Goal: Task Accomplishment & Management: Manage account settings

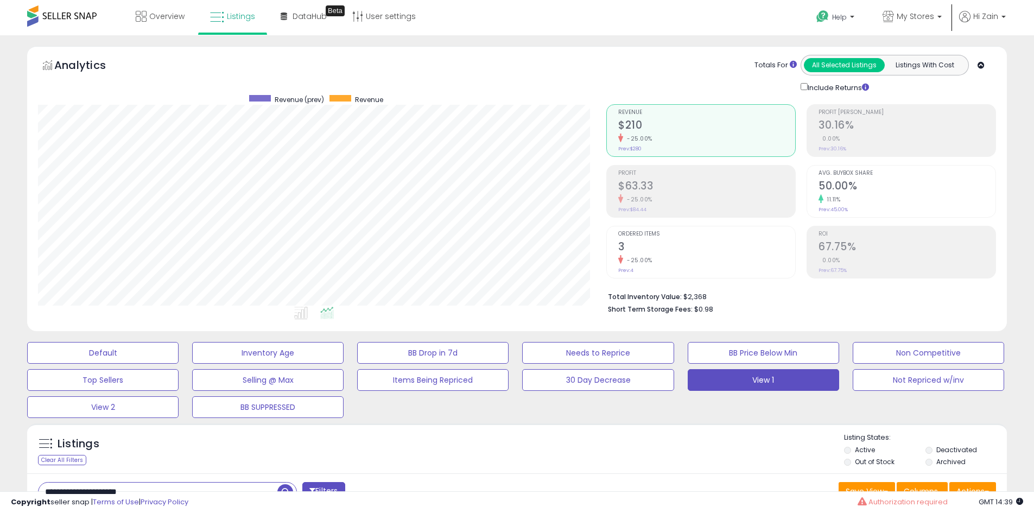
select select "**"
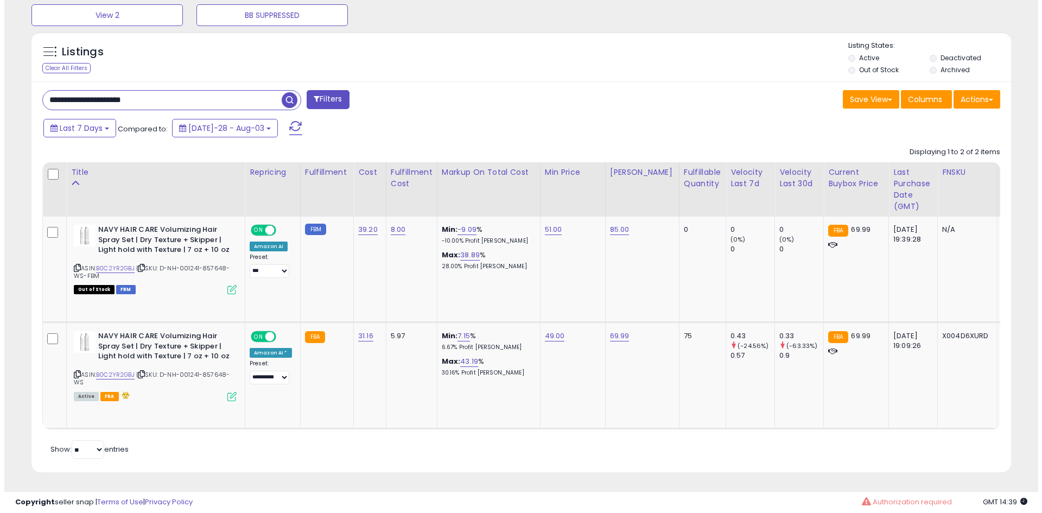
scroll to position [223, 568]
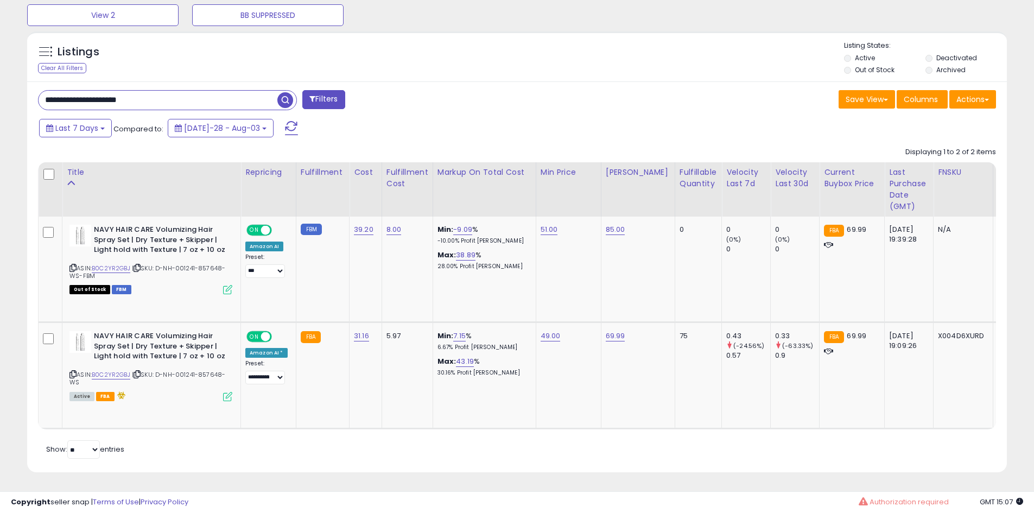
click at [159, 91] on input "**********" at bounding box center [158, 100] width 239 height 19
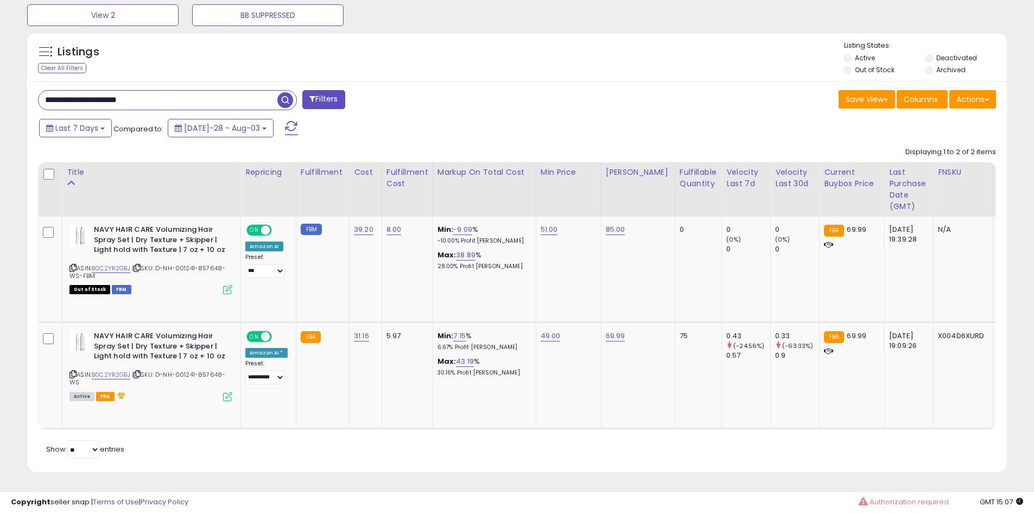
click at [159, 91] on input "**********" at bounding box center [158, 100] width 239 height 19
click at [311, 90] on button "Filters" at bounding box center [323, 99] width 42 height 19
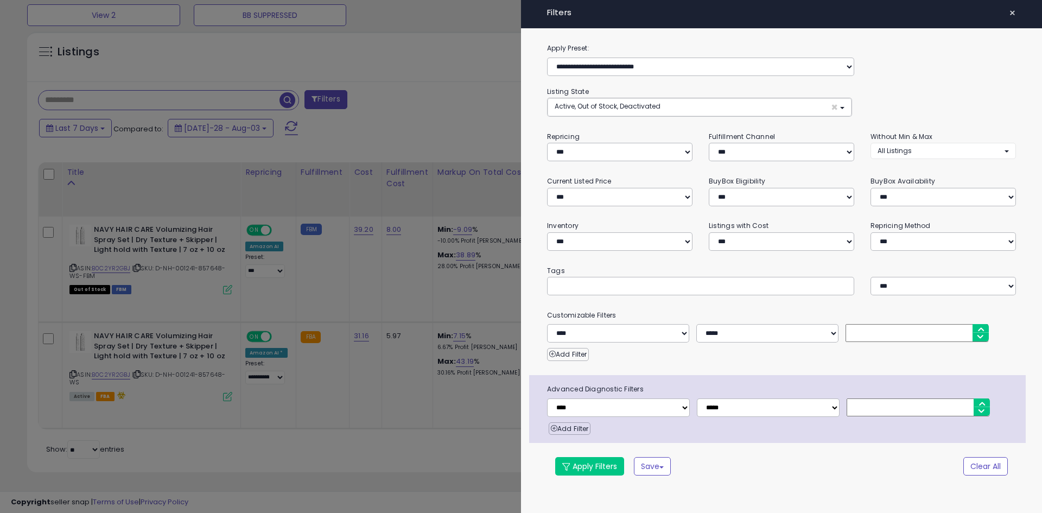
scroll to position [223, 573]
click at [581, 280] on input "text" at bounding box center [635, 285] width 163 height 11
type input "*******"
click at [590, 466] on button "Apply Filters" at bounding box center [589, 466] width 69 height 18
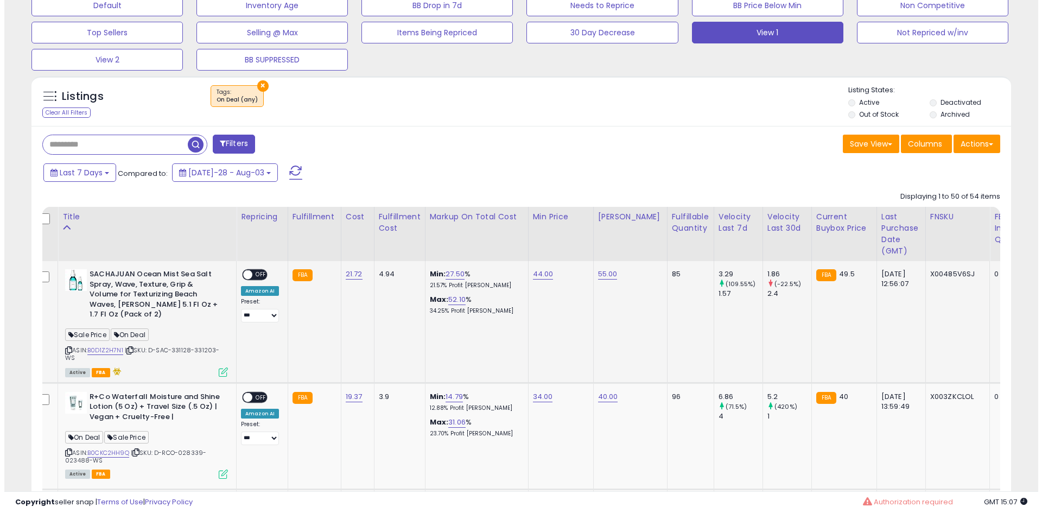
scroll to position [0, 0]
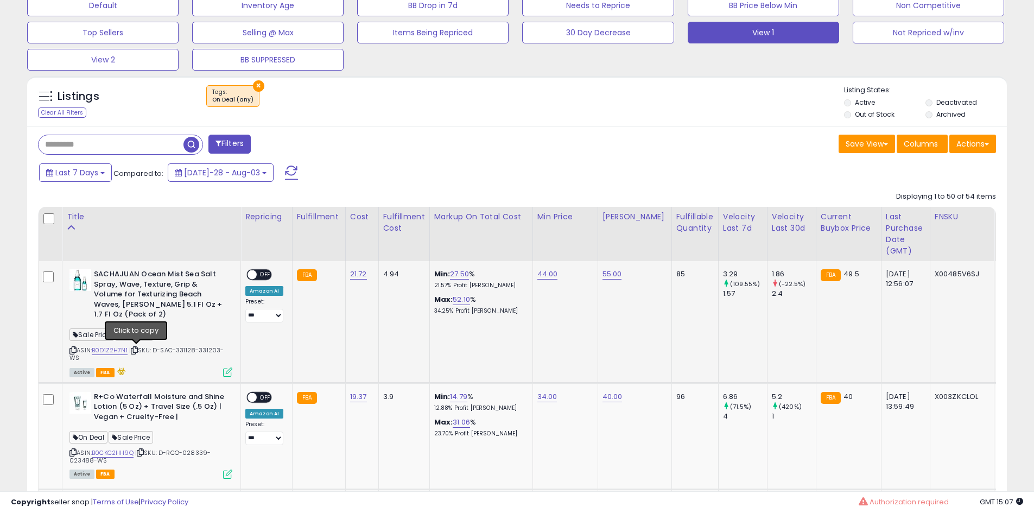
click at [136, 348] on icon at bounding box center [134, 350] width 7 height 6
click at [263, 276] on span "OFF" at bounding box center [265, 274] width 17 height 9
click at [231, 371] on icon at bounding box center [227, 372] width 9 height 9
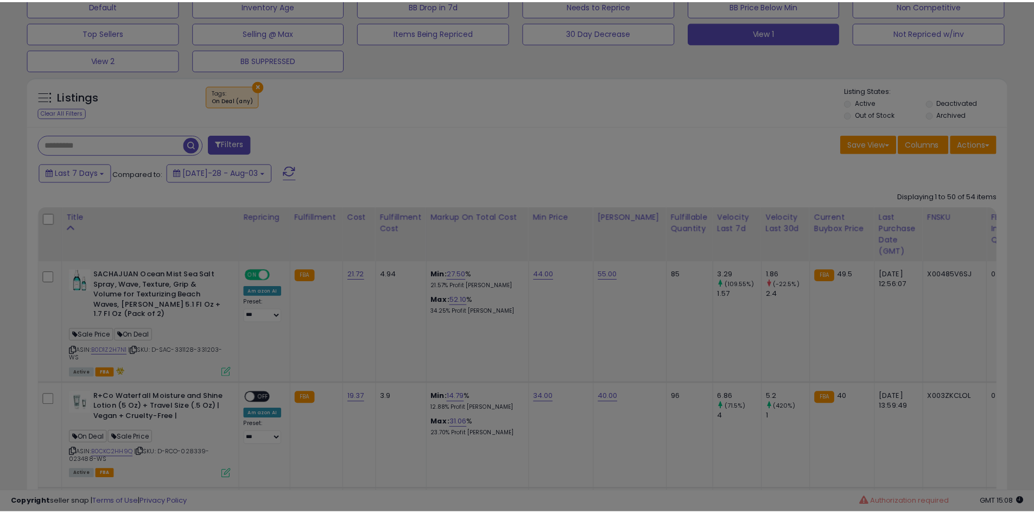
scroll to position [223, 573]
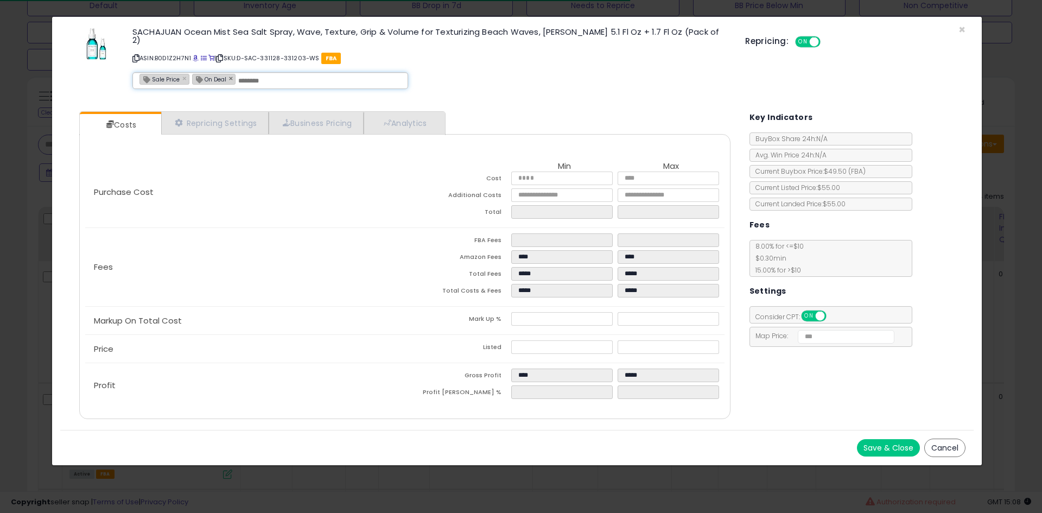
click at [232, 72] on div "Sale Price × On Deal ×" at bounding box center [270, 80] width 276 height 17
click at [232, 73] on link "×" at bounding box center [232, 78] width 7 height 10
type input "**********"
click at [890, 439] on button "Save & Close" at bounding box center [888, 447] width 63 height 17
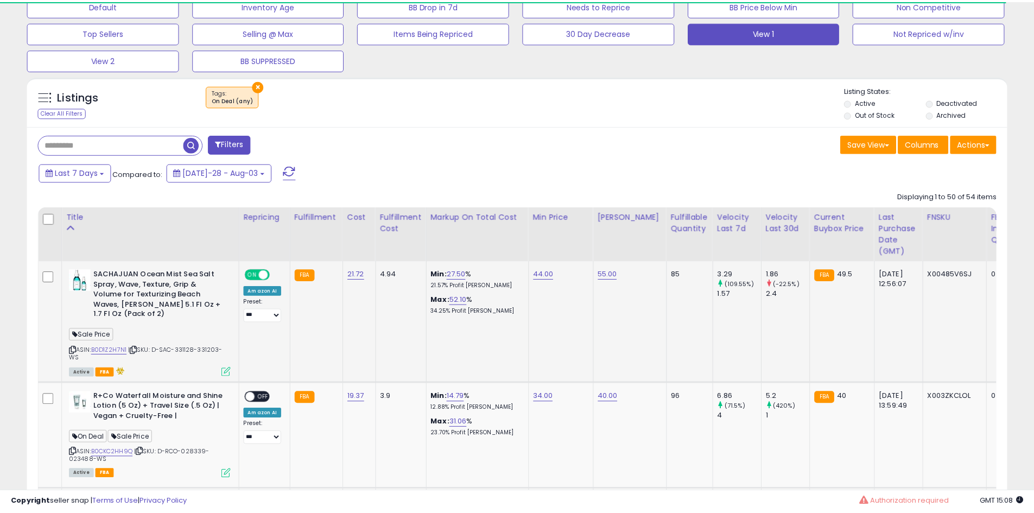
scroll to position [542703, 542357]
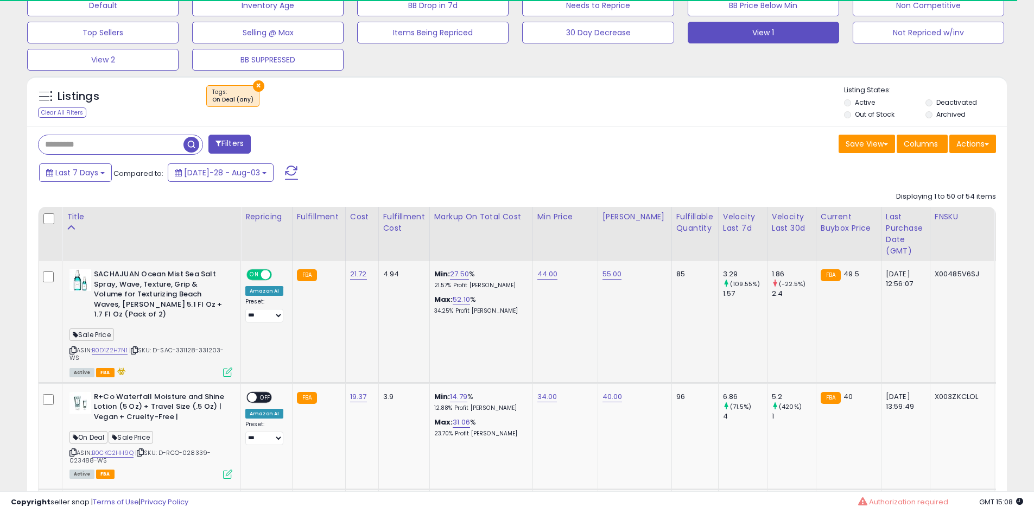
click at [135, 349] on icon at bounding box center [134, 350] width 7 height 6
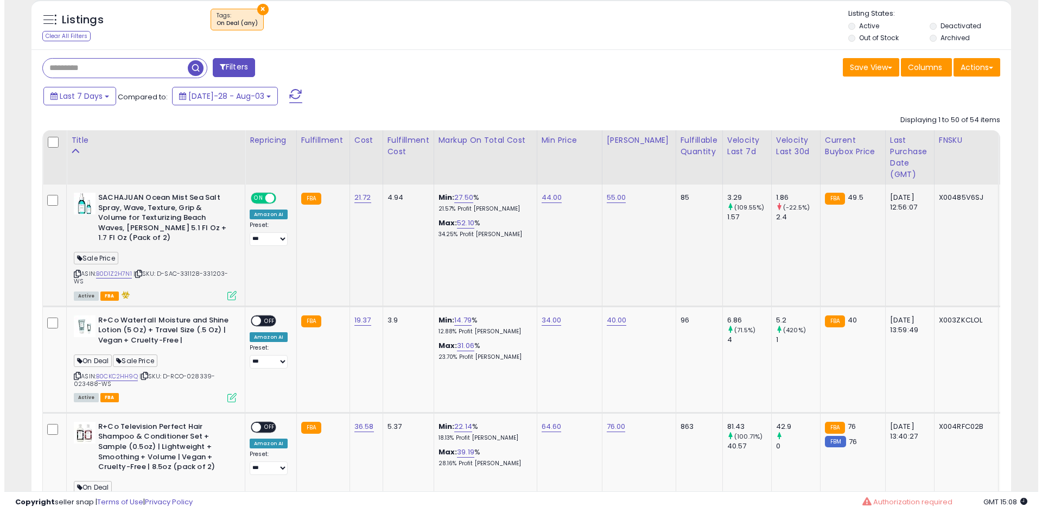
scroll to position [426, 0]
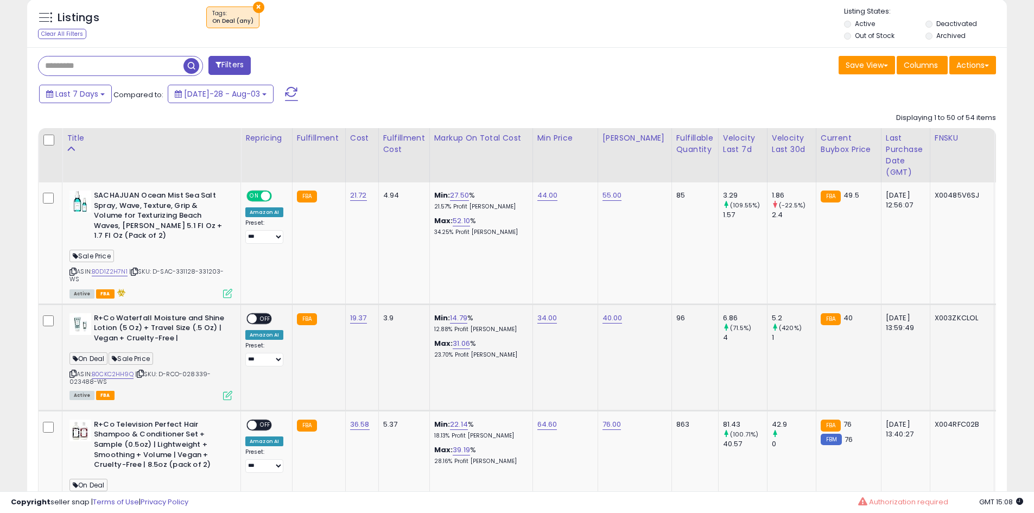
click at [147, 377] on span "| SKU: D-RCO-028339-023488-WS" at bounding box center [139, 378] width 141 height 16
click at [144, 376] on icon at bounding box center [140, 374] width 7 height 6
click at [258, 320] on span "OFF" at bounding box center [265, 318] width 17 height 9
click at [229, 398] on icon at bounding box center [227, 395] width 9 height 9
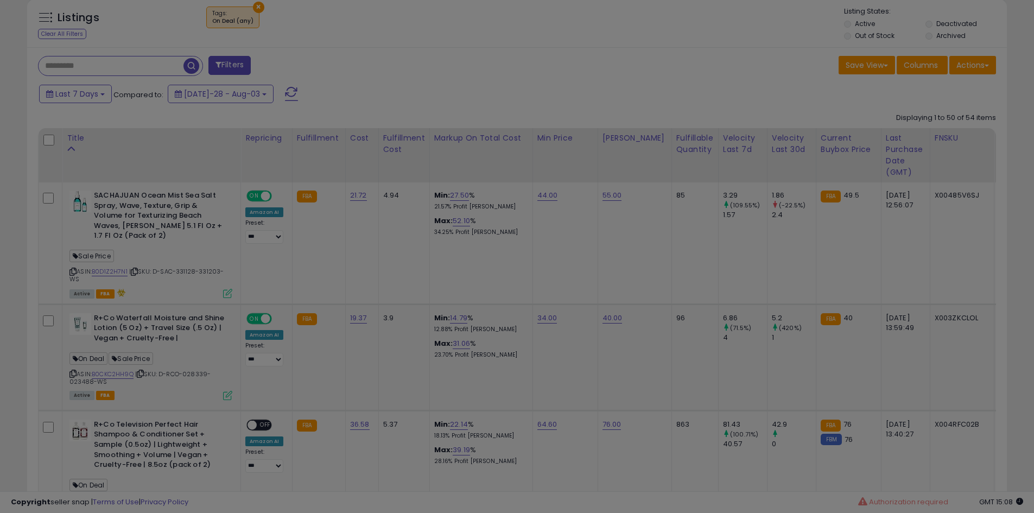
scroll to position [223, 573]
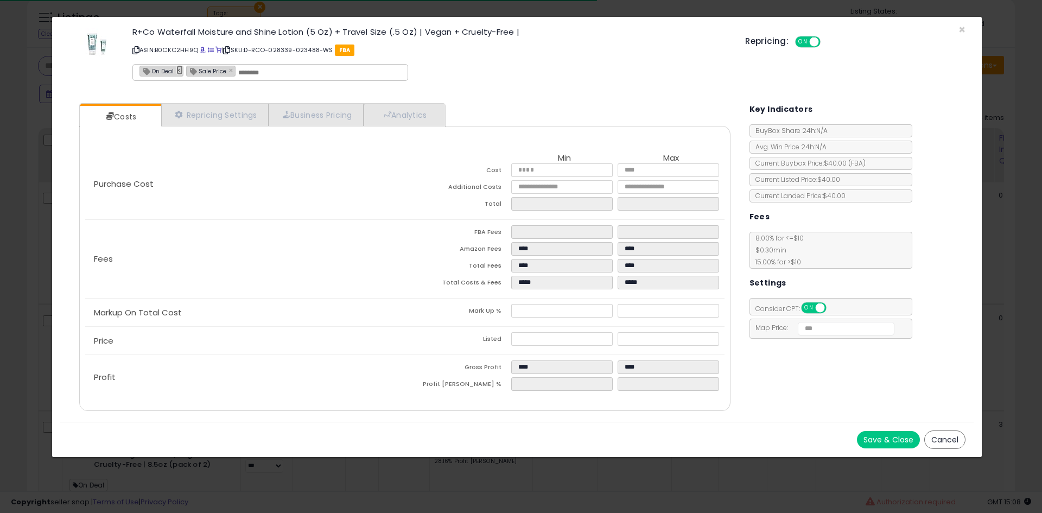
click at [179, 73] on link "×" at bounding box center [179, 70] width 7 height 10
type input "**********"
click at [884, 441] on button "Save & Close" at bounding box center [888, 439] width 63 height 17
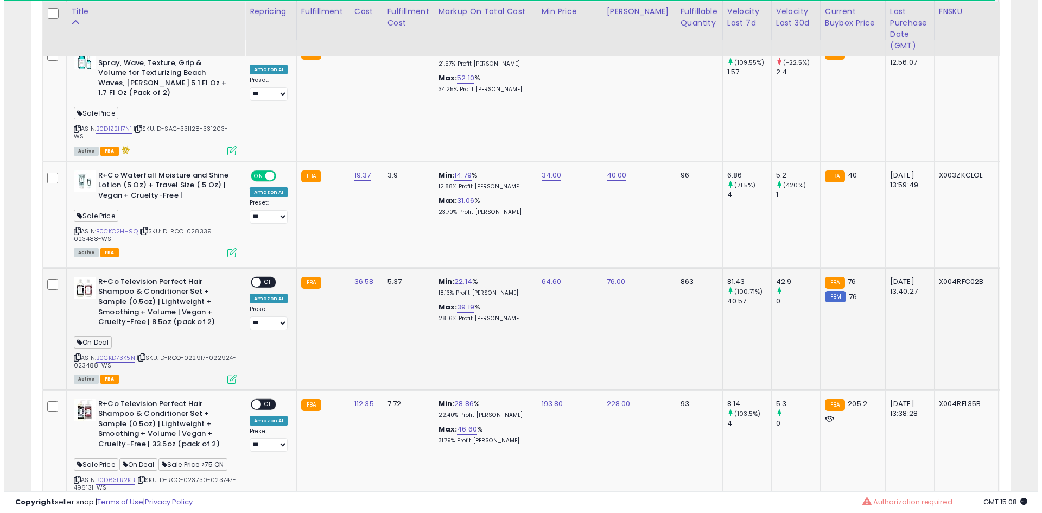
scroll to position [571, 0]
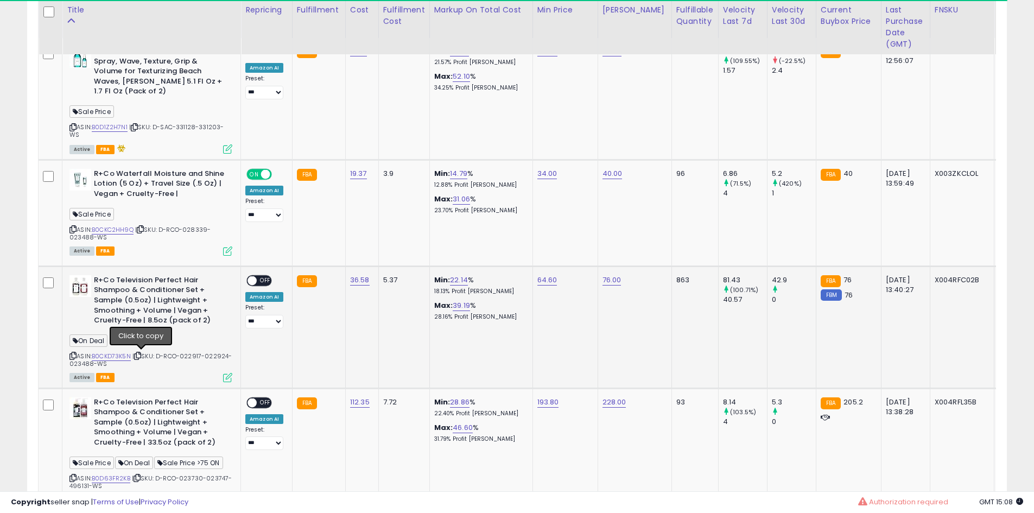
click at [141, 357] on icon at bounding box center [137, 356] width 7 height 6
click at [262, 277] on span "OFF" at bounding box center [265, 280] width 17 height 9
click at [227, 375] on icon at bounding box center [227, 377] width 9 height 9
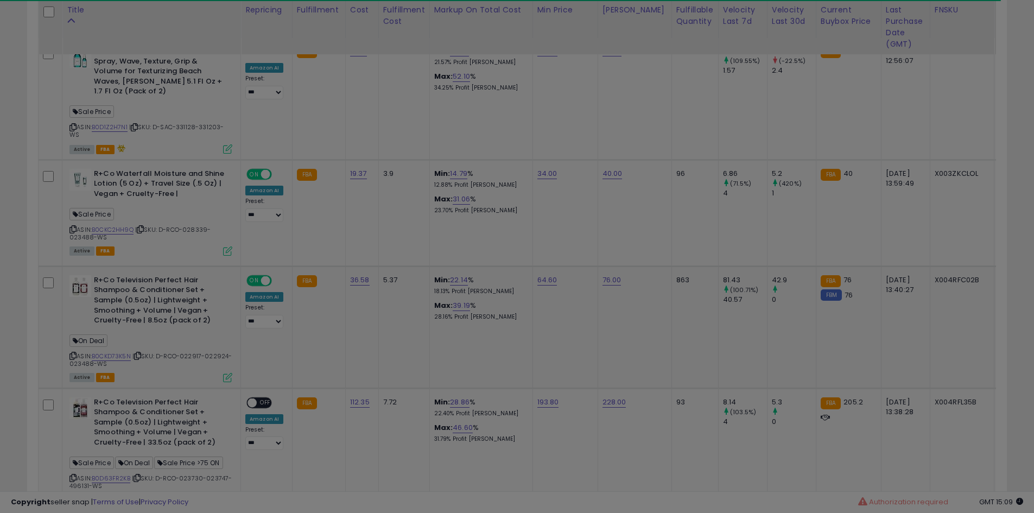
scroll to position [223, 573]
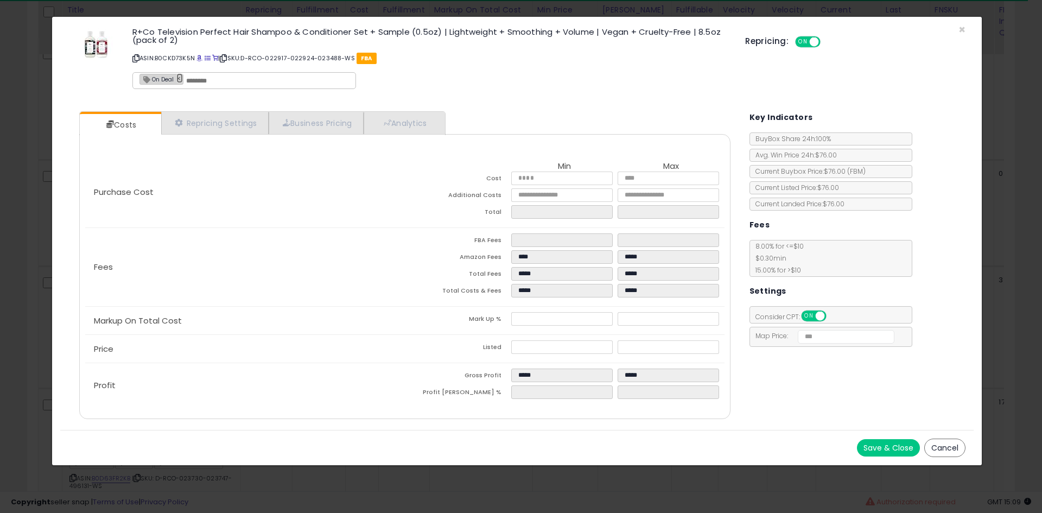
click at [180, 80] on link "×" at bounding box center [179, 78] width 7 height 10
click at [900, 454] on button "Save & Close" at bounding box center [888, 447] width 63 height 17
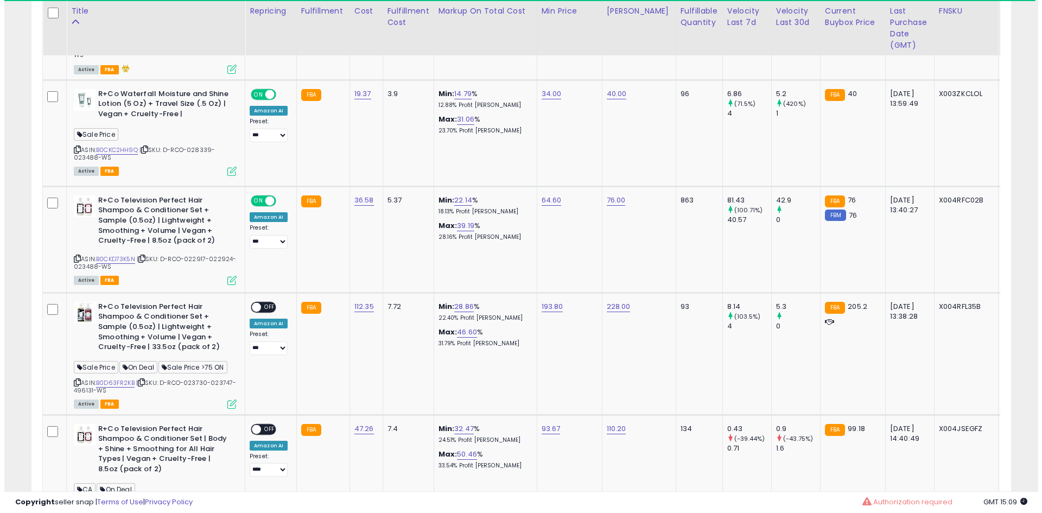
scroll to position [652, 0]
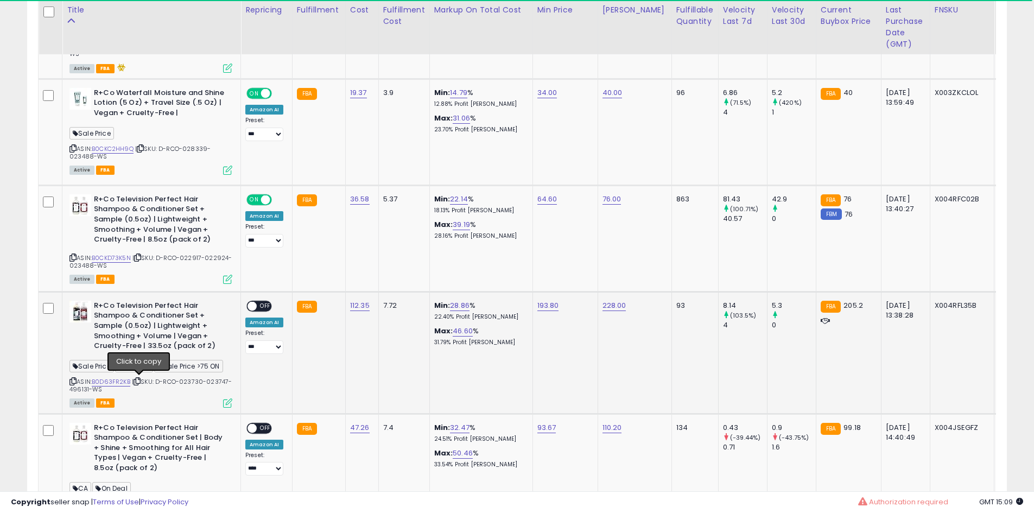
click at [140, 379] on icon at bounding box center [137, 381] width 7 height 6
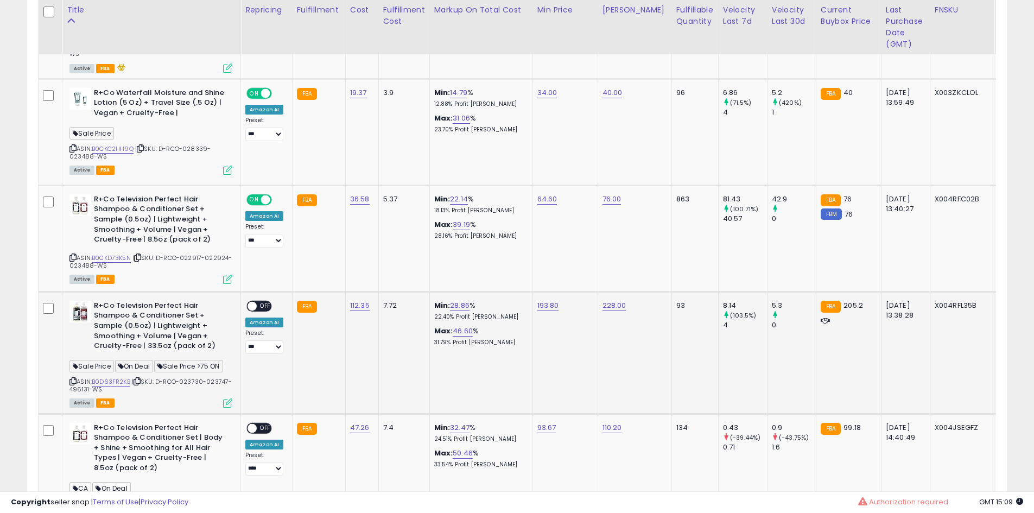
click at [265, 311] on span "OFF" at bounding box center [265, 305] width 17 height 9
click at [224, 403] on icon at bounding box center [227, 403] width 9 height 9
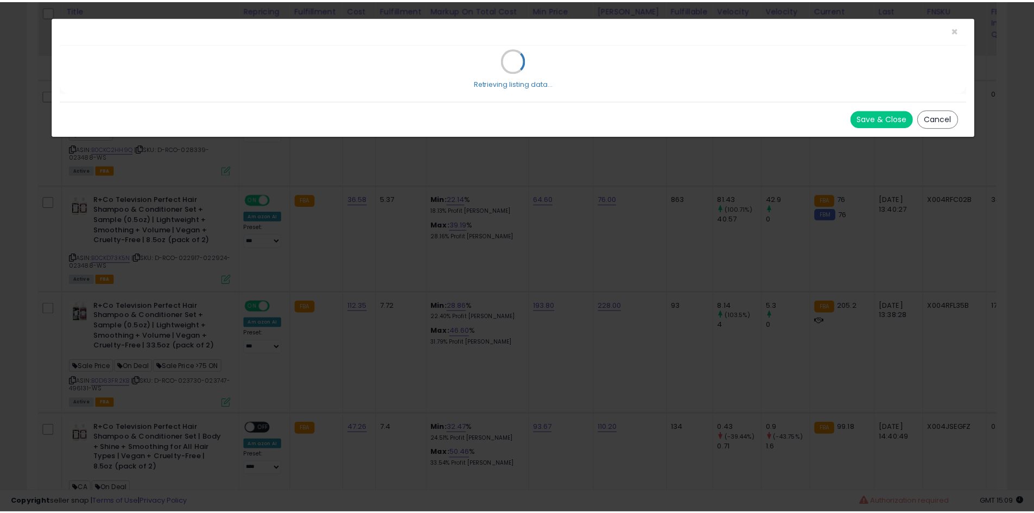
scroll to position [223, 573]
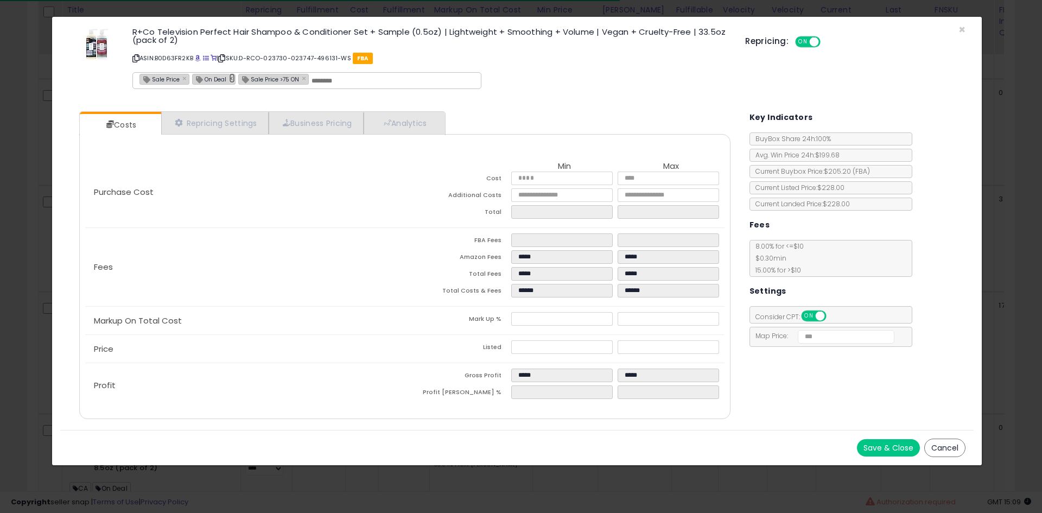
click at [230, 79] on link "×" at bounding box center [232, 78] width 7 height 10
type input "**********"
click at [912, 444] on button "Save & Close" at bounding box center [888, 447] width 63 height 17
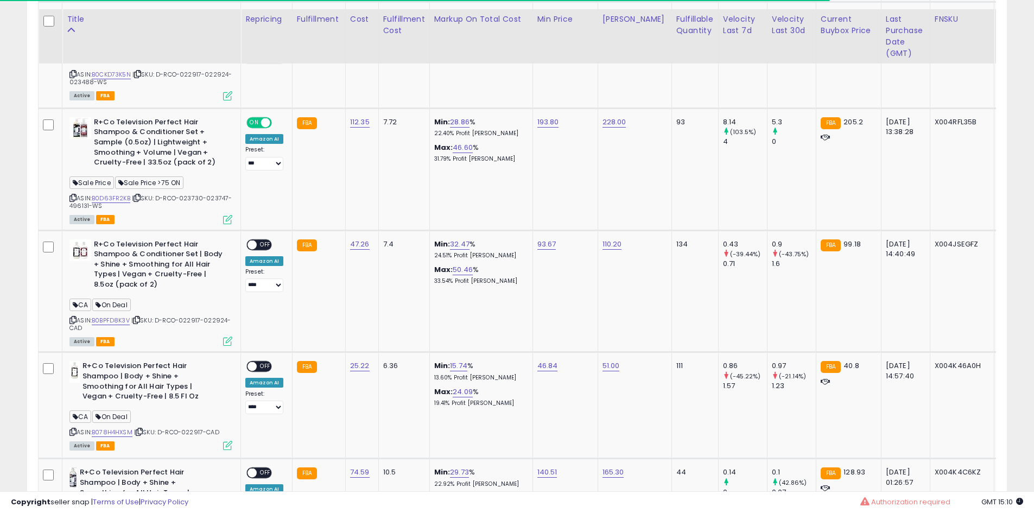
scroll to position [845, 0]
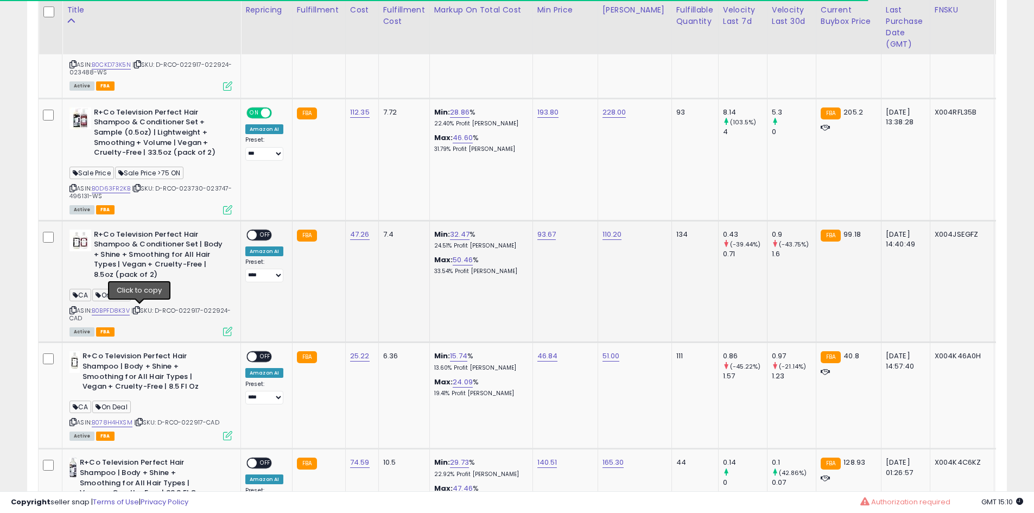
click at [140, 309] on icon at bounding box center [136, 310] width 7 height 6
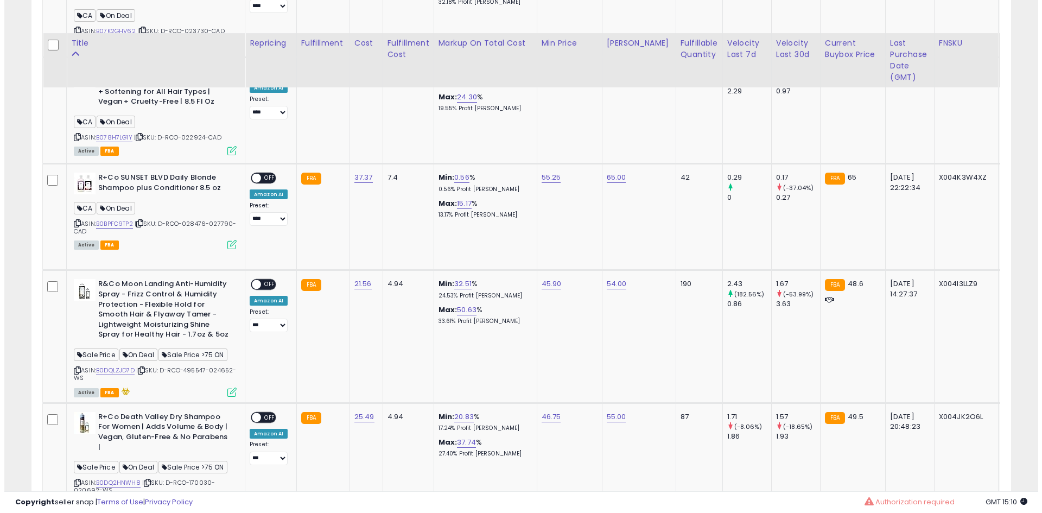
scroll to position [1376, 0]
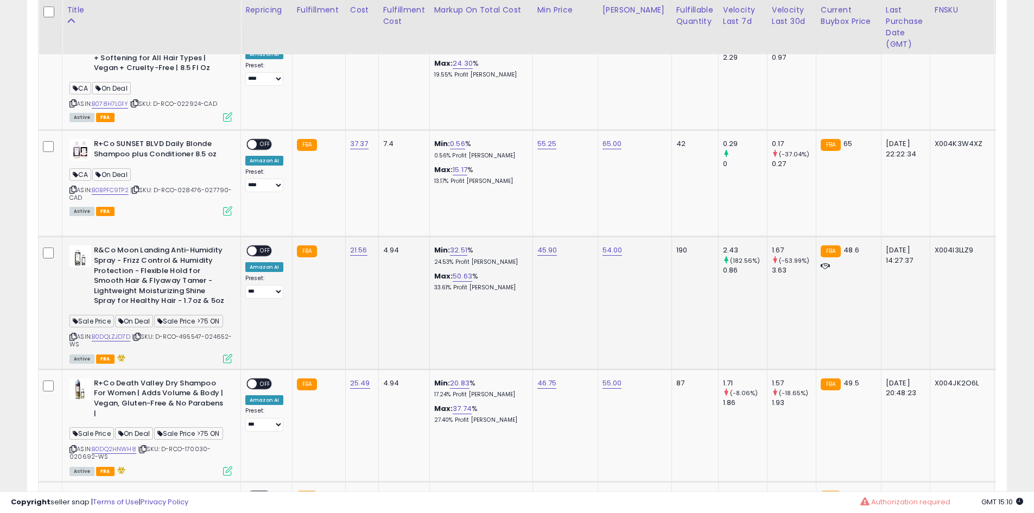
click at [140, 337] on icon at bounding box center [137, 337] width 7 height 6
click at [266, 254] on span "OFF" at bounding box center [265, 250] width 17 height 9
click at [230, 358] on icon at bounding box center [227, 358] width 9 height 9
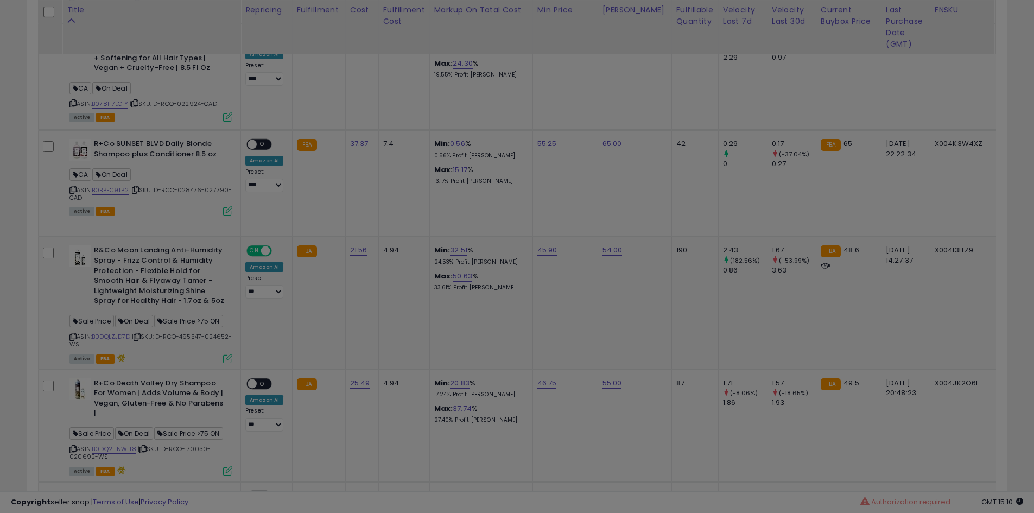
scroll to position [223, 573]
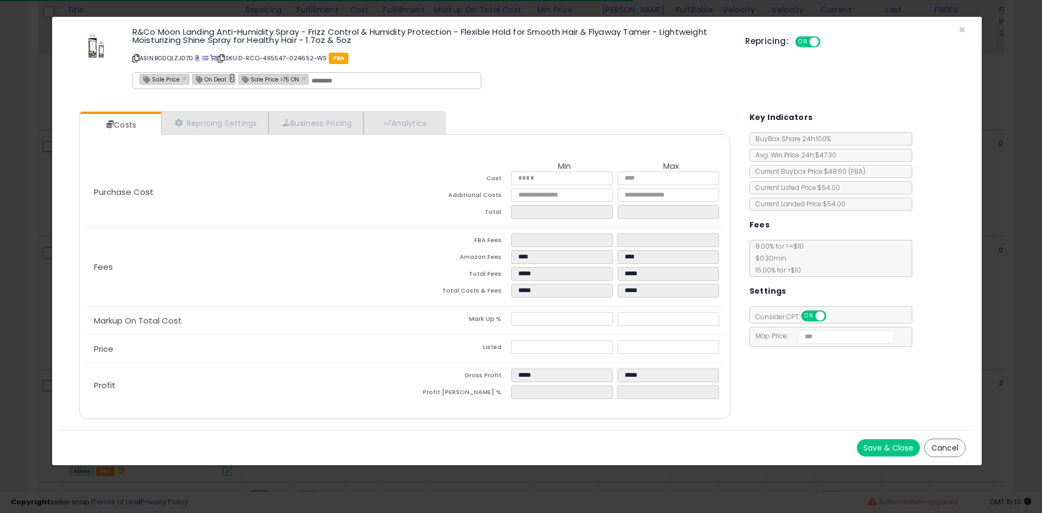
click at [229, 78] on link "×" at bounding box center [232, 78] width 7 height 10
type input "**********"
click at [892, 451] on button "Save & Close" at bounding box center [888, 447] width 63 height 17
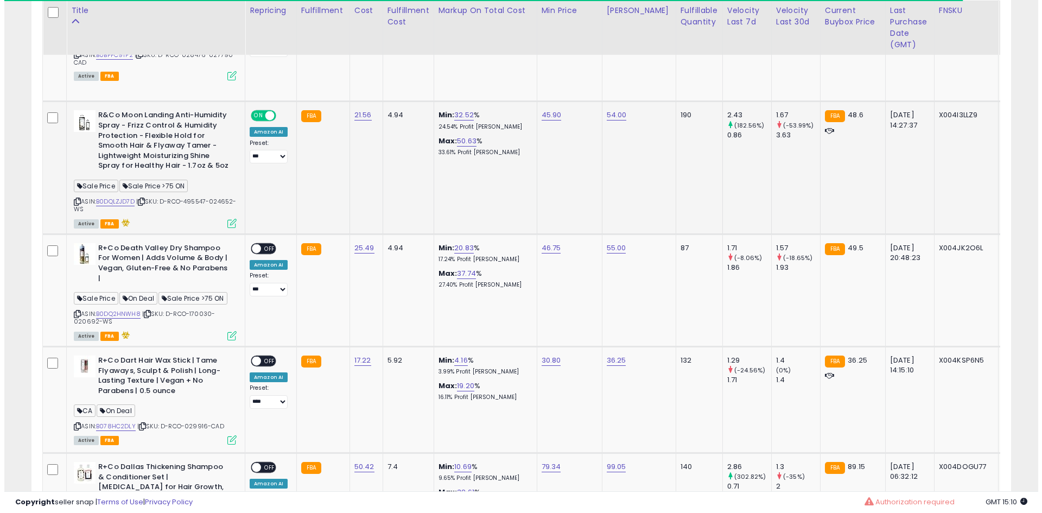
scroll to position [1512, 0]
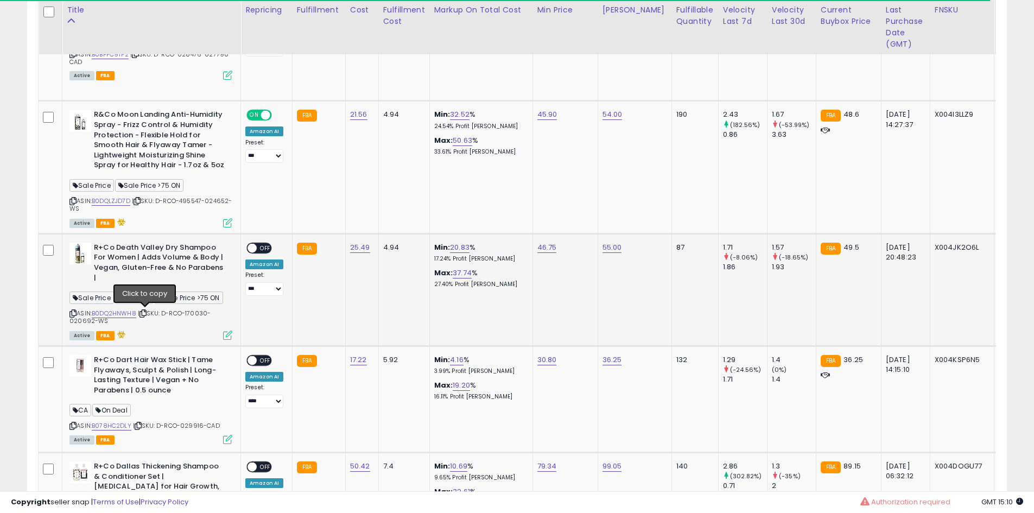
click at [146, 312] on icon at bounding box center [143, 314] width 7 height 6
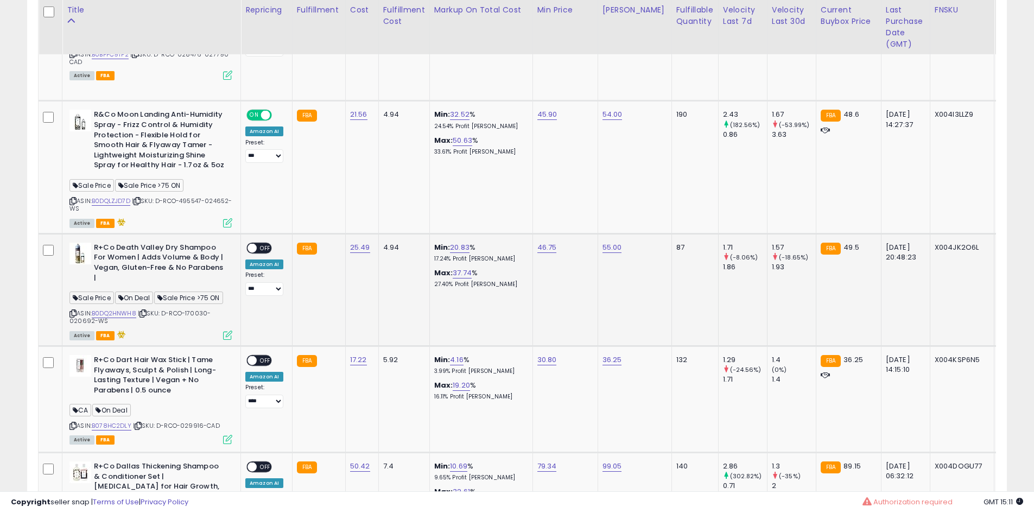
click at [251, 248] on span at bounding box center [252, 247] width 9 height 9
click at [229, 332] on icon at bounding box center [227, 335] width 9 height 9
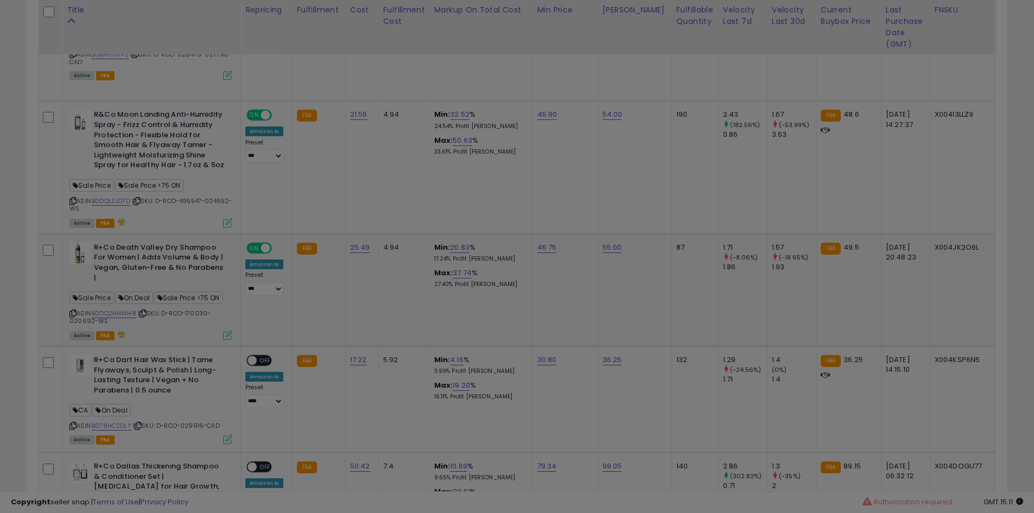
scroll to position [223, 573]
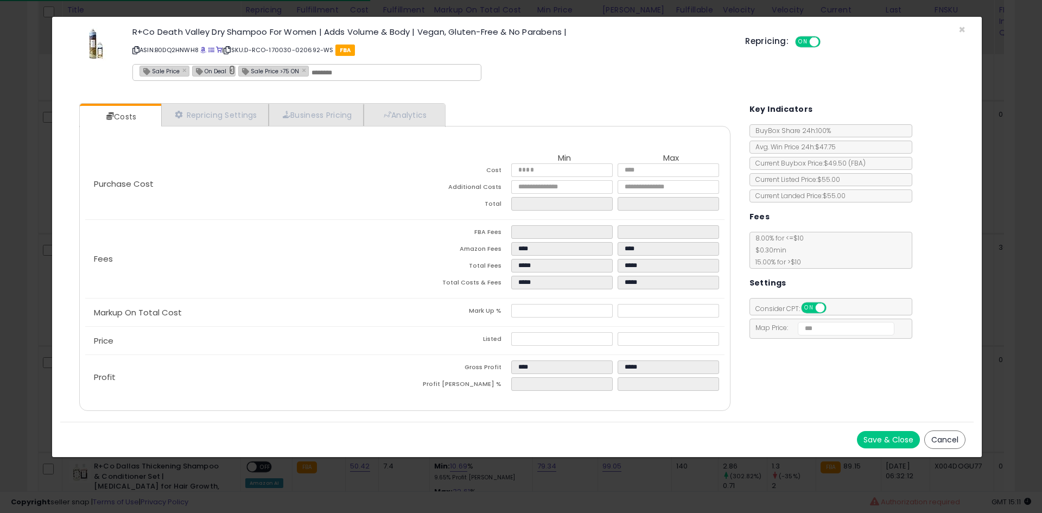
click at [229, 70] on link "×" at bounding box center [232, 70] width 7 height 10
type input "**********"
click at [881, 440] on button "Save & Close" at bounding box center [888, 439] width 63 height 17
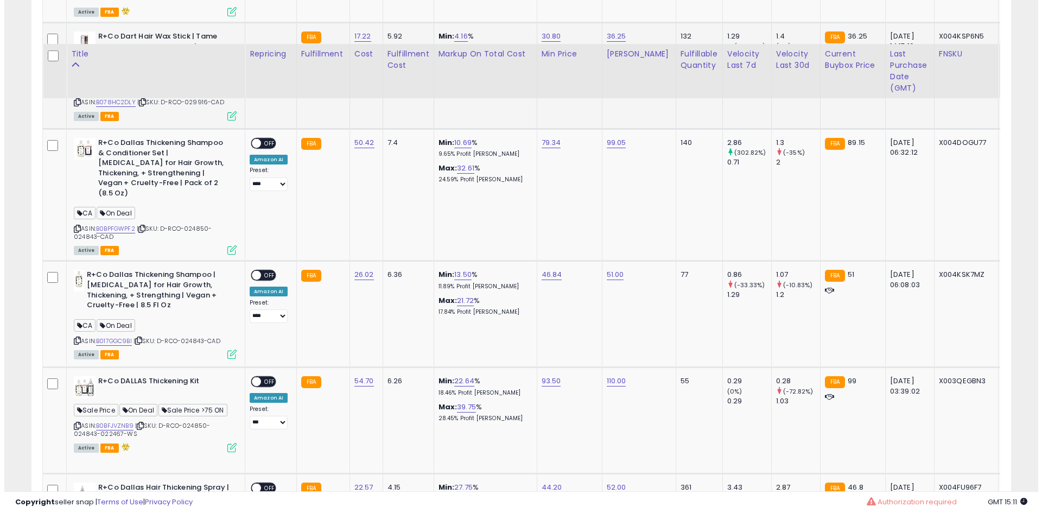
scroll to position [1880, 0]
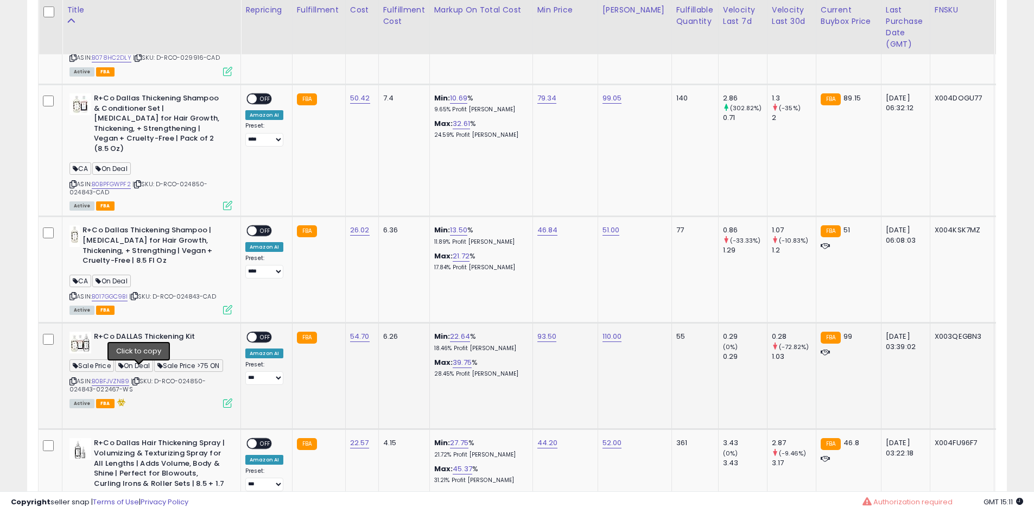
click at [140, 378] on icon at bounding box center [135, 381] width 7 height 6
click at [258, 333] on span "OFF" at bounding box center [265, 337] width 17 height 9
click at [225, 399] on icon at bounding box center [227, 403] width 9 height 9
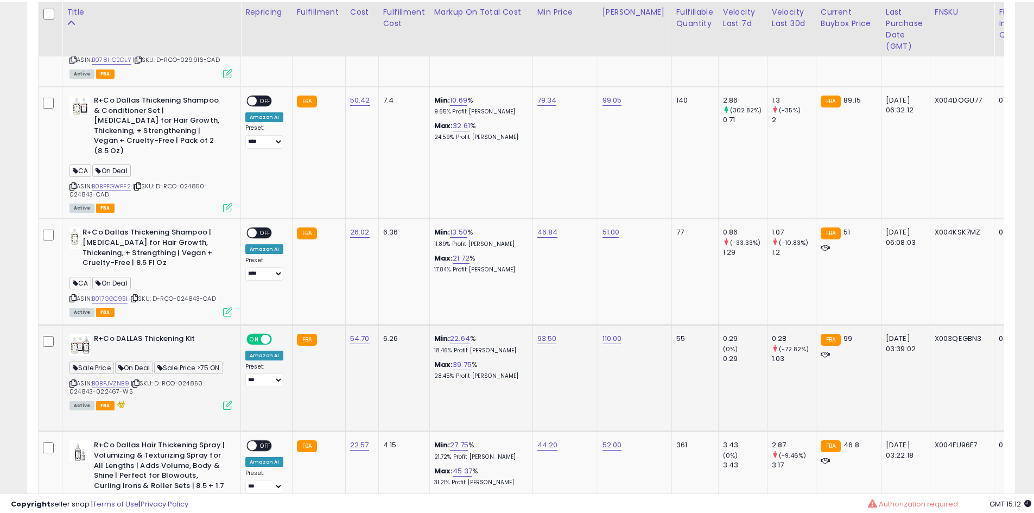
scroll to position [223, 573]
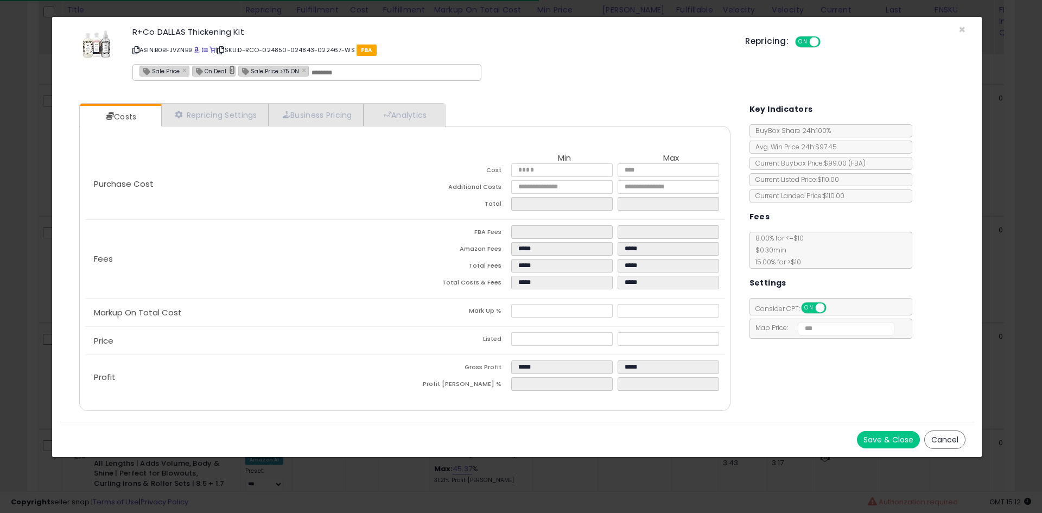
click at [232, 72] on link "×" at bounding box center [232, 70] width 7 height 10
type input "**********"
click at [860, 439] on button "Save & Close" at bounding box center [888, 439] width 63 height 17
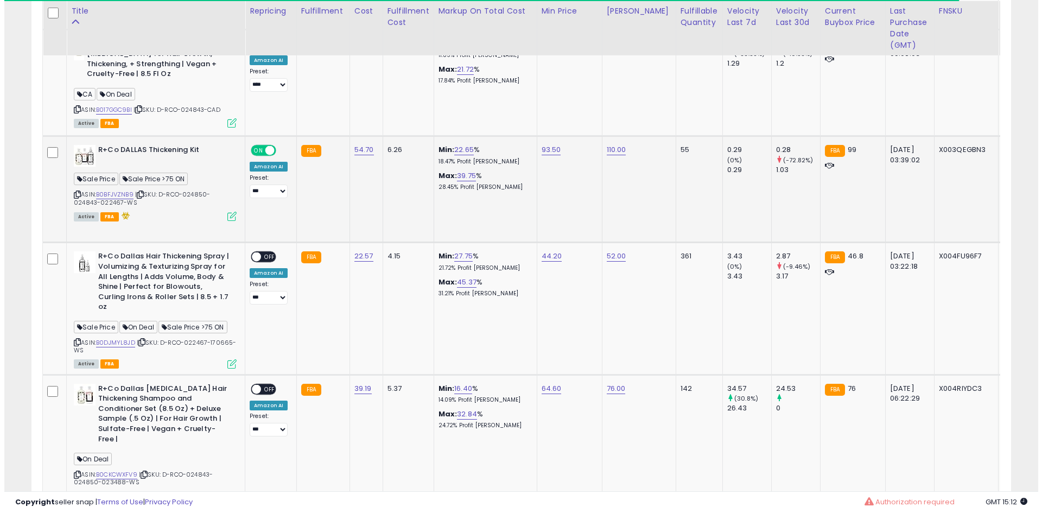
scroll to position [2068, 0]
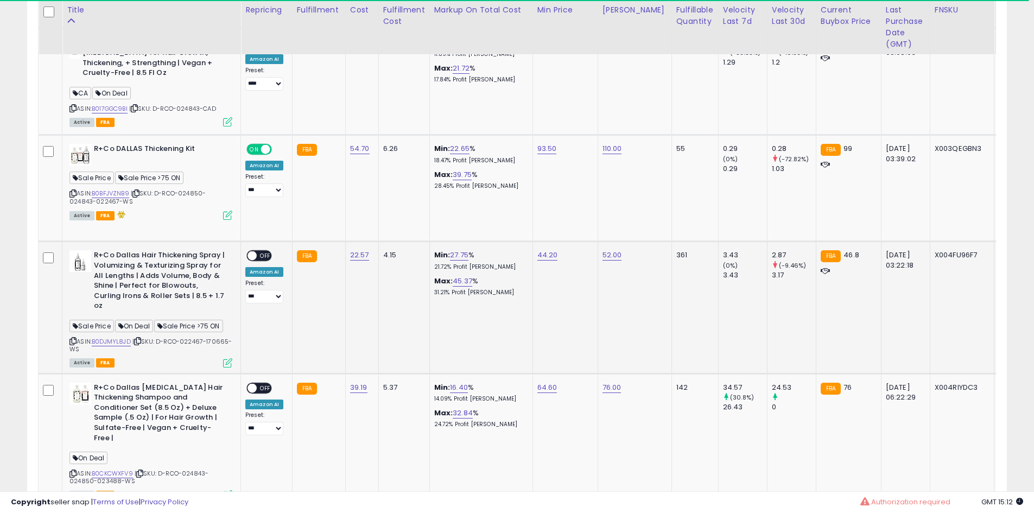
click at [137, 338] on icon at bounding box center [137, 341] width 7 height 6
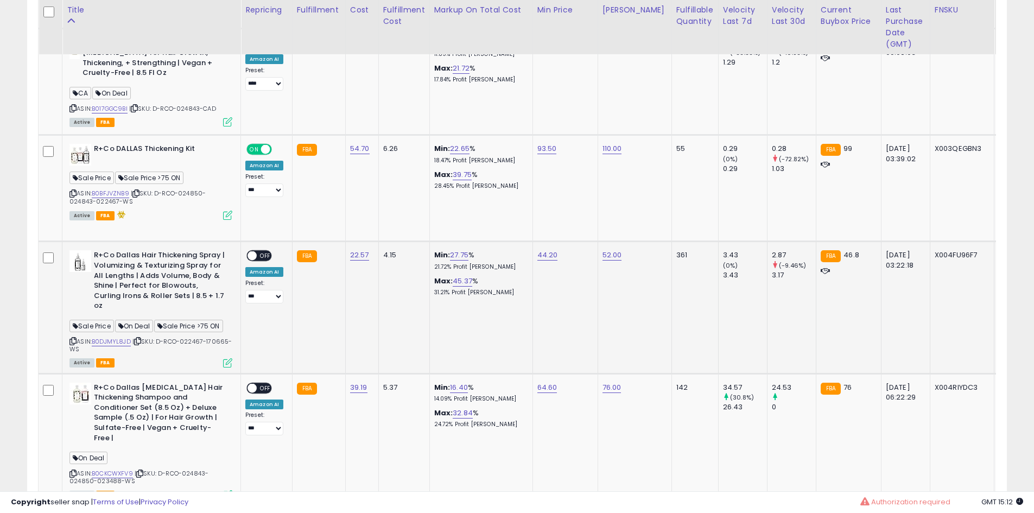
click at [267, 251] on span "OFF" at bounding box center [265, 255] width 17 height 9
click at [225, 358] on icon at bounding box center [227, 362] width 9 height 9
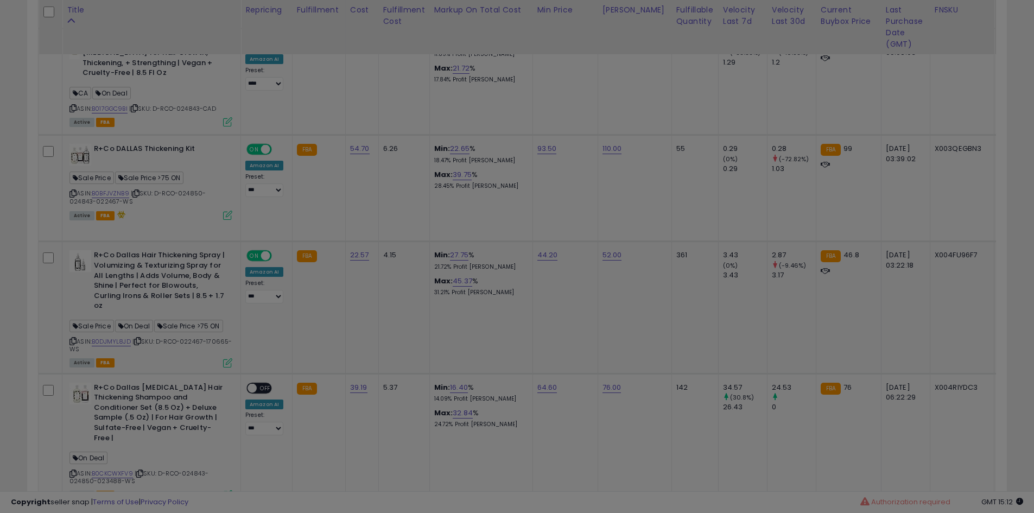
scroll to position [223, 573]
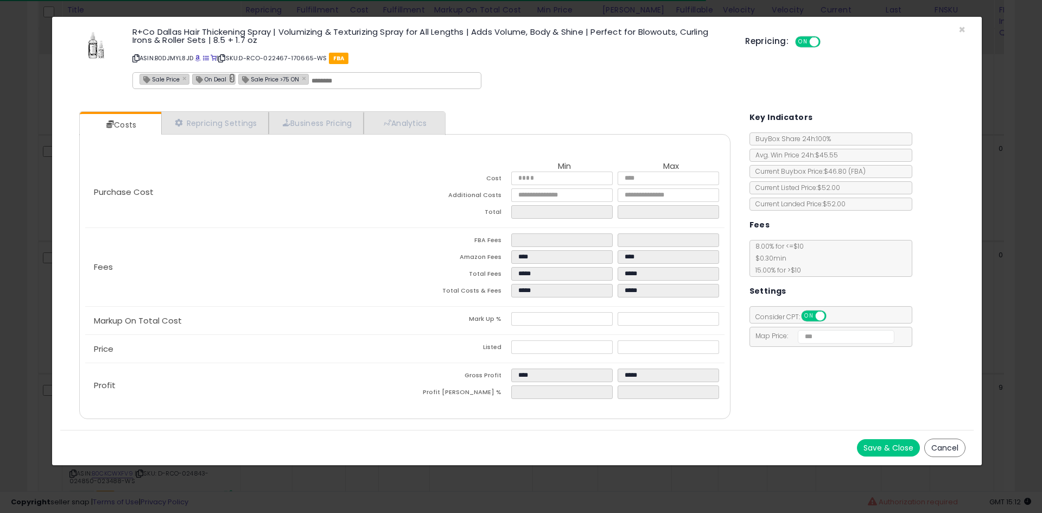
click at [231, 82] on link "×" at bounding box center [232, 78] width 7 height 10
type input "**********"
click at [876, 444] on button "Save & Close" at bounding box center [888, 447] width 63 height 17
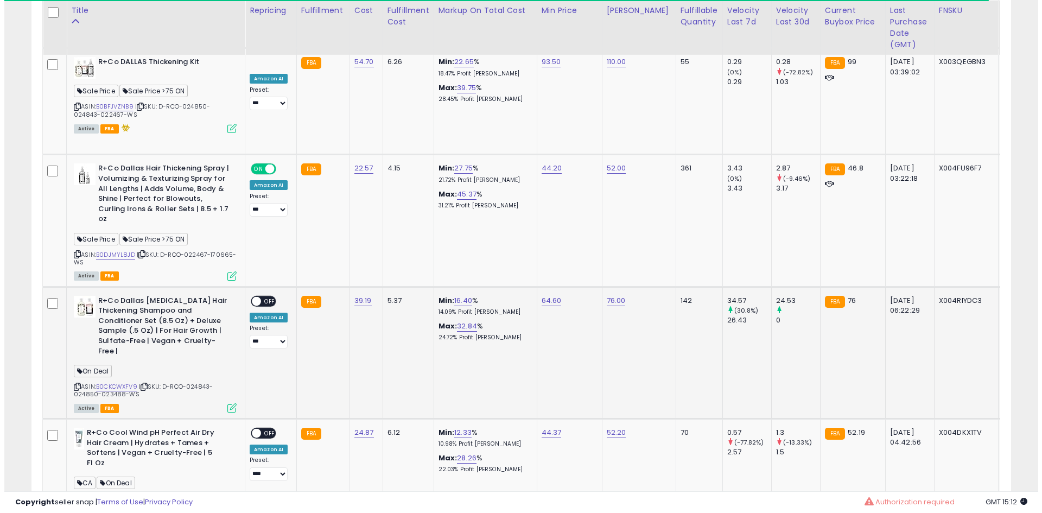
scroll to position [2155, 0]
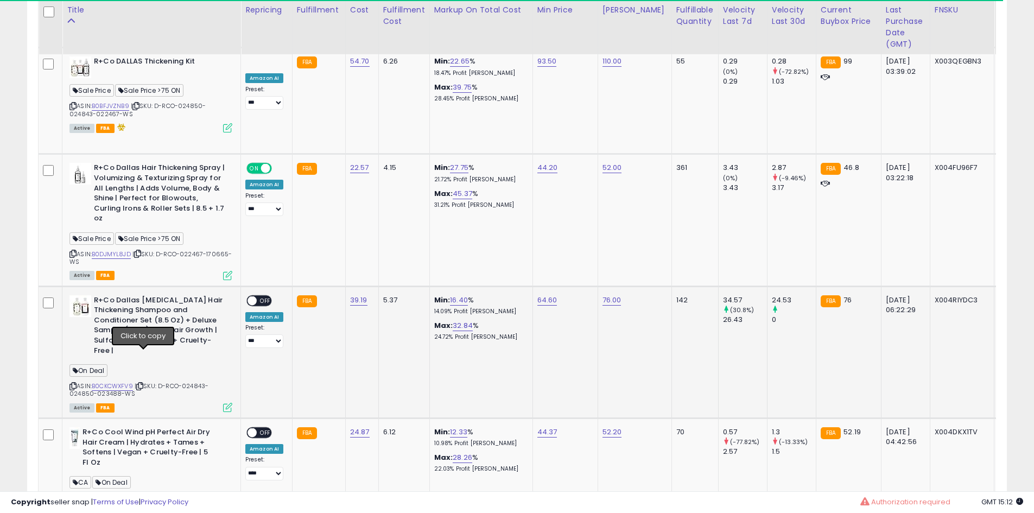
click at [143, 383] on icon at bounding box center [139, 386] width 7 height 6
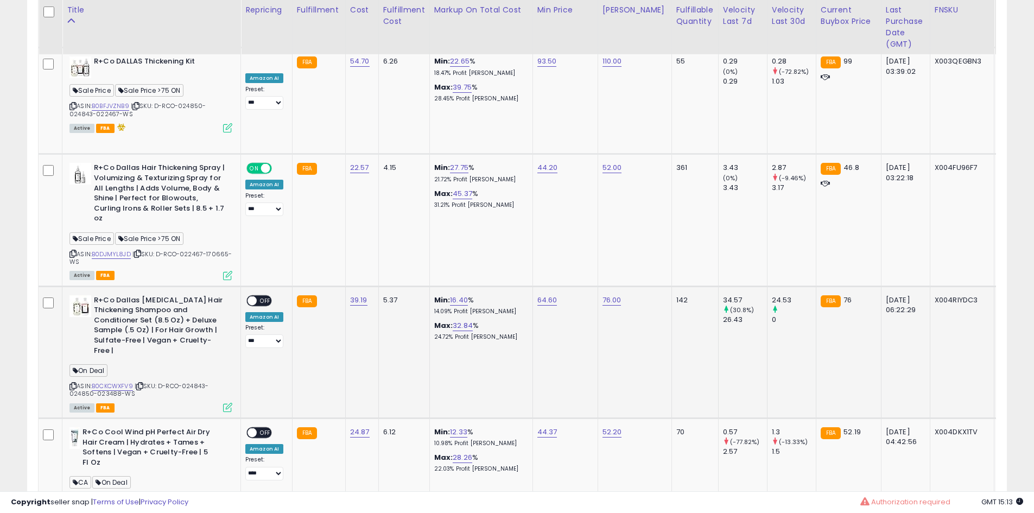
click at [263, 296] on span "OFF" at bounding box center [265, 300] width 17 height 9
click at [224, 403] on icon at bounding box center [227, 407] width 9 height 9
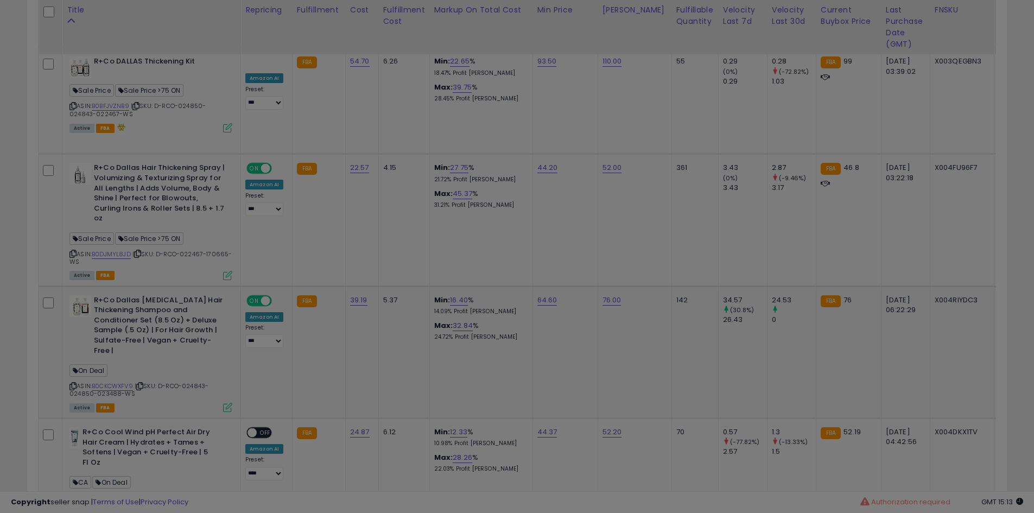
scroll to position [223, 573]
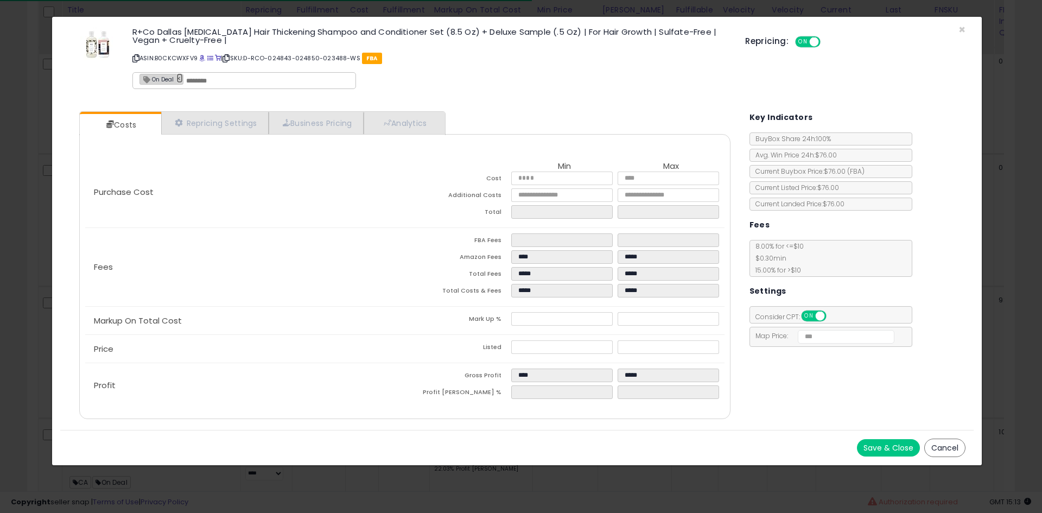
click at [176, 81] on link "×" at bounding box center [179, 78] width 7 height 10
click at [885, 448] on button "Save & Close" at bounding box center [888, 447] width 63 height 17
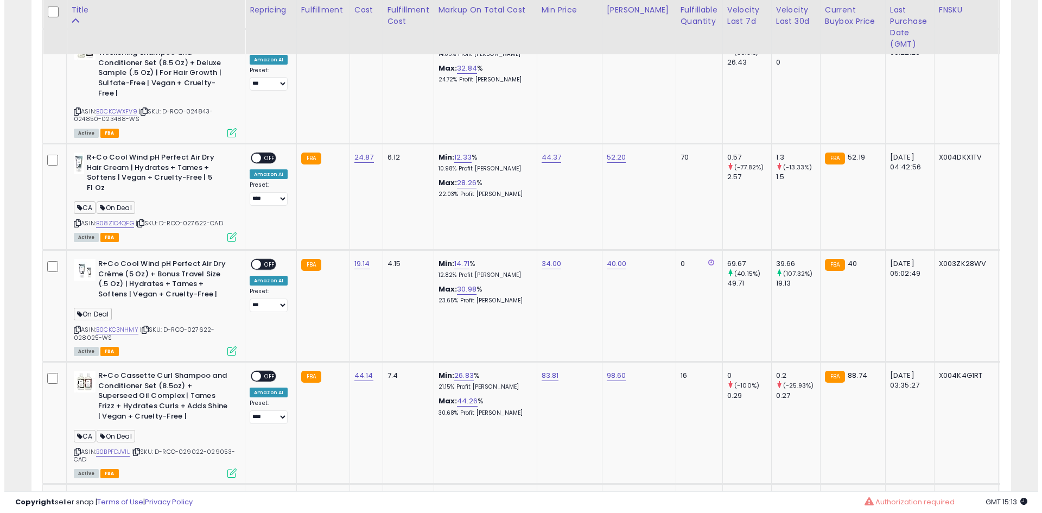
scroll to position [2413, 0]
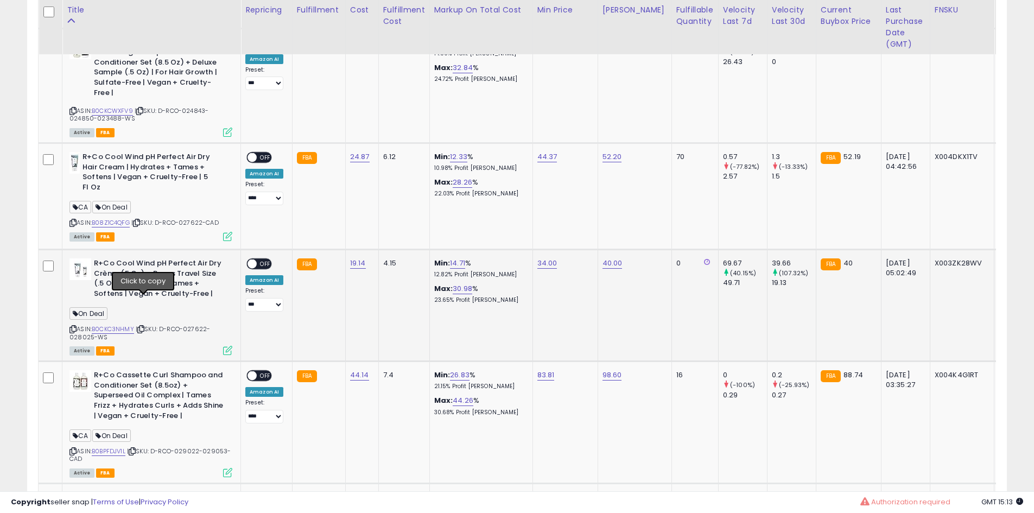
click at [144, 326] on icon at bounding box center [140, 329] width 7 height 6
click at [267, 260] on span "OFF" at bounding box center [265, 264] width 17 height 9
click at [230, 346] on icon at bounding box center [227, 350] width 9 height 9
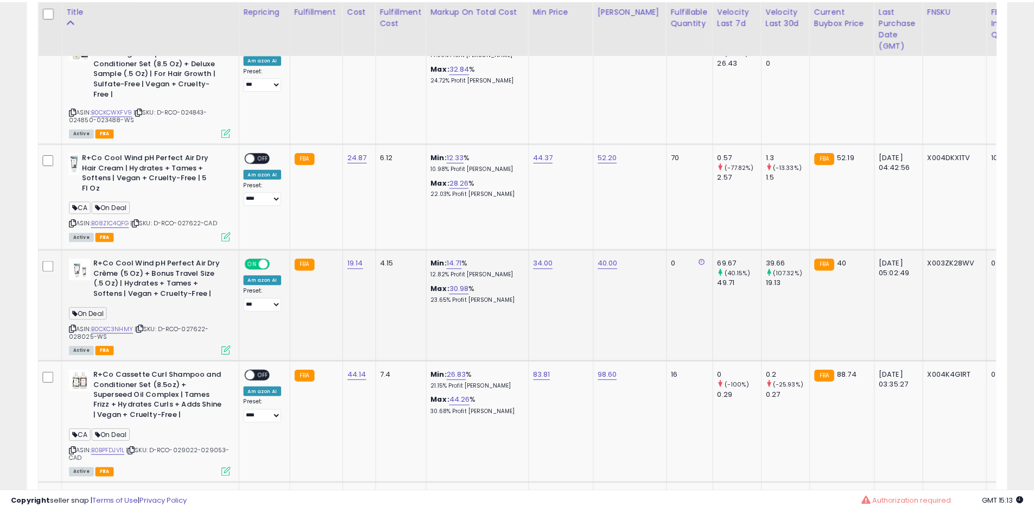
scroll to position [223, 573]
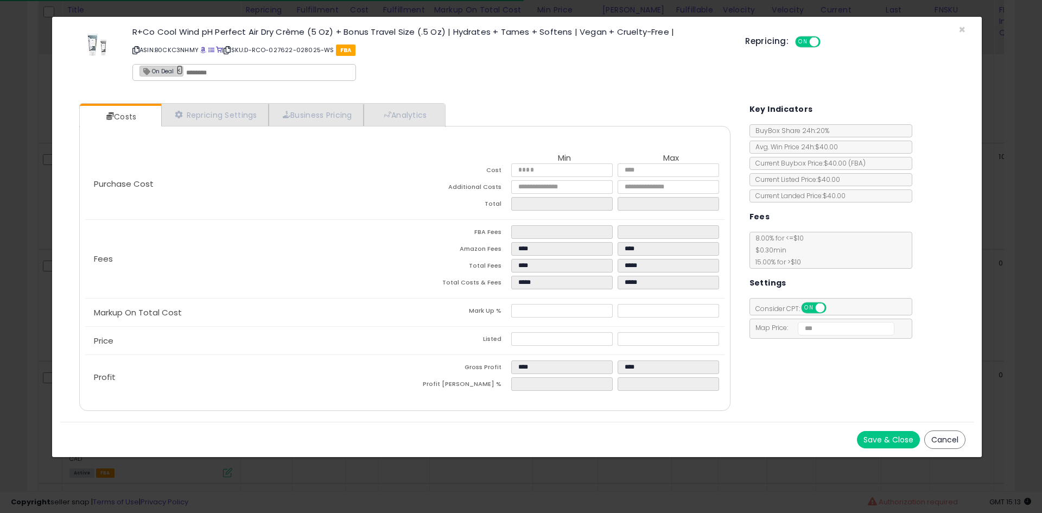
click at [182, 68] on link "×" at bounding box center [179, 70] width 7 height 10
click at [895, 444] on button "Save & Close" at bounding box center [888, 439] width 63 height 17
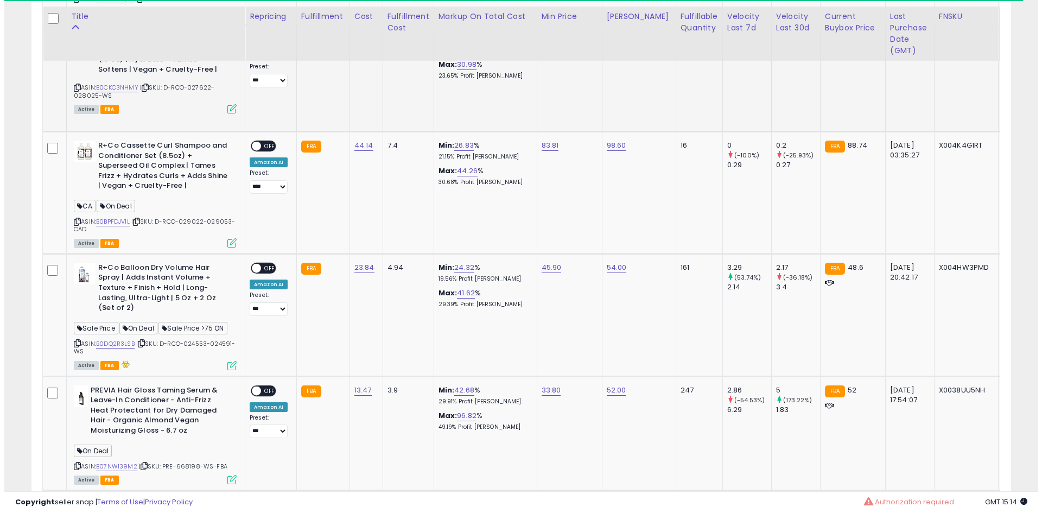
scroll to position [2644, 0]
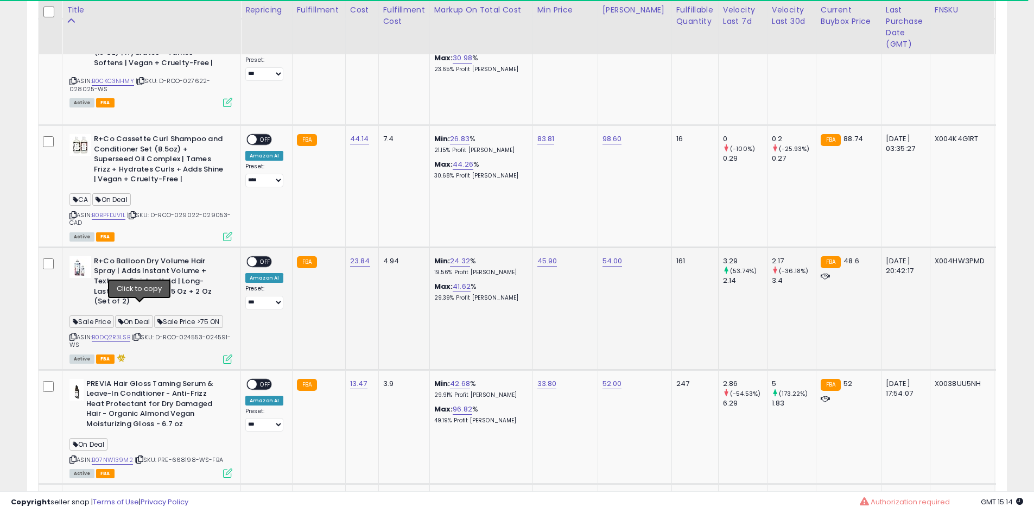
click at [139, 334] on icon at bounding box center [137, 337] width 7 height 6
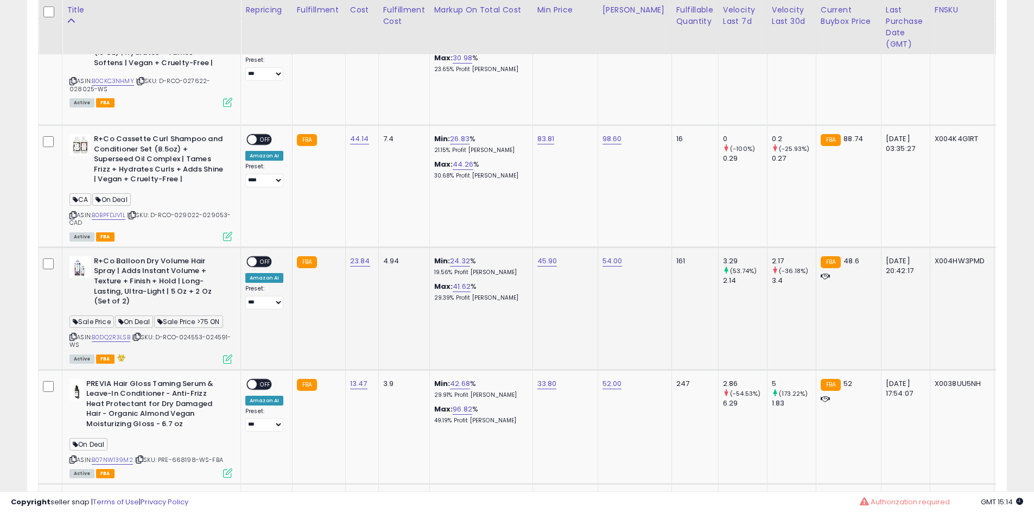
click at [264, 257] on span "OFF" at bounding box center [265, 261] width 17 height 9
click at [229, 355] on icon at bounding box center [227, 359] width 9 height 9
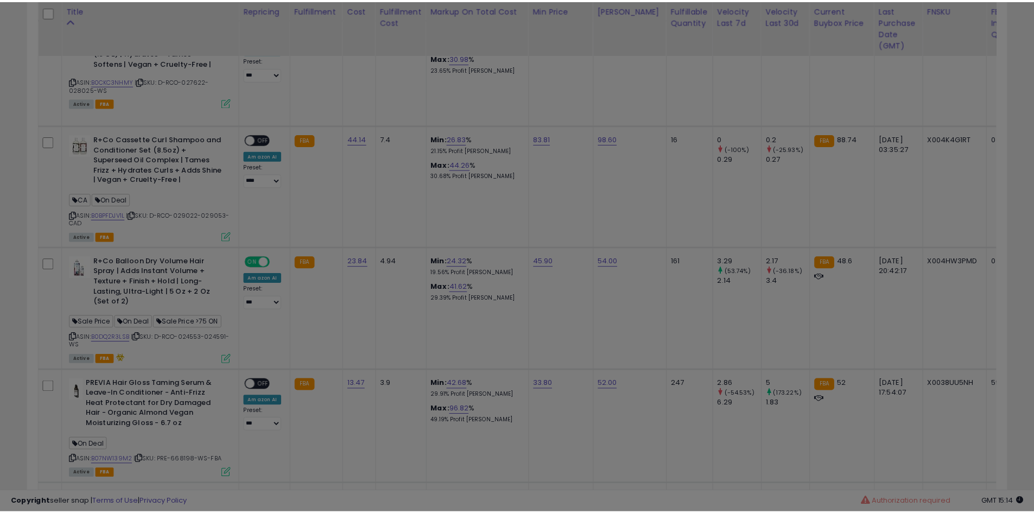
scroll to position [223, 573]
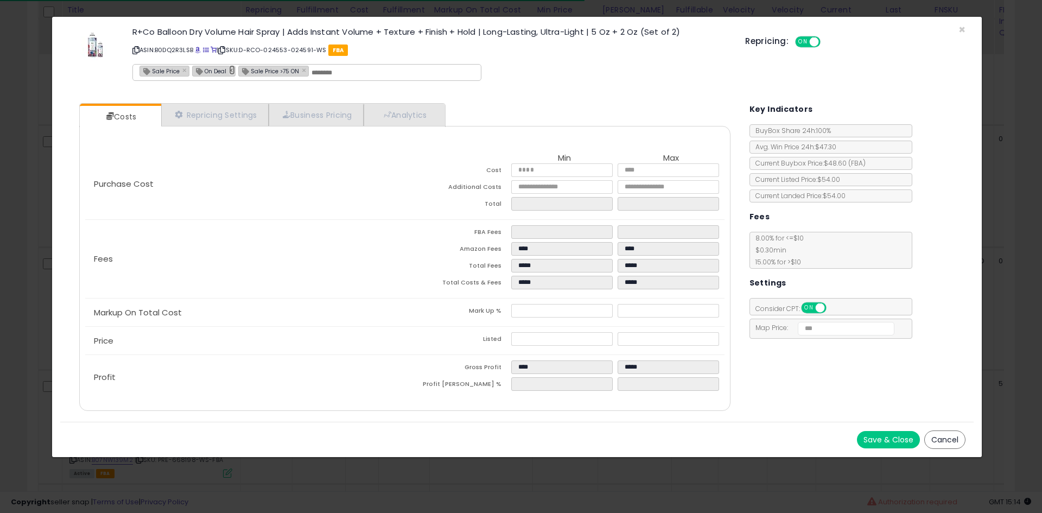
click at [233, 71] on link "×" at bounding box center [232, 70] width 7 height 10
type input "**********"
click at [875, 438] on button "Save & Close" at bounding box center [888, 439] width 63 height 17
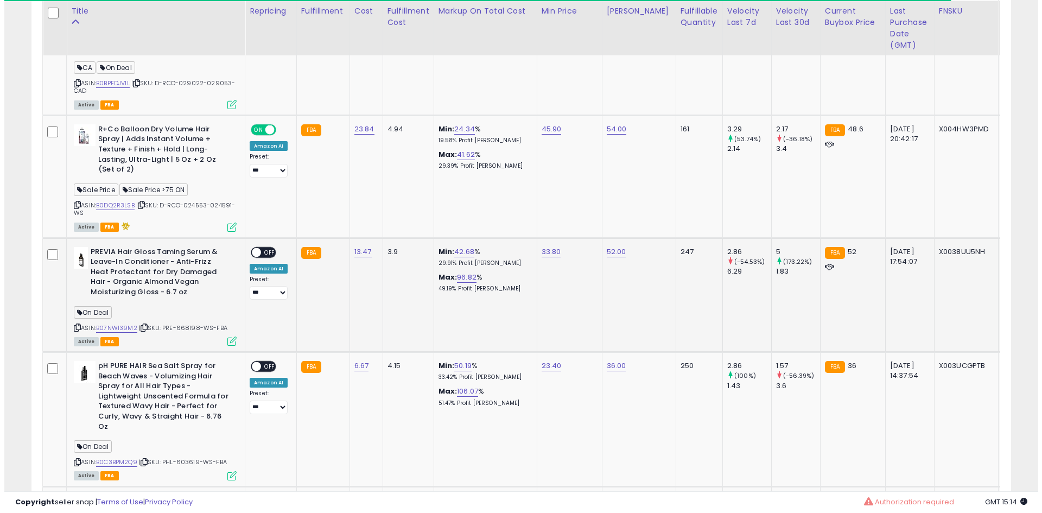
scroll to position [2777, 0]
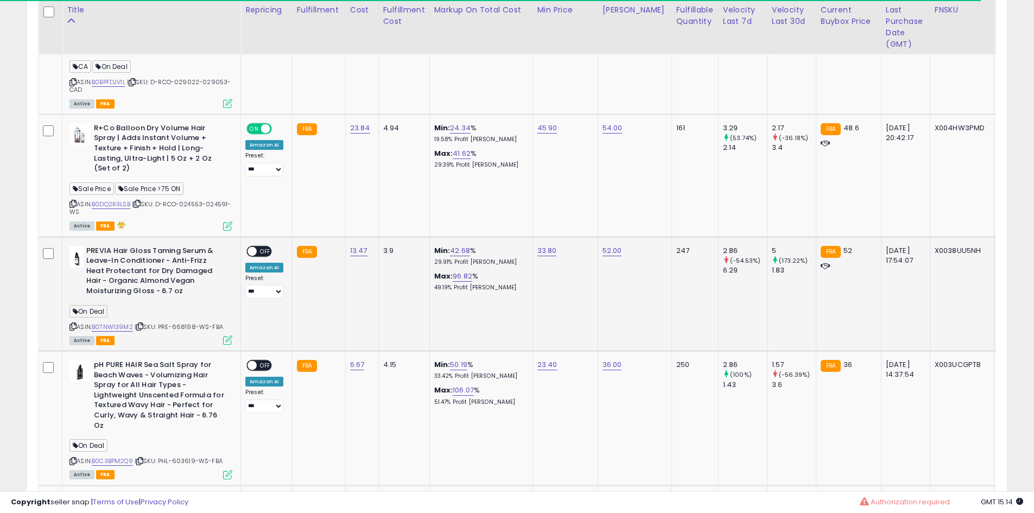
click at [264, 246] on span "OFF" at bounding box center [265, 250] width 17 height 9
click at [227, 336] on icon at bounding box center [227, 340] width 9 height 9
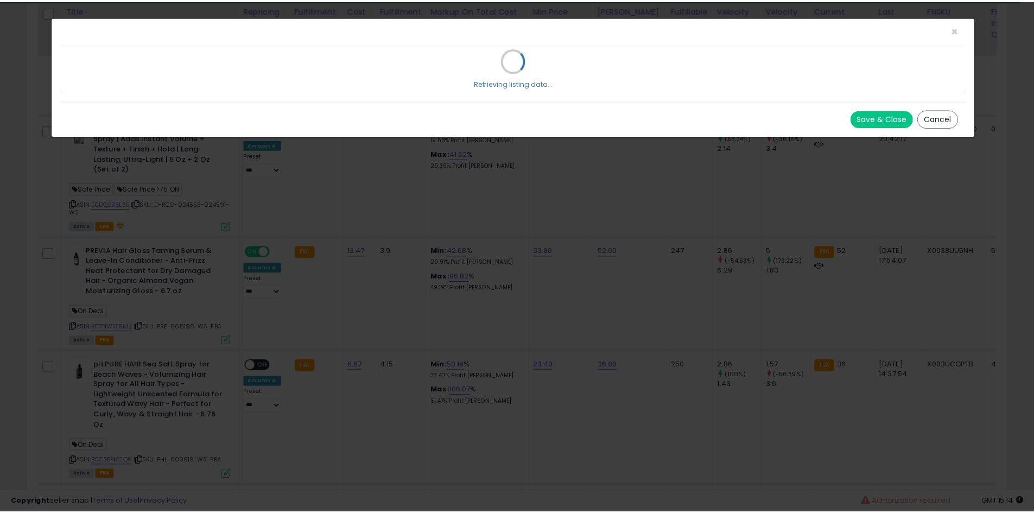
scroll to position [223, 573]
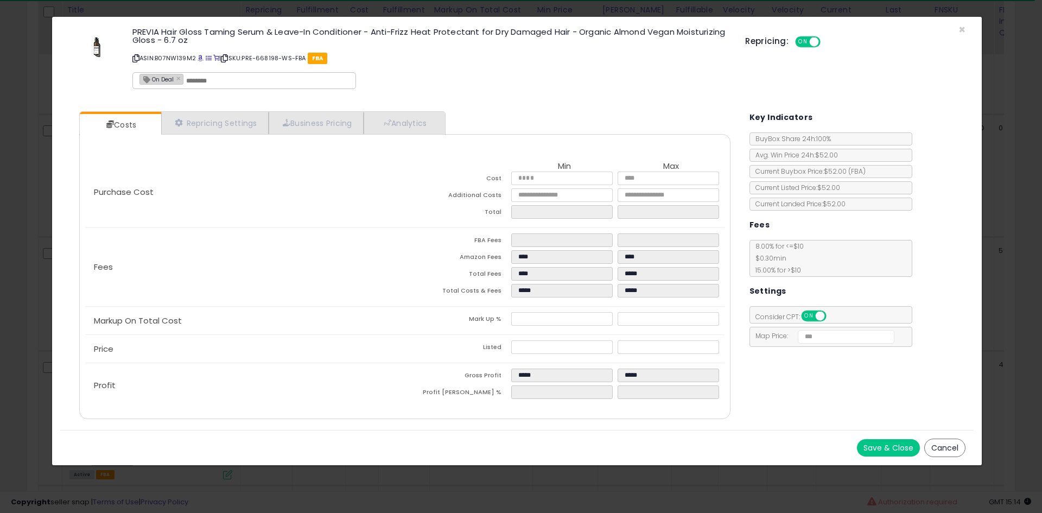
click at [175, 78] on div "On Deal ×" at bounding box center [162, 79] width 44 height 11
type input "*******"
click at [179, 80] on link "×" at bounding box center [179, 78] width 7 height 10
click at [874, 438] on div "Save & Close Cancel" at bounding box center [517, 447] width 914 height 35
click at [872, 440] on button "Save & Close" at bounding box center [888, 447] width 63 height 17
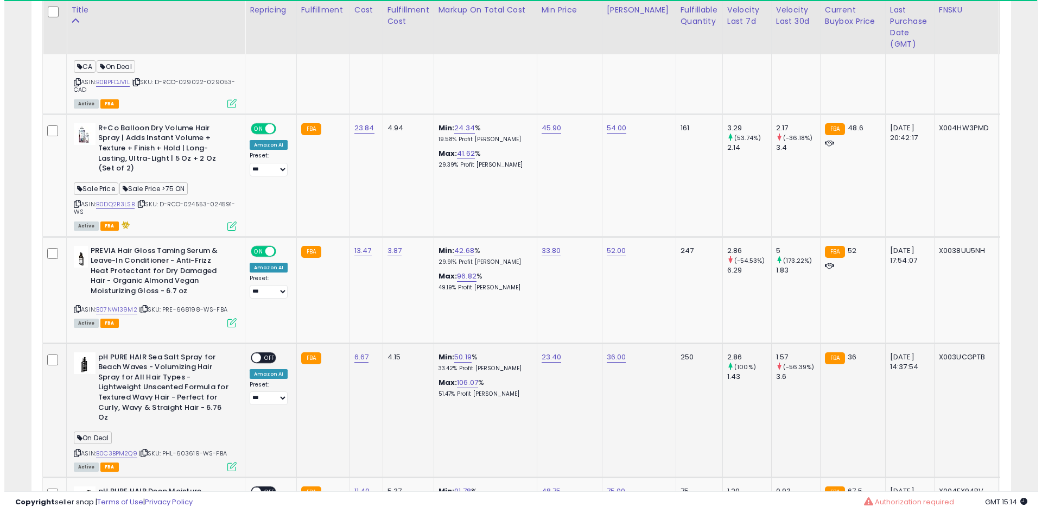
scroll to position [542703, 542357]
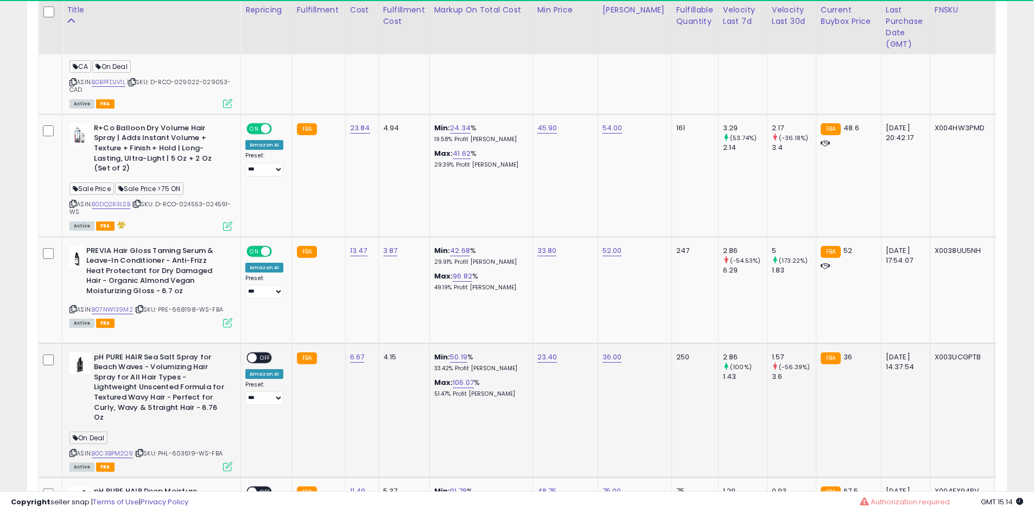
click at [143, 450] on icon at bounding box center [139, 453] width 7 height 6
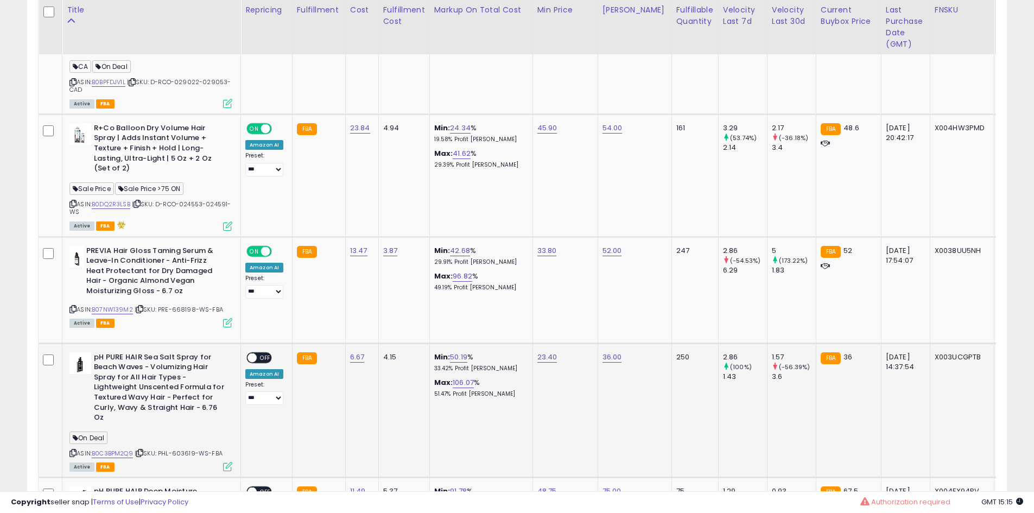
click at [255, 353] on span at bounding box center [252, 357] width 9 height 9
click at [231, 462] on icon at bounding box center [227, 466] width 9 height 9
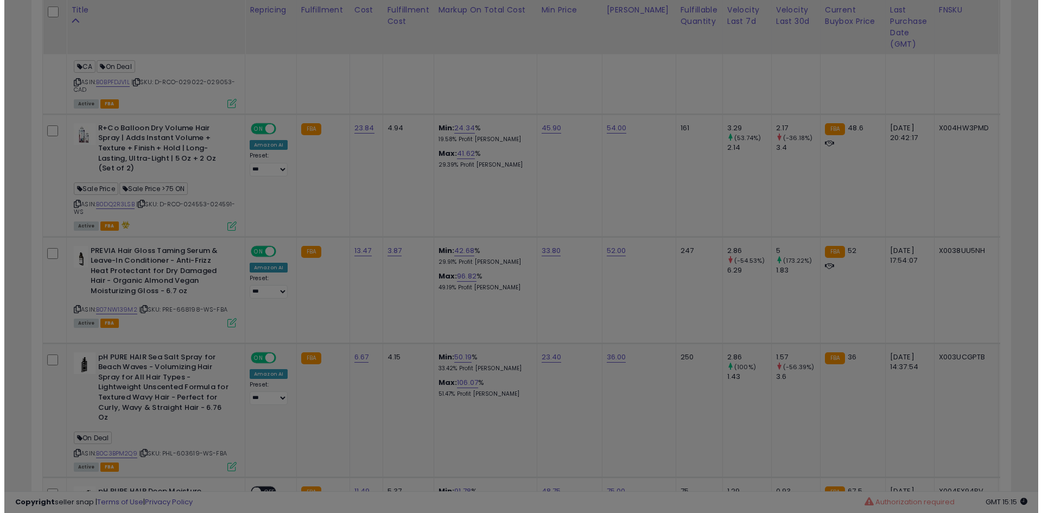
scroll to position [223, 573]
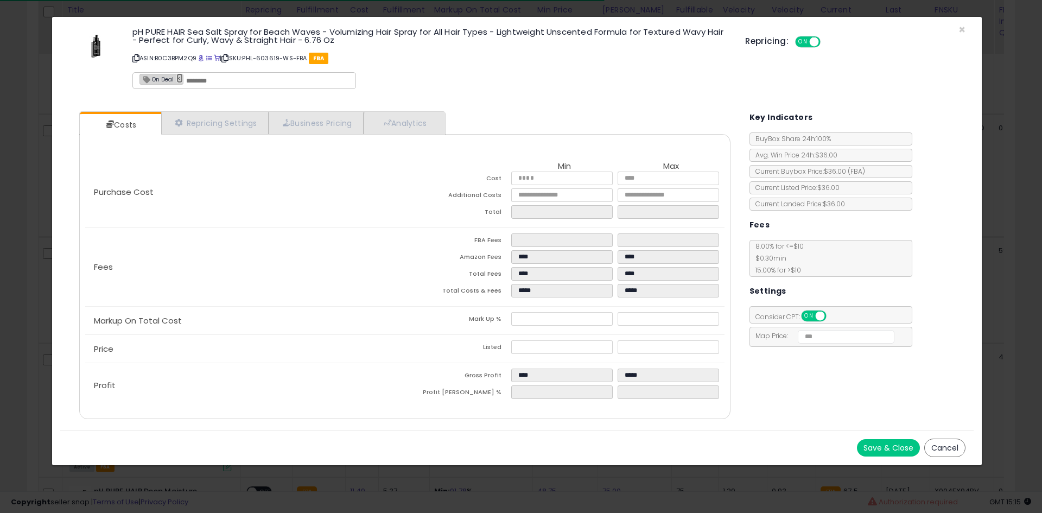
click at [176, 77] on link "×" at bounding box center [179, 78] width 7 height 10
click at [865, 442] on button "Save & Close" at bounding box center [888, 447] width 63 height 17
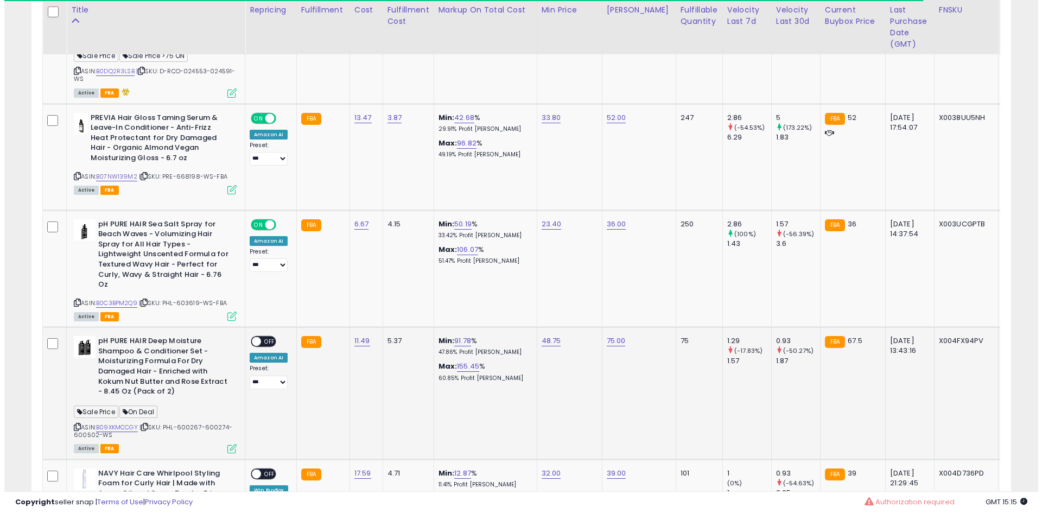
scroll to position [2913, 0]
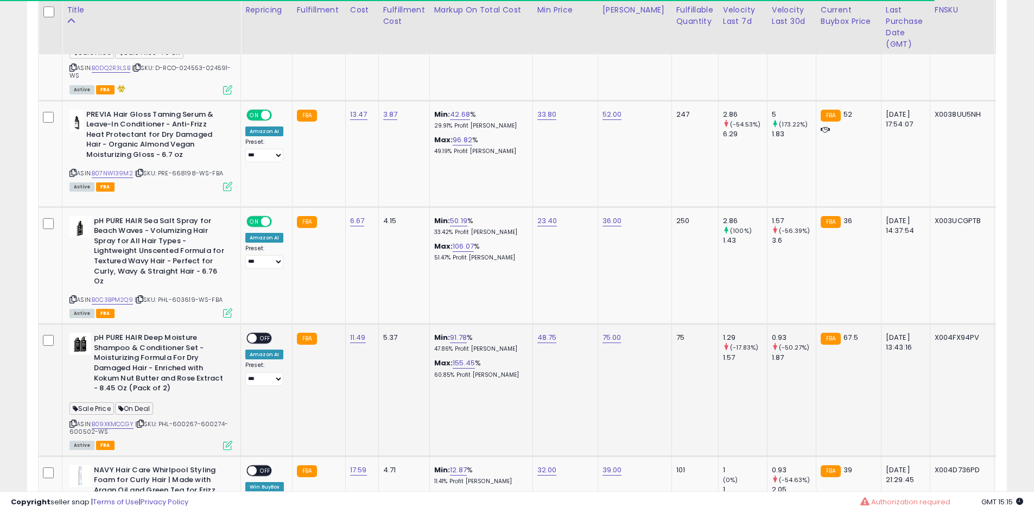
click at [142, 421] on icon at bounding box center [140, 424] width 7 height 6
click at [262, 333] on div "ON OFF" at bounding box center [259, 338] width 26 height 11
click at [258, 334] on div "ON OFF" at bounding box center [248, 338] width 26 height 9
click at [262, 334] on span "OFF" at bounding box center [265, 338] width 17 height 9
click at [230, 441] on icon at bounding box center [227, 445] width 9 height 9
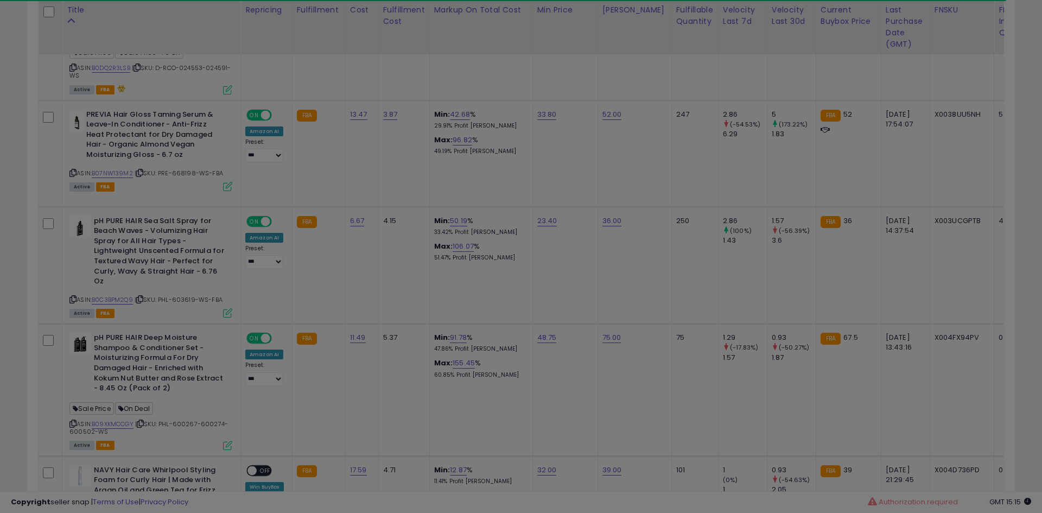
scroll to position [223, 573]
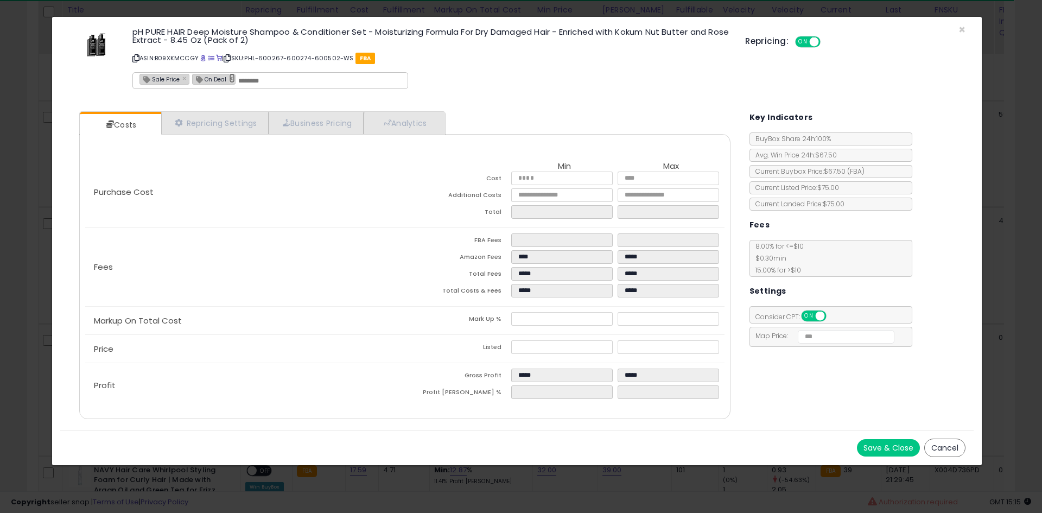
click at [231, 80] on link "×" at bounding box center [232, 78] width 7 height 10
type input "**********"
click at [878, 441] on button "Save & Close" at bounding box center [888, 447] width 63 height 17
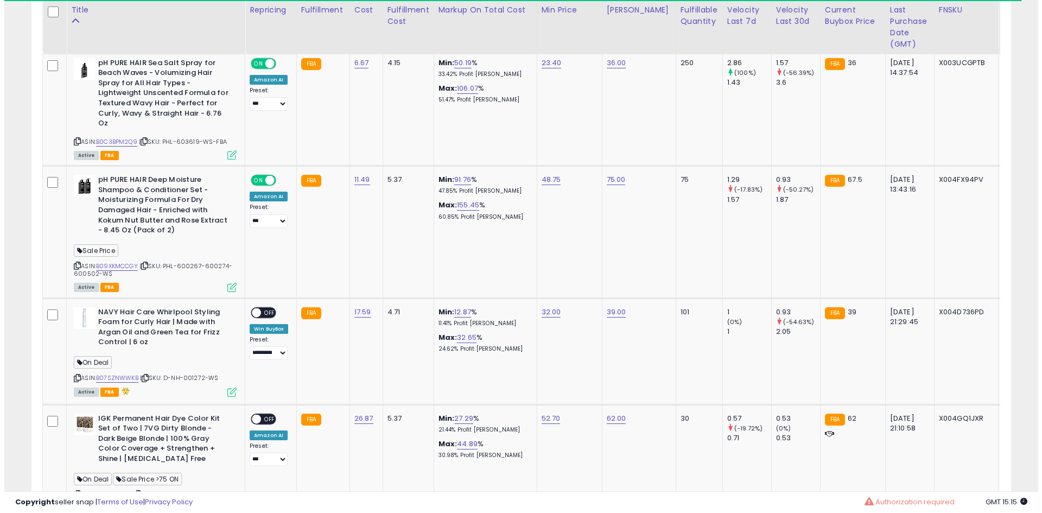
scroll to position [3087, 0]
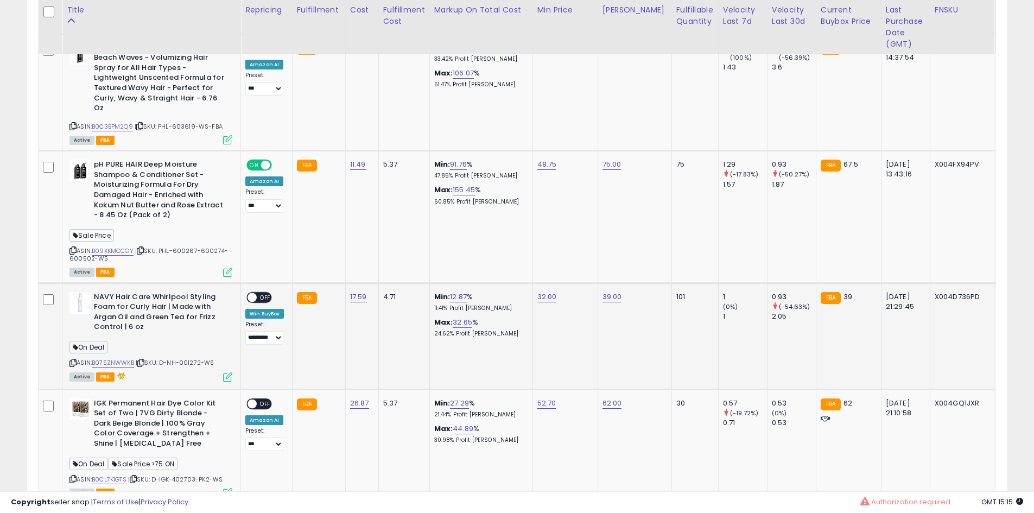
click at [142, 360] on icon at bounding box center [140, 363] width 7 height 6
click at [257, 293] on div "ON OFF" at bounding box center [248, 297] width 26 height 9
click at [260, 293] on span "OFF" at bounding box center [265, 297] width 17 height 9
click at [227, 372] on icon at bounding box center [227, 376] width 9 height 9
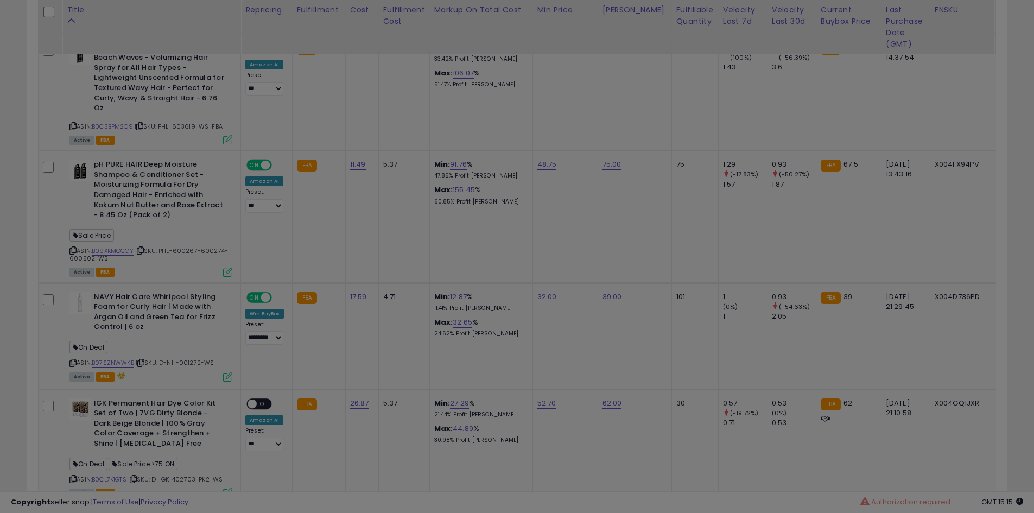
scroll to position [223, 573]
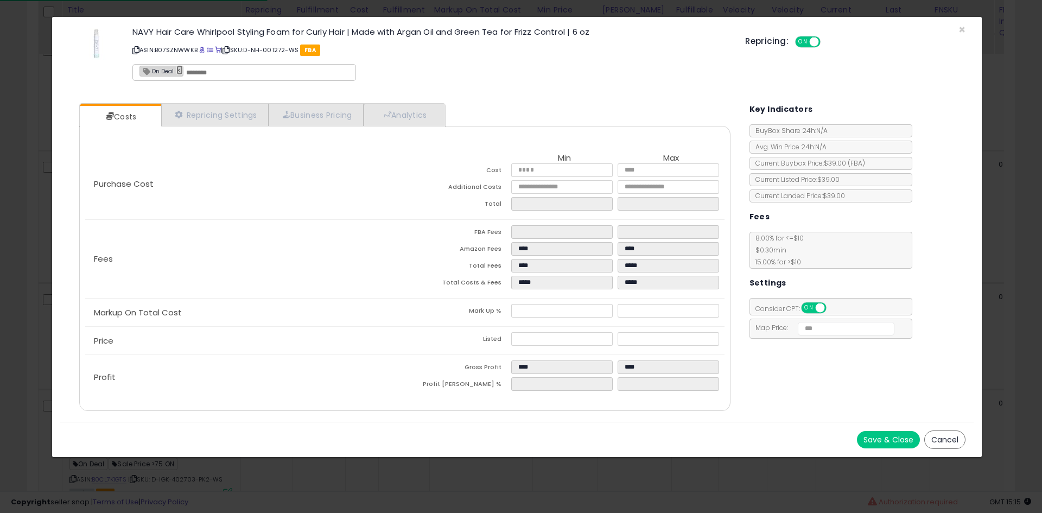
click at [182, 73] on link "×" at bounding box center [179, 70] width 7 height 10
click at [888, 444] on button "Save & Close" at bounding box center [888, 439] width 63 height 17
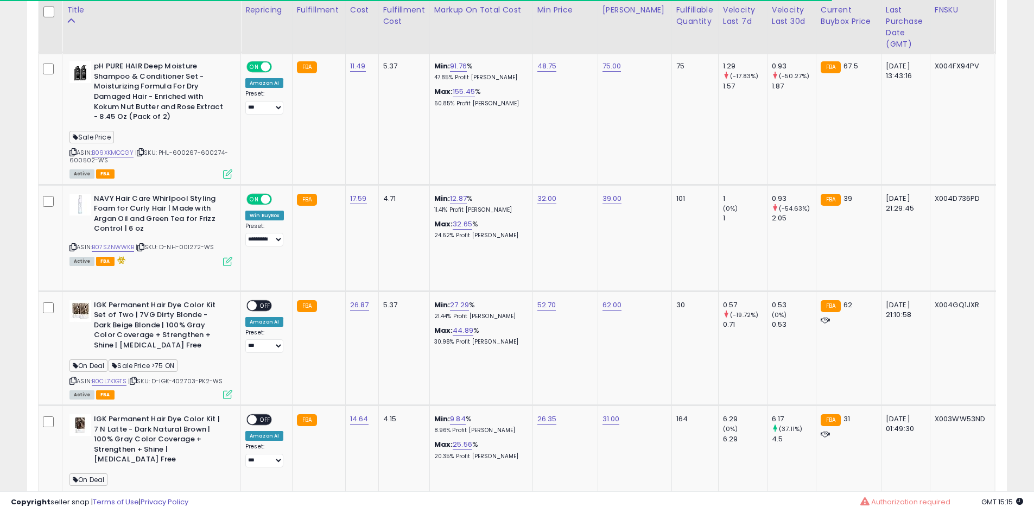
scroll to position [3188, 0]
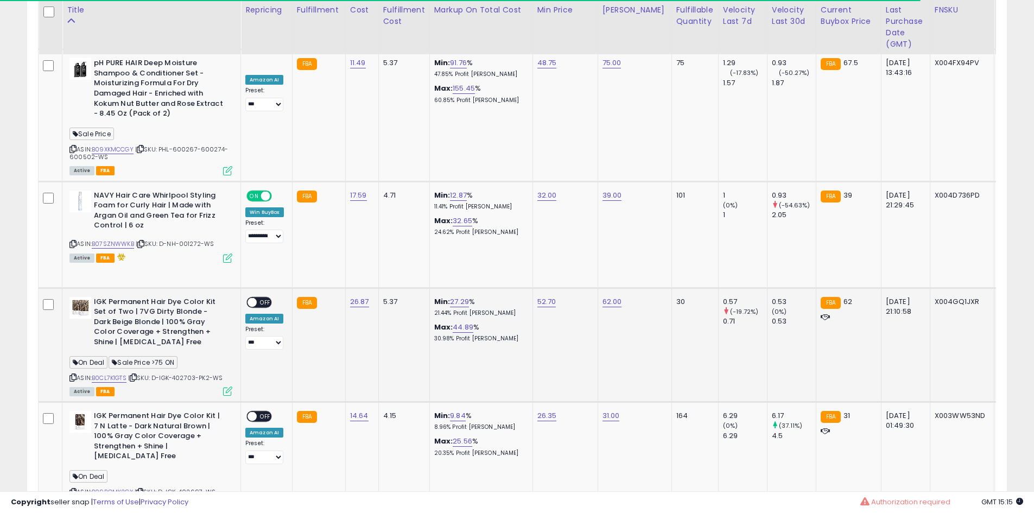
click at [137, 375] on icon at bounding box center [133, 378] width 7 height 6
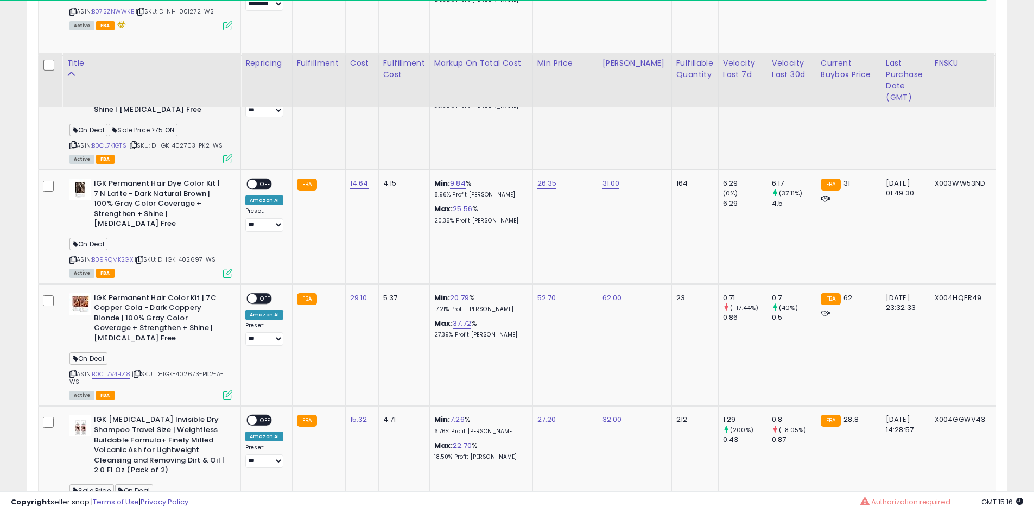
scroll to position [3514, 0]
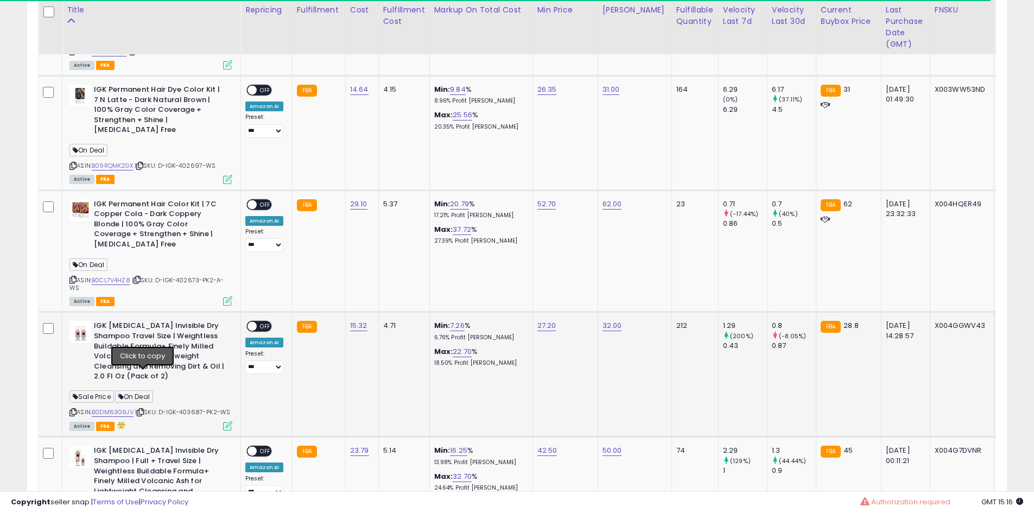
click at [142, 409] on icon at bounding box center [140, 412] width 7 height 6
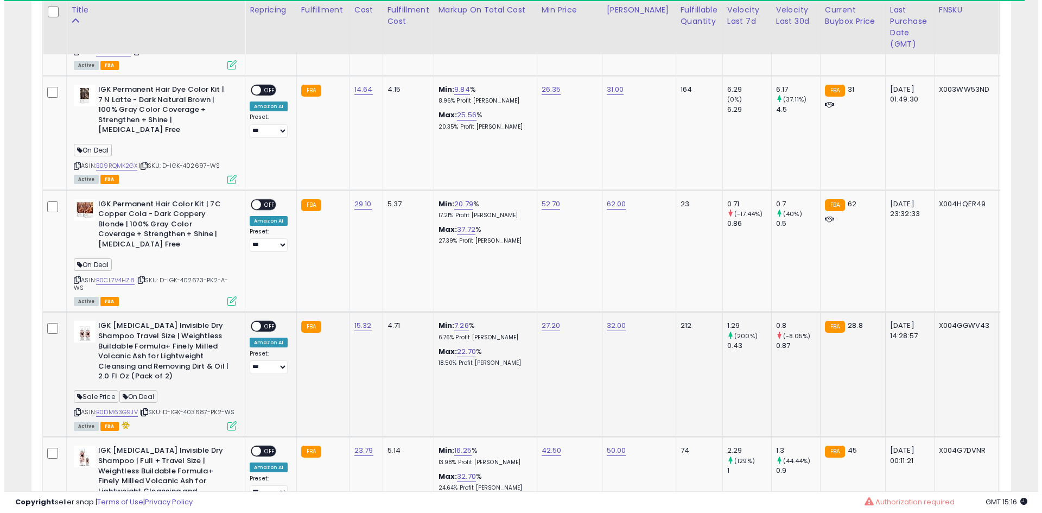
scroll to position [3553, 0]
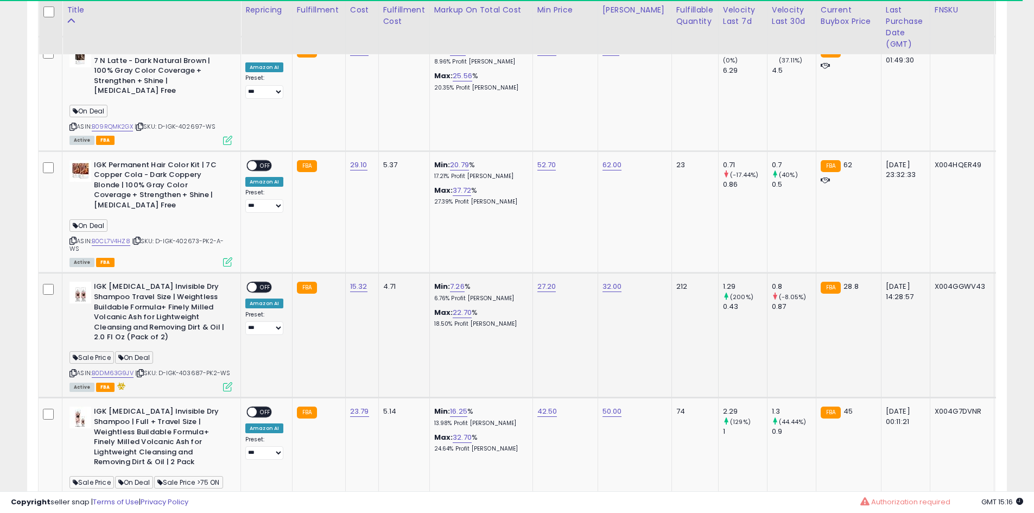
click at [263, 283] on span "OFF" at bounding box center [265, 287] width 17 height 9
click at [228, 382] on icon at bounding box center [227, 386] width 9 height 9
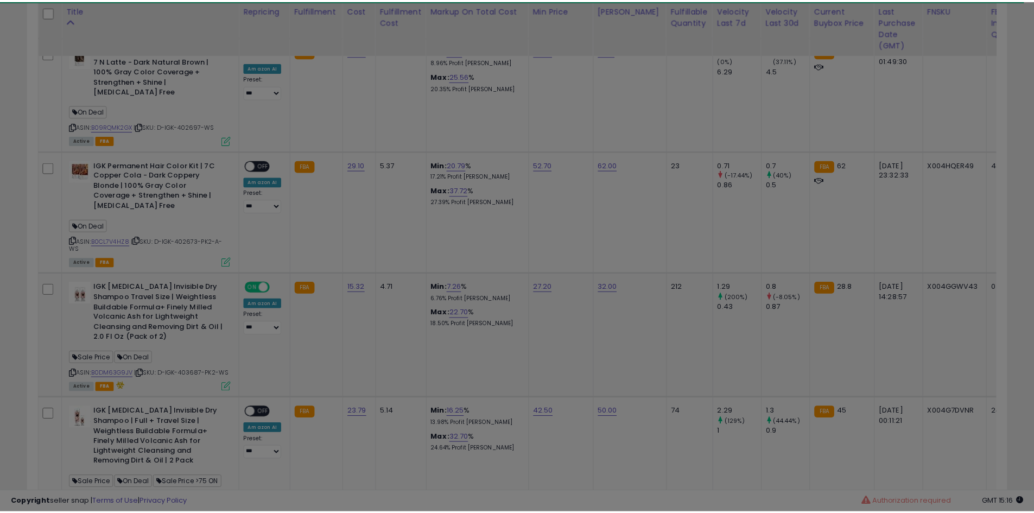
scroll to position [223, 573]
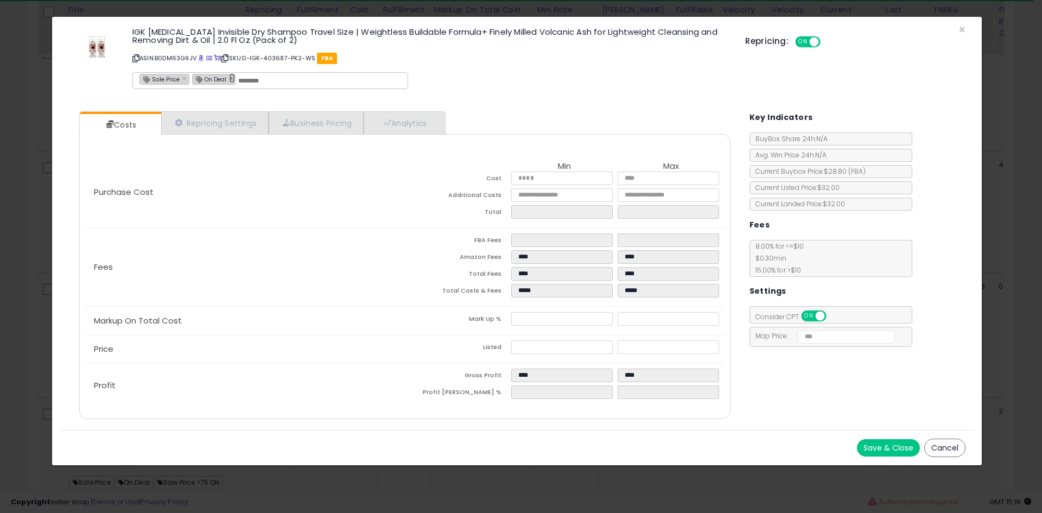
click at [231, 80] on link "×" at bounding box center [232, 78] width 7 height 10
type input "**********"
click at [893, 450] on button "Save & Close" at bounding box center [888, 447] width 63 height 17
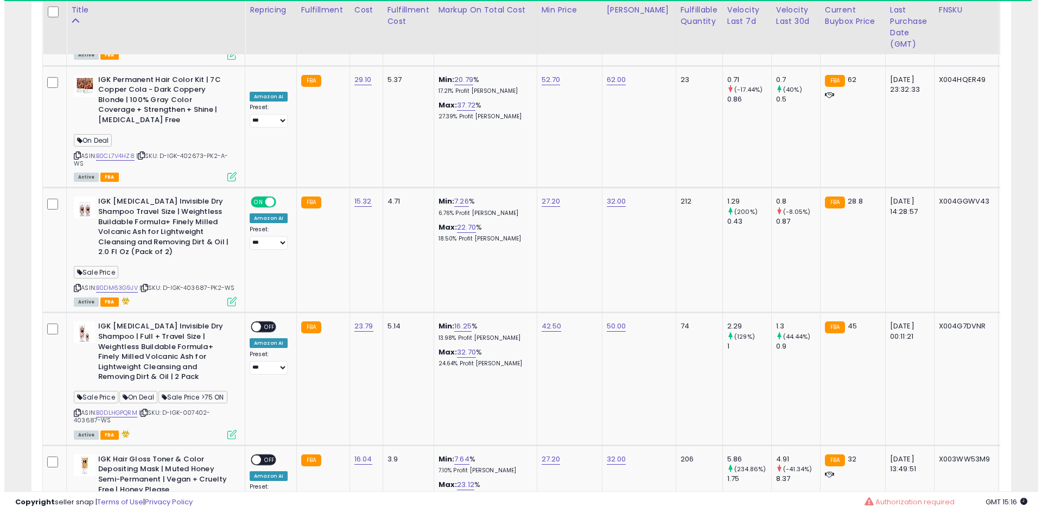
scroll to position [0, 6]
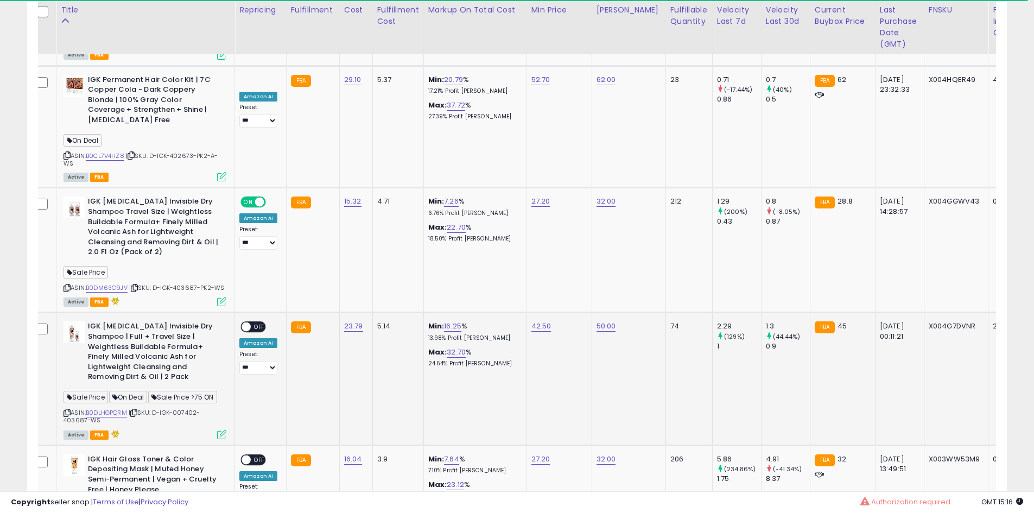
click at [136, 410] on icon at bounding box center [133, 413] width 7 height 6
click at [247, 322] on span at bounding box center [246, 326] width 9 height 9
click at [220, 430] on icon at bounding box center [221, 434] width 9 height 9
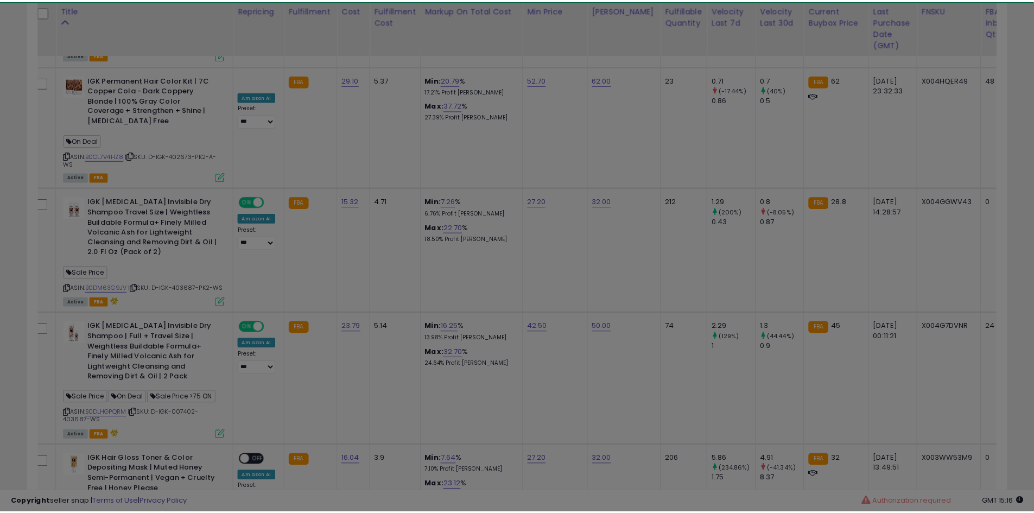
scroll to position [223, 573]
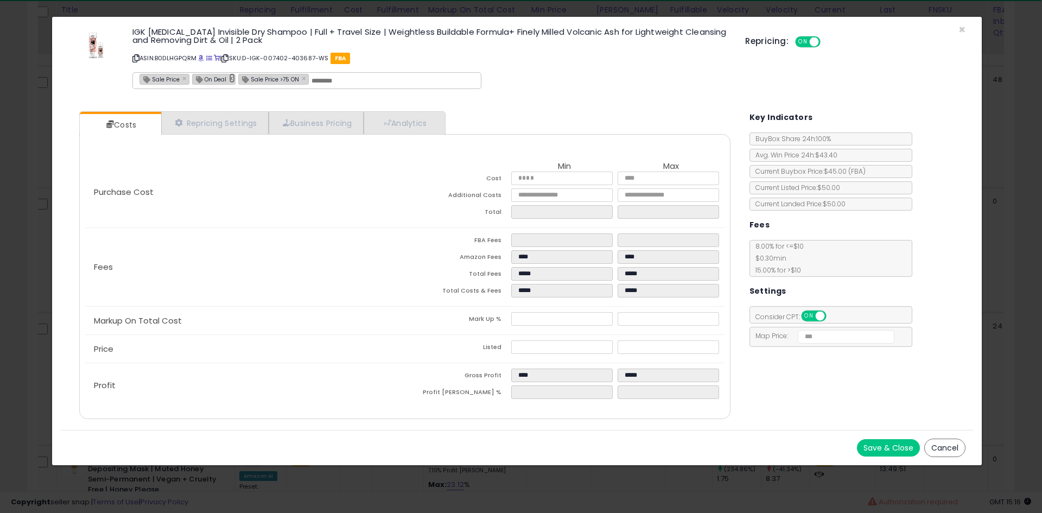
click at [229, 80] on link "×" at bounding box center [232, 78] width 7 height 10
type input "**********"
drag, startPoint x: 869, startPoint y: 438, endPoint x: 869, endPoint y: 445, distance: 6.5
click at [869, 445] on div "Save & Close Cancel" at bounding box center [517, 447] width 914 height 35
click at [869, 445] on button "Save & Close" at bounding box center [888, 447] width 63 height 17
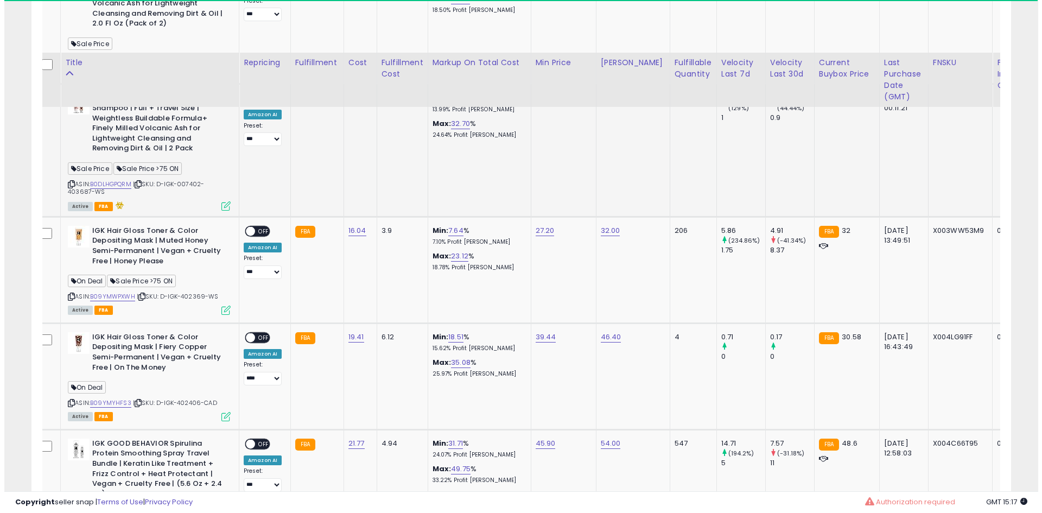
scroll to position [3923, 0]
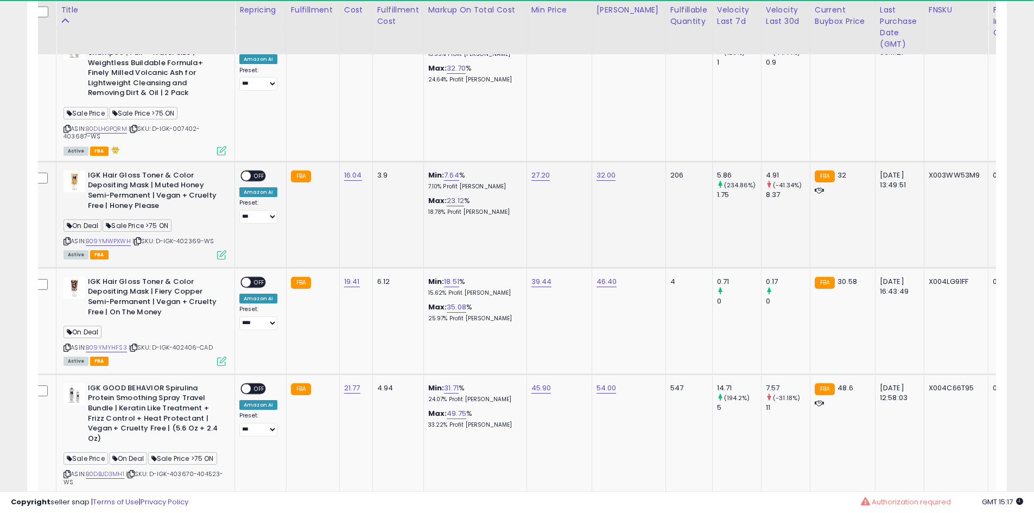
click at [138, 238] on icon at bounding box center [137, 241] width 7 height 6
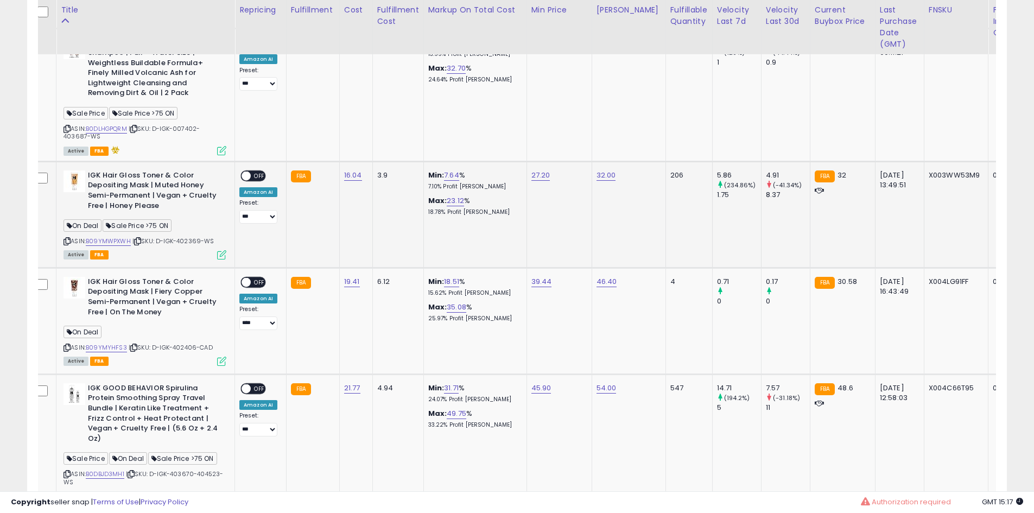
click at [258, 171] on span "OFF" at bounding box center [259, 175] width 17 height 9
click at [222, 213] on div "ASIN: B09YMWPXWH | SKU: D-IGK-402369-WS Active FBA" at bounding box center [145, 214] width 163 height 88
click at [222, 250] on icon at bounding box center [221, 254] width 9 height 9
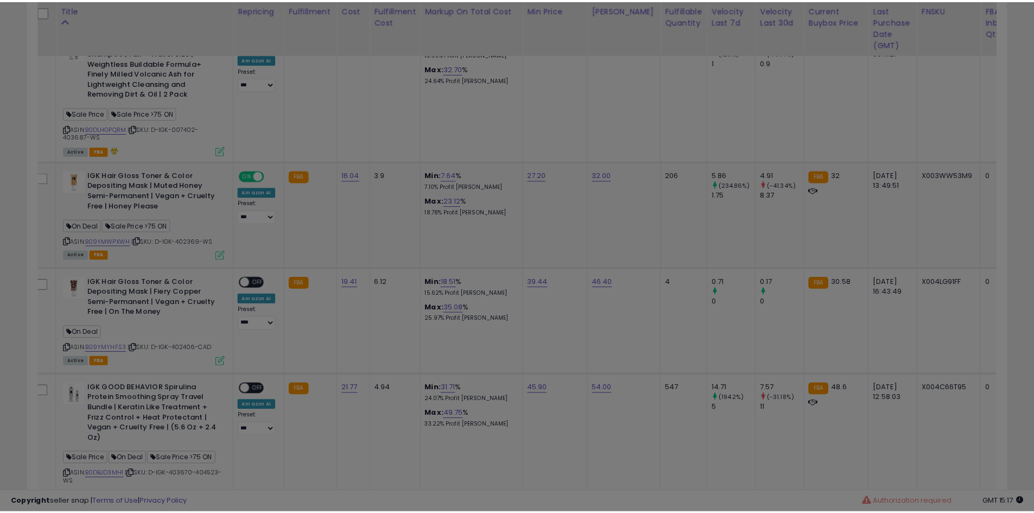
scroll to position [223, 573]
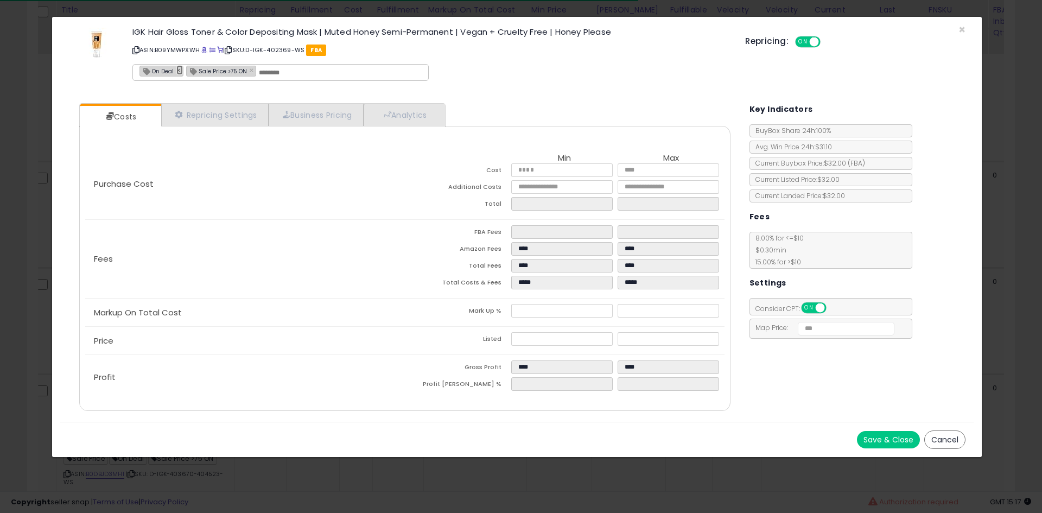
click at [177, 70] on link "×" at bounding box center [179, 70] width 7 height 10
type input "**********"
click at [872, 441] on button "Save & Close" at bounding box center [888, 439] width 63 height 17
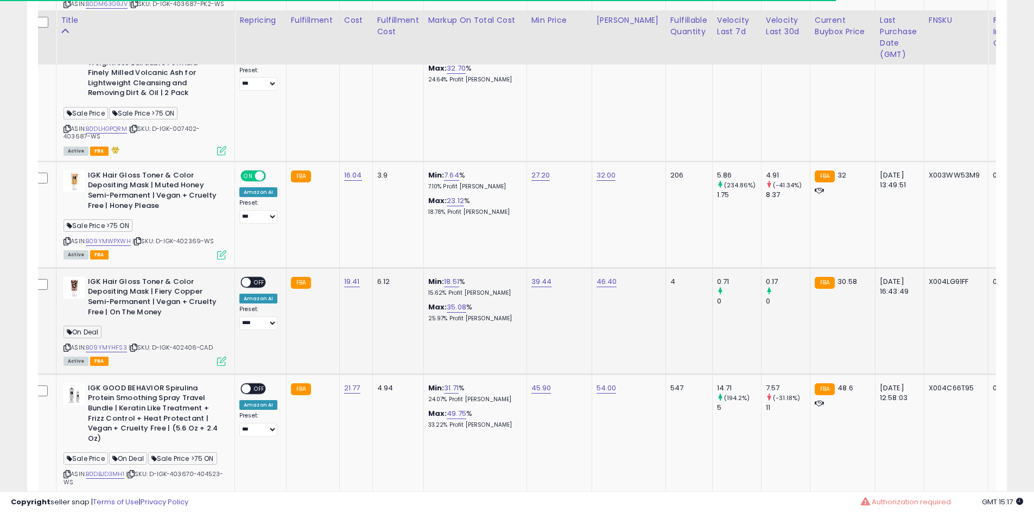
scroll to position [3933, 0]
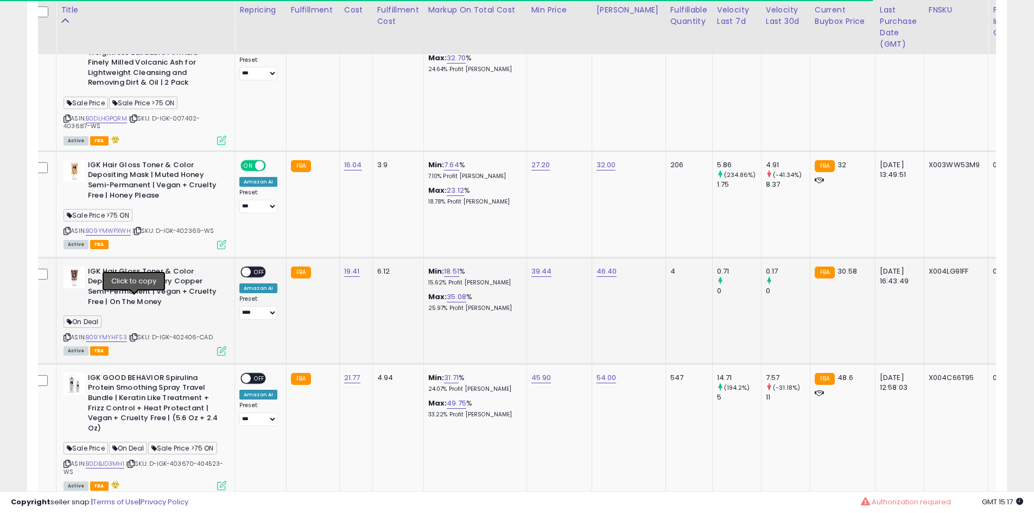
click at [131, 334] on icon at bounding box center [133, 337] width 7 height 6
click at [252, 267] on span "OFF" at bounding box center [259, 271] width 17 height 9
click at [251, 267] on span "ON" at bounding box center [249, 271] width 14 height 9
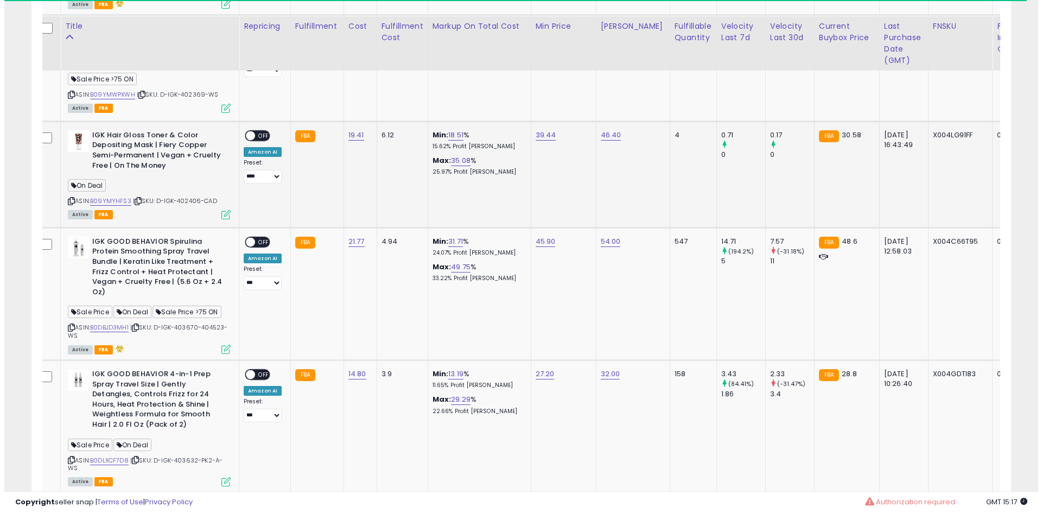
scroll to position [4088, 0]
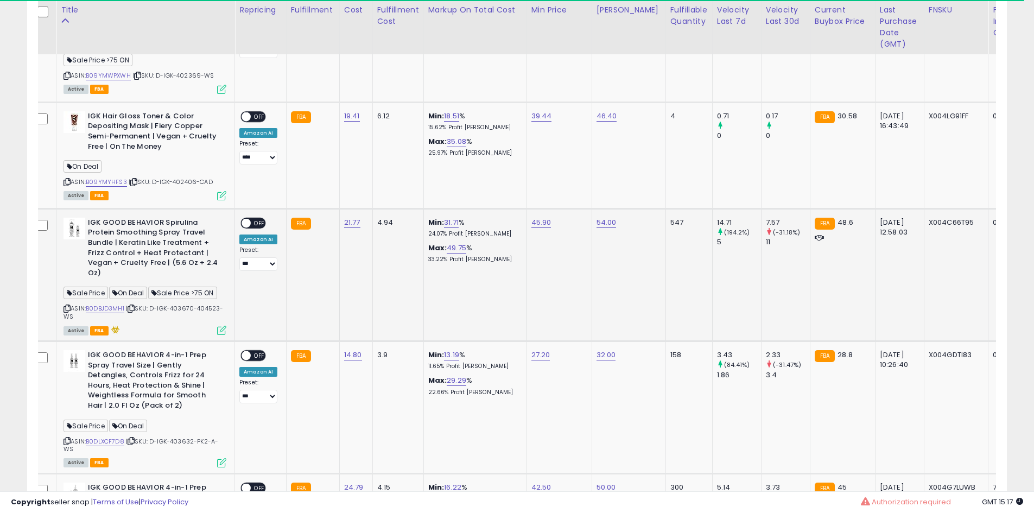
click at [135, 306] on icon at bounding box center [131, 309] width 7 height 6
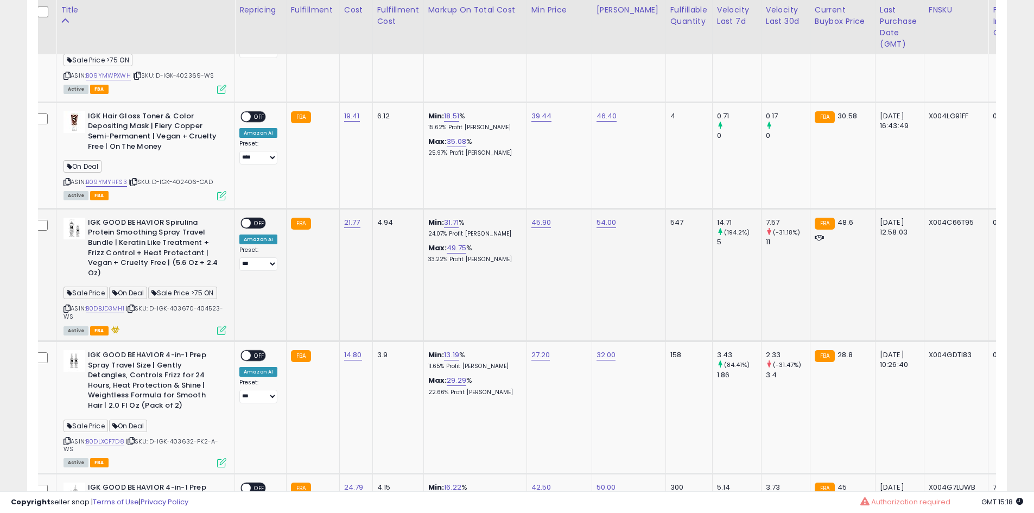
click at [258, 218] on span "OFF" at bounding box center [259, 222] width 17 height 9
click at [221, 326] on icon at bounding box center [221, 330] width 9 height 9
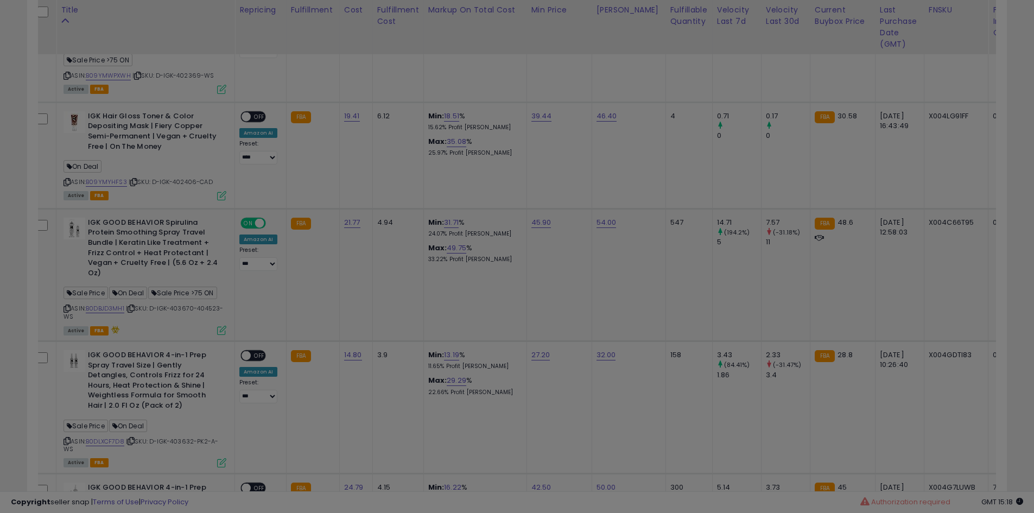
scroll to position [223, 573]
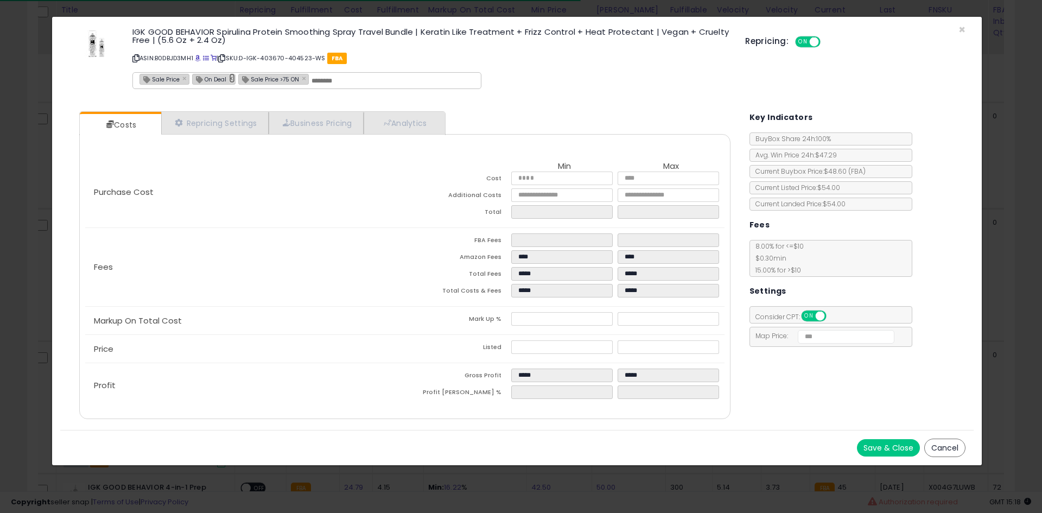
click at [229, 74] on link "×" at bounding box center [232, 78] width 7 height 10
type input "**********"
click at [914, 454] on button "Save & Close" at bounding box center [888, 447] width 63 height 17
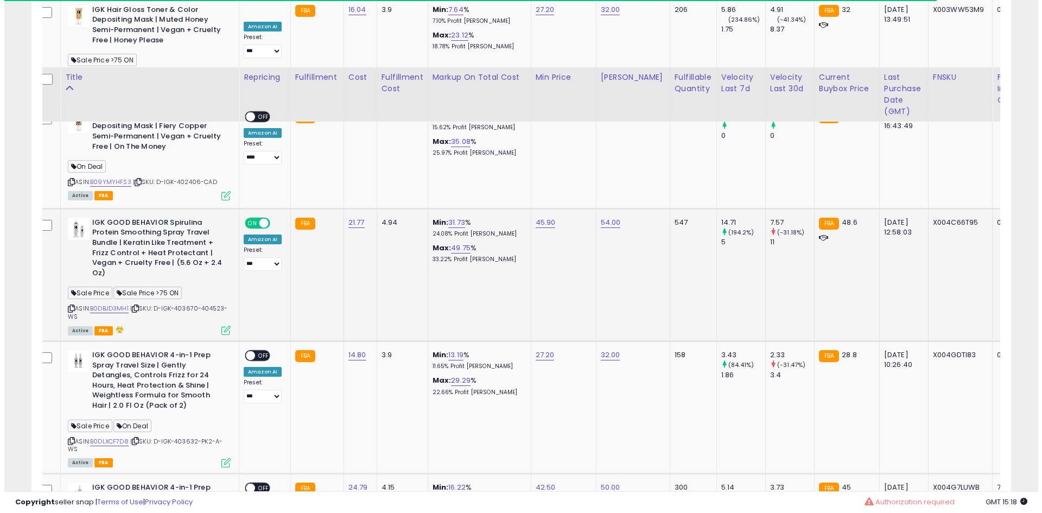
scroll to position [4166, 0]
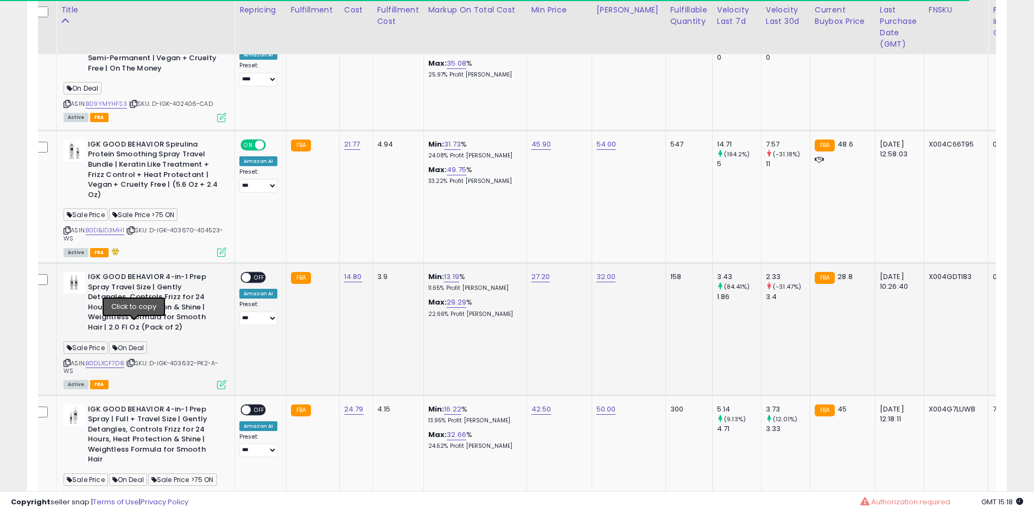
click at [133, 360] on icon at bounding box center [131, 363] width 7 height 6
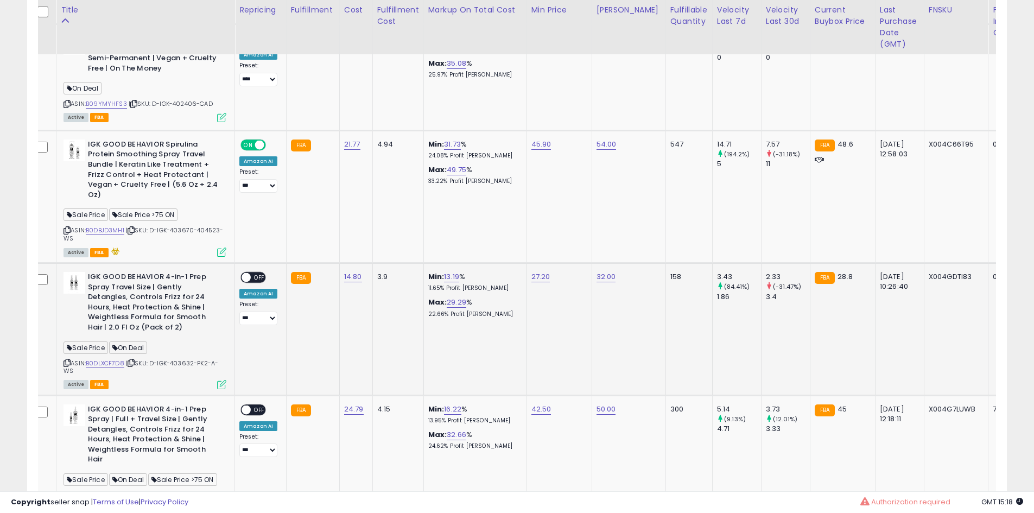
click at [261, 273] on span "OFF" at bounding box center [259, 277] width 17 height 9
drag, startPoint x: 218, startPoint y: 354, endPoint x: 219, endPoint y: 347, distance: 6.5
click at [219, 347] on td "IGK GOOD BEHAVIOR 4-in-1 Prep Spray Travel Size | Gently Detangles, Controls Fr…" at bounding box center [145, 329] width 179 height 132
click at [219, 380] on icon at bounding box center [221, 384] width 9 height 9
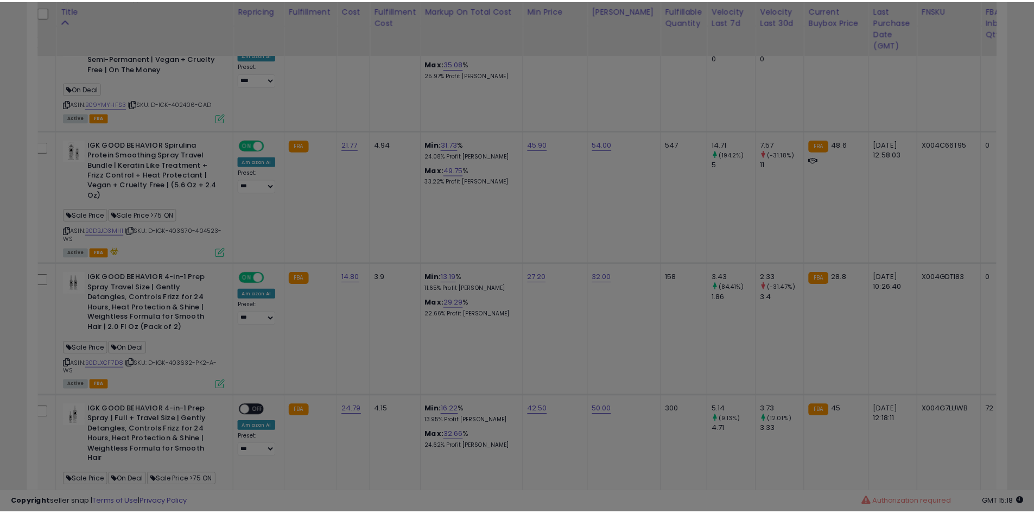
scroll to position [223, 573]
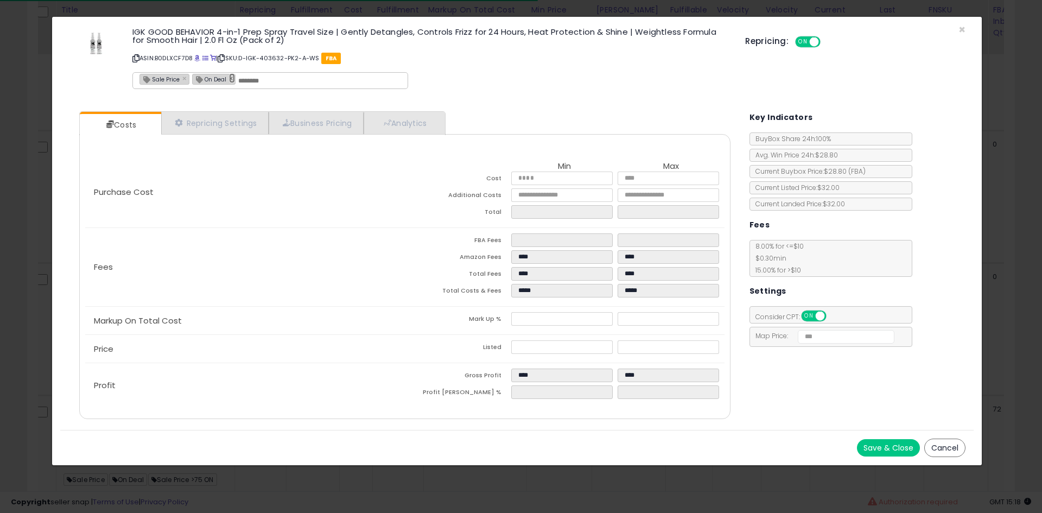
click at [230, 83] on link "×" at bounding box center [232, 78] width 7 height 10
type input "**********"
click at [872, 446] on button "Save & Close" at bounding box center [888, 447] width 63 height 17
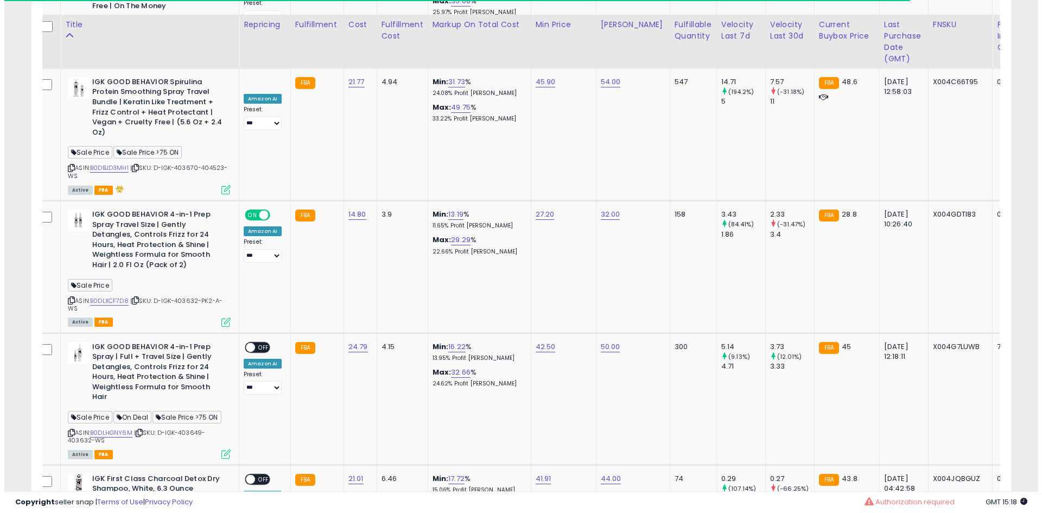
scroll to position [4245, 0]
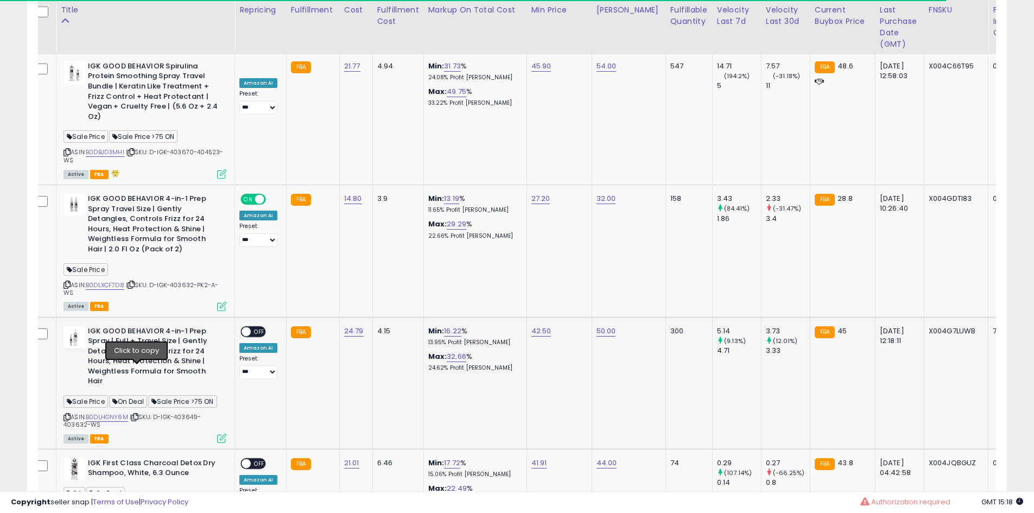
click at [136, 414] on icon at bounding box center [134, 417] width 7 height 6
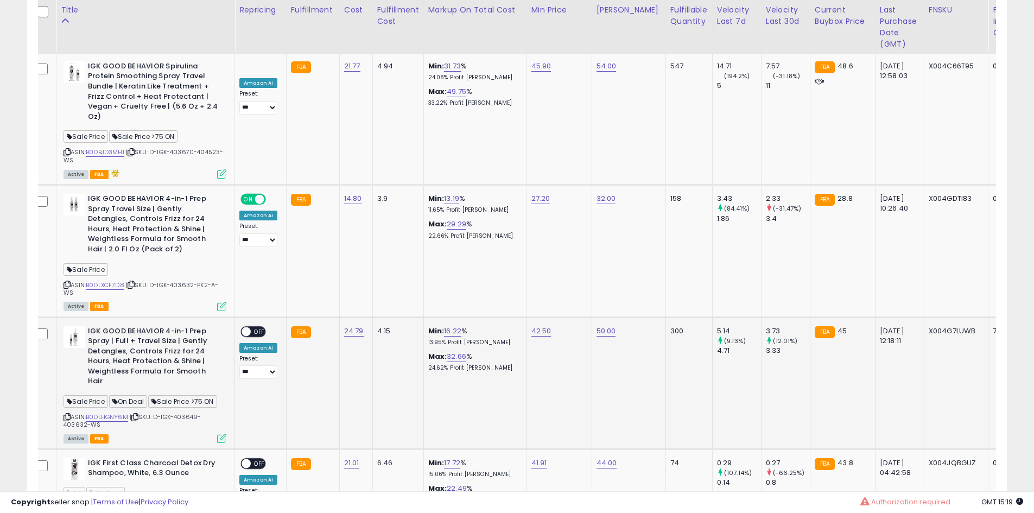
click at [259, 327] on span "OFF" at bounding box center [259, 331] width 17 height 9
click at [224, 389] on div "ASIN: B0DLHGNY6M | SKU: D-IGK-403649-403632-WS Active FBA" at bounding box center [145, 384] width 163 height 116
click at [224, 434] on icon at bounding box center [221, 438] width 9 height 9
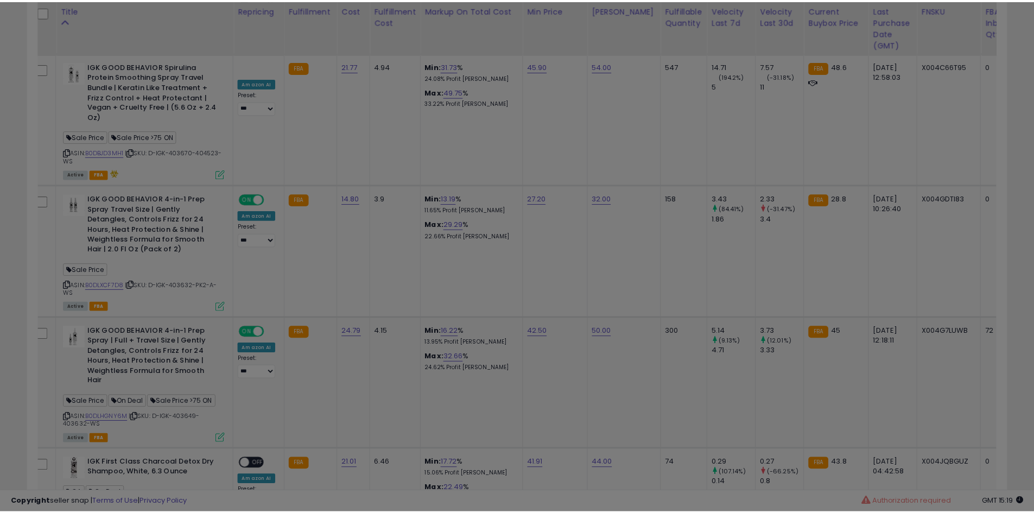
scroll to position [223, 573]
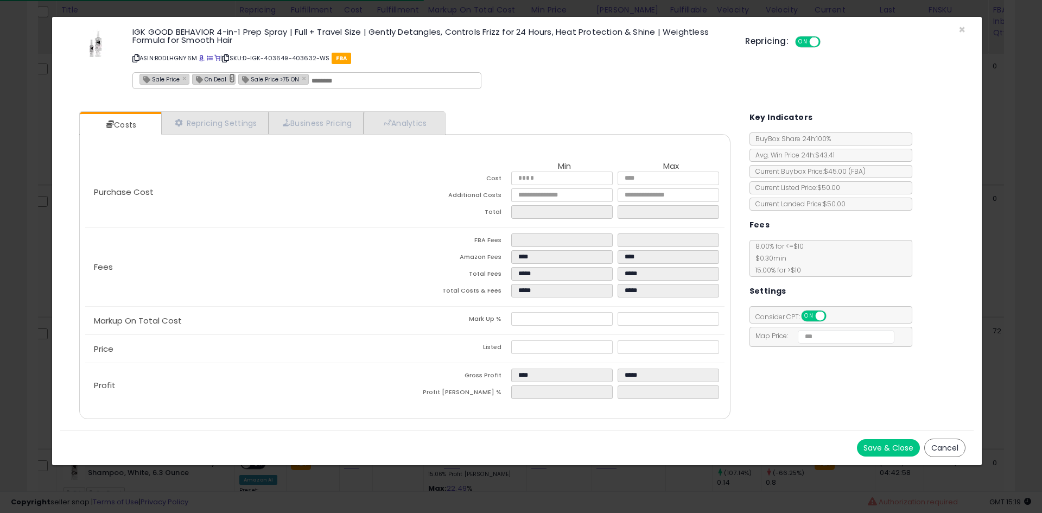
click at [231, 79] on link "×" at bounding box center [232, 78] width 7 height 10
type input "**********"
click at [881, 448] on button "Save & Close" at bounding box center [888, 447] width 63 height 17
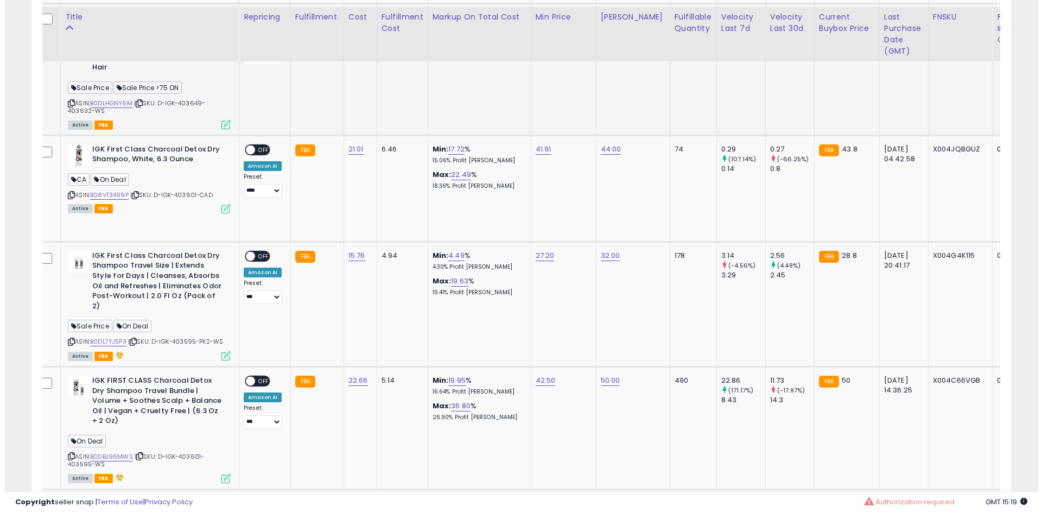
scroll to position [4565, 0]
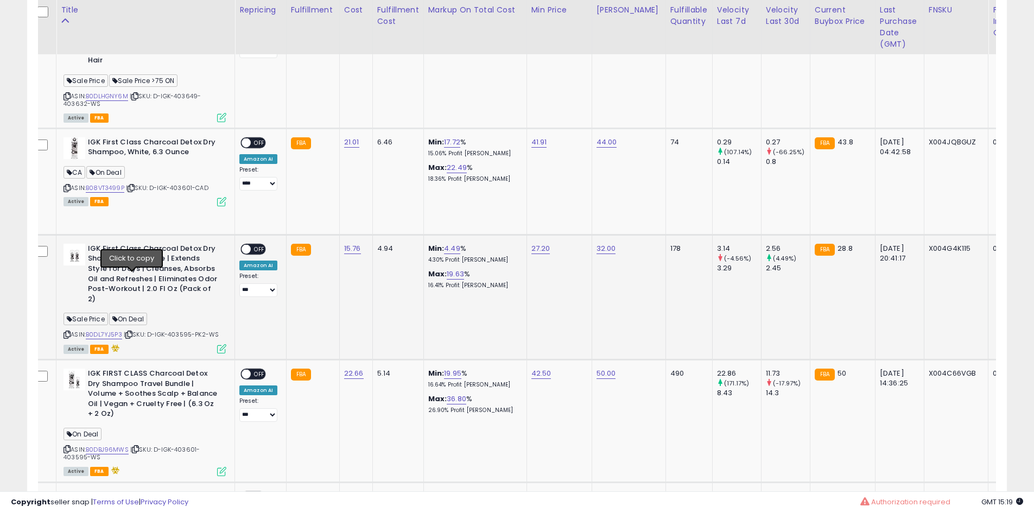
click at [131, 332] on icon at bounding box center [128, 335] width 7 height 6
click at [259, 244] on span "OFF" at bounding box center [259, 248] width 17 height 9
click at [225, 344] on icon at bounding box center [221, 348] width 9 height 9
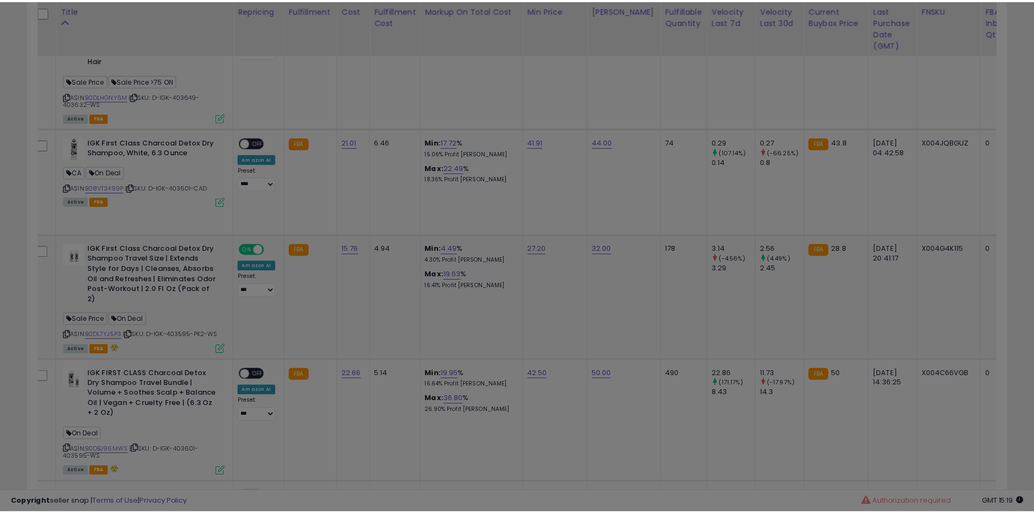
scroll to position [223, 573]
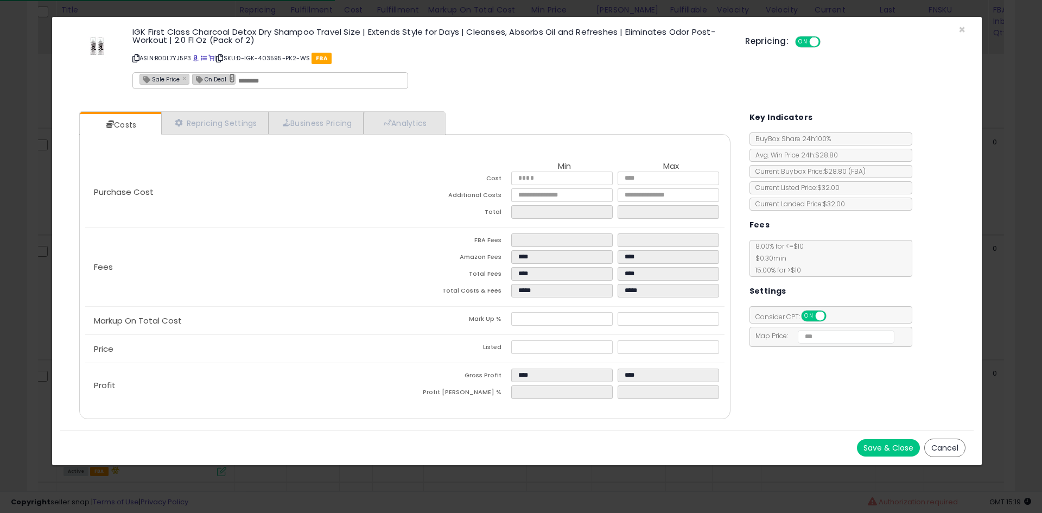
click at [231, 80] on link "×" at bounding box center [232, 78] width 7 height 10
type input "**********"
click at [886, 448] on button "Save & Close" at bounding box center [888, 447] width 63 height 17
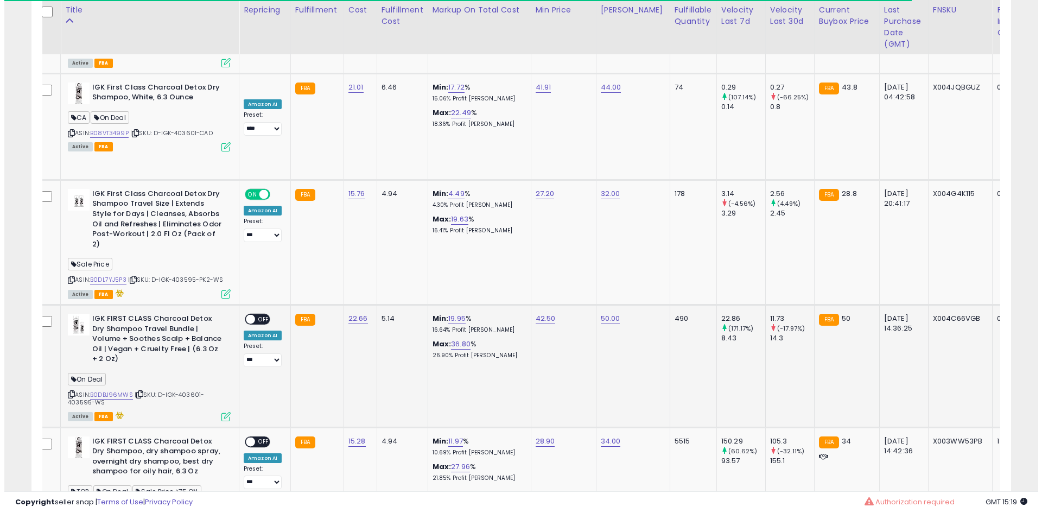
scroll to position [4622, 0]
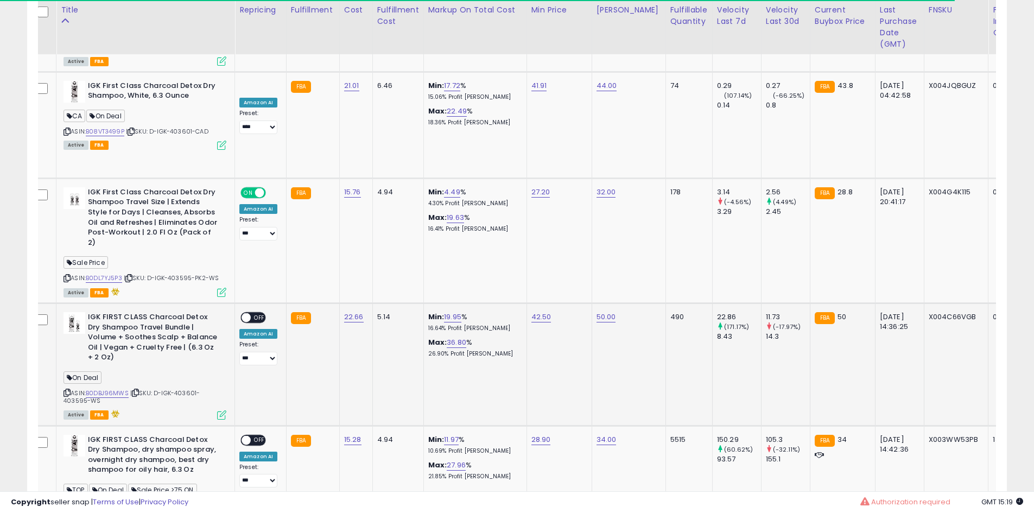
click at [136, 390] on icon at bounding box center [135, 393] width 7 height 6
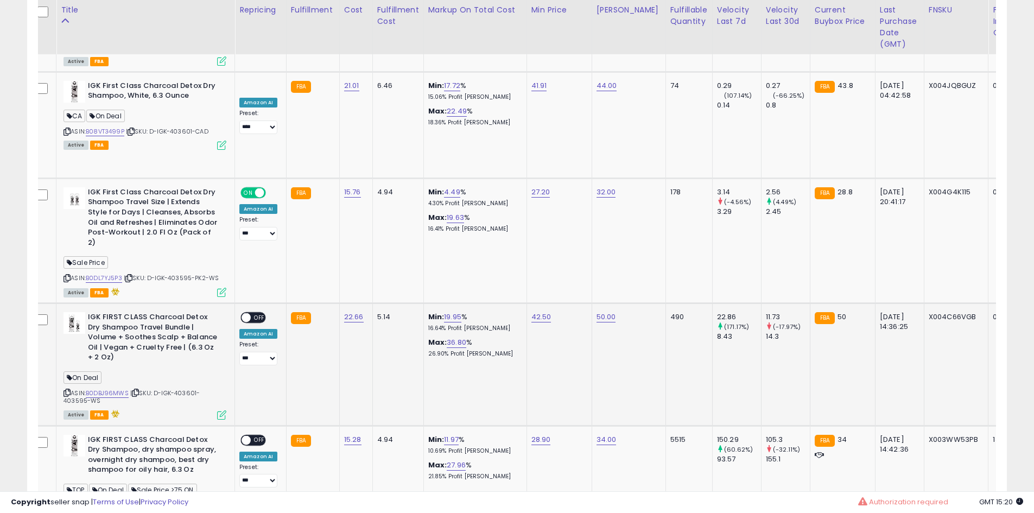
click at [257, 313] on span "OFF" at bounding box center [259, 317] width 17 height 9
click at [222, 410] on icon at bounding box center [221, 414] width 9 height 9
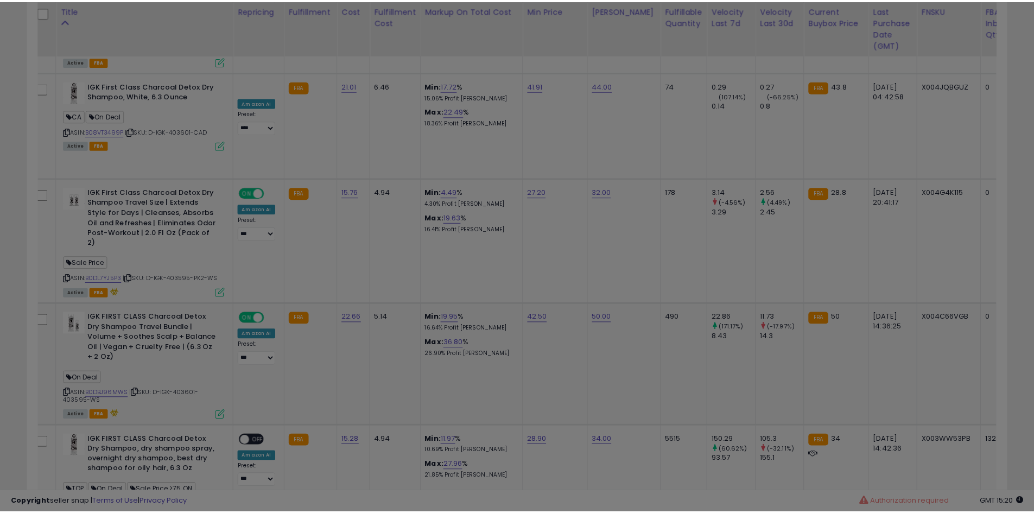
scroll to position [223, 573]
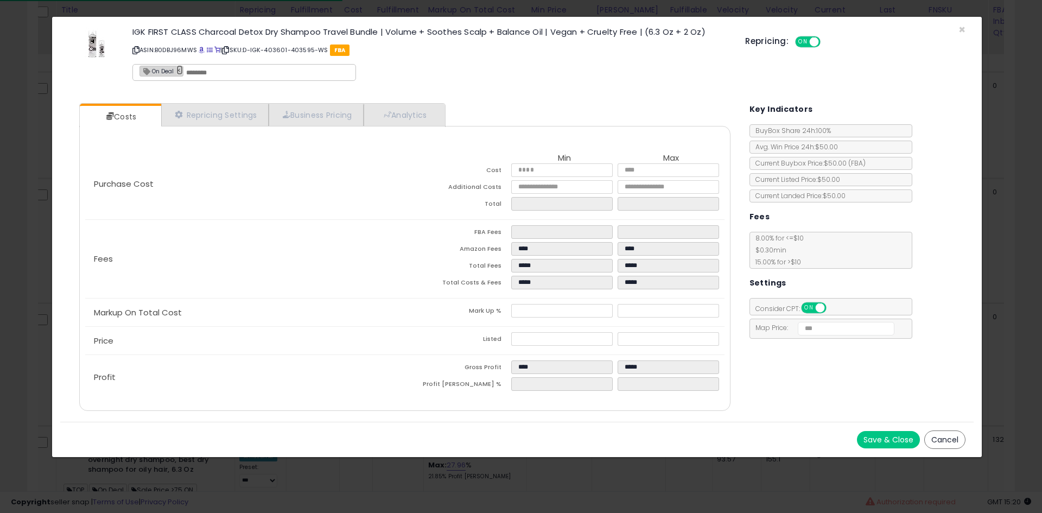
click at [180, 72] on link "×" at bounding box center [179, 70] width 7 height 10
click at [868, 444] on button "Save & Close" at bounding box center [888, 439] width 63 height 17
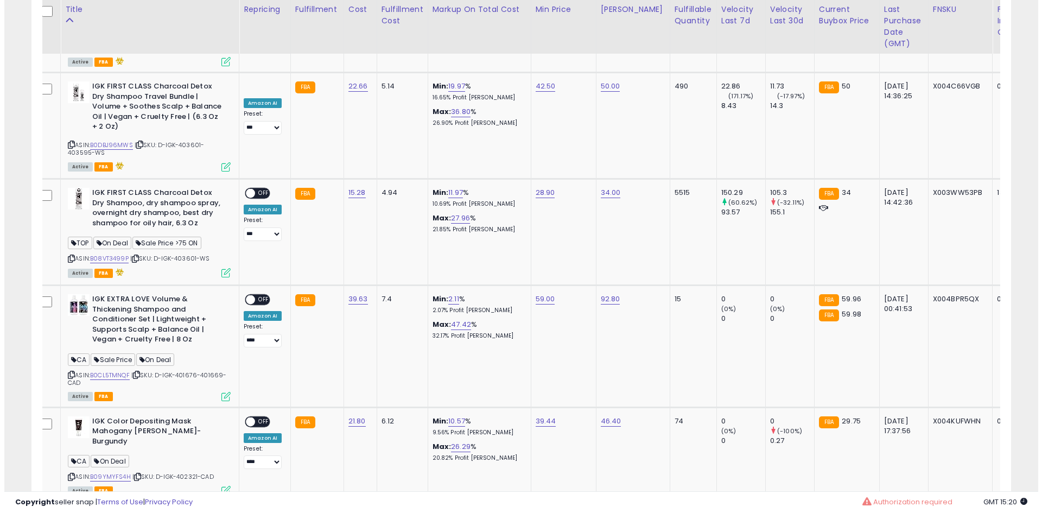
scroll to position [4852, 0]
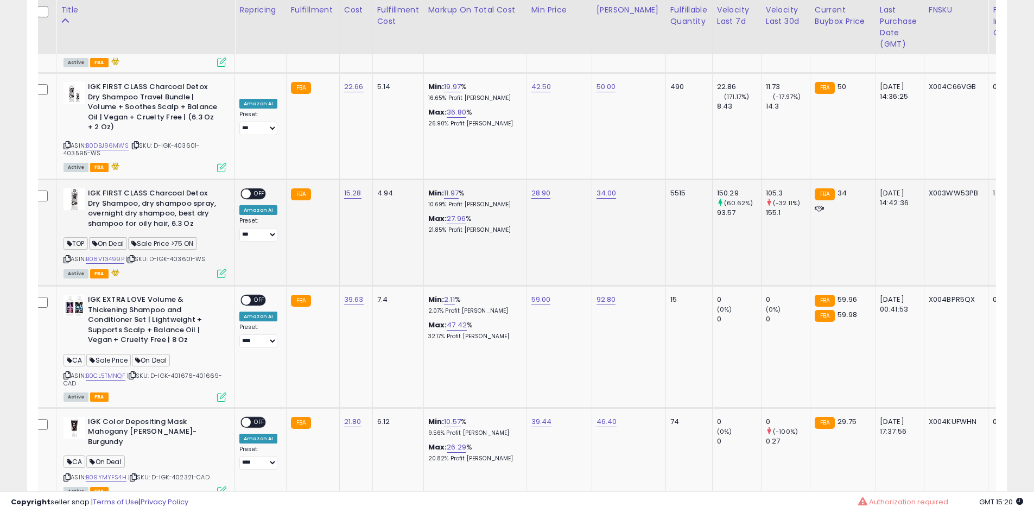
click at [132, 256] on icon at bounding box center [131, 259] width 7 height 6
click at [246, 189] on span at bounding box center [246, 193] width 9 height 9
click at [218, 269] on icon at bounding box center [221, 273] width 9 height 9
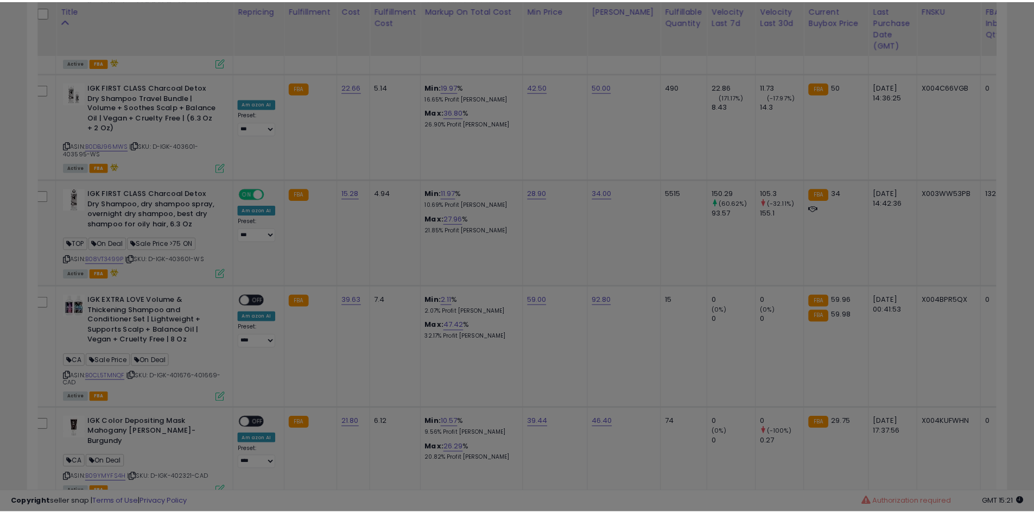
scroll to position [223, 573]
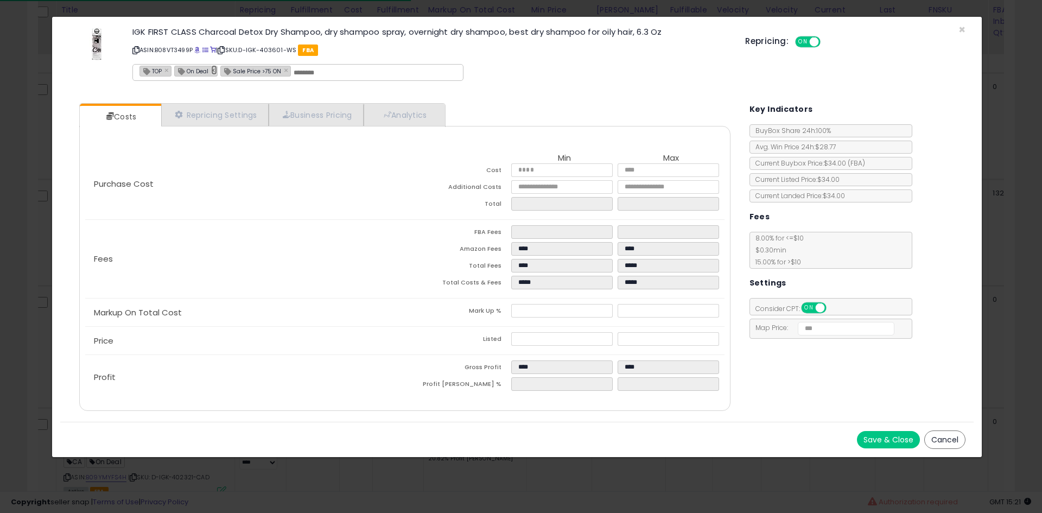
click at [213, 71] on link "×" at bounding box center [214, 70] width 7 height 10
type input "**********"
click at [881, 440] on button "Save & Close" at bounding box center [888, 439] width 63 height 17
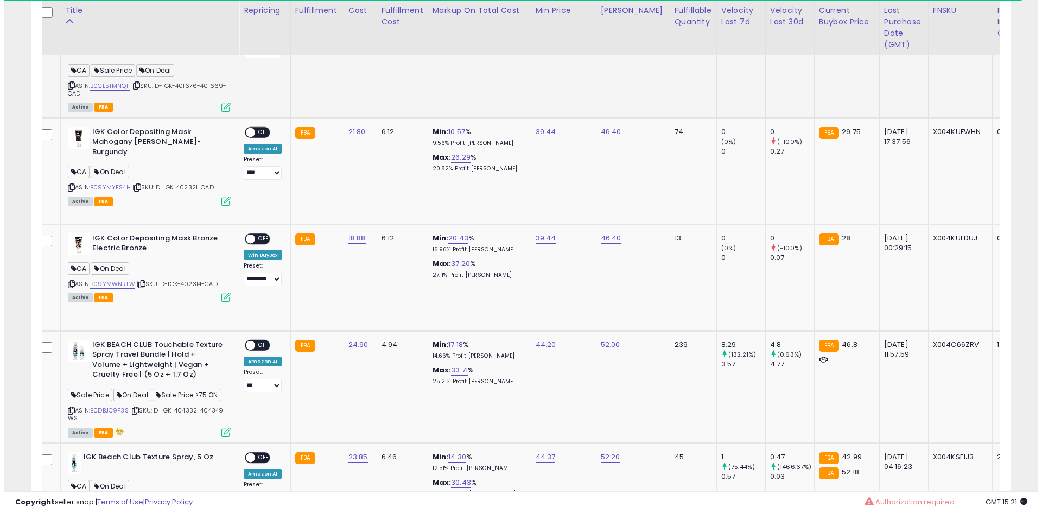
scroll to position [5143, 0]
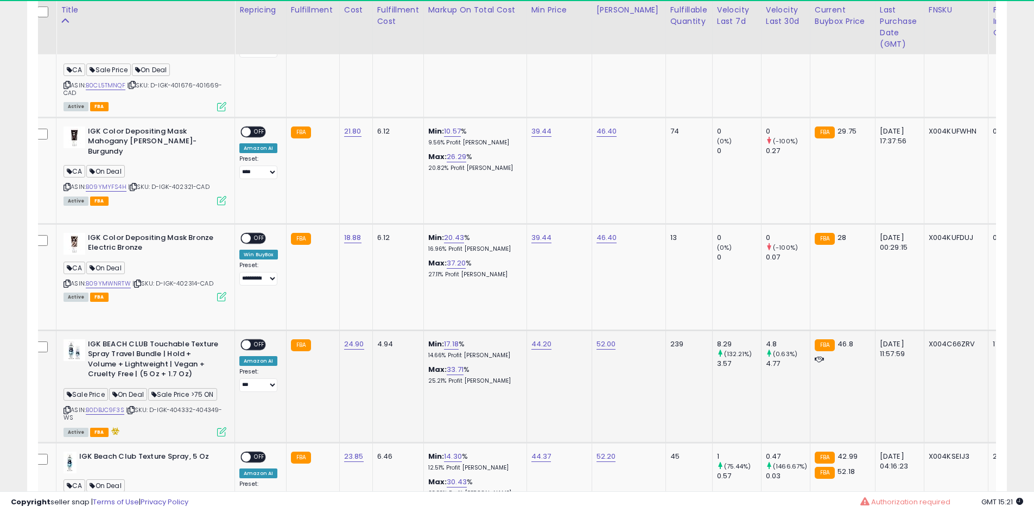
click at [135, 352] on div "ASIN: B0DBJC9F3S | SKU: D-IGK-404332-404349-WS Active FBA" at bounding box center [145, 387] width 163 height 96
click at [135, 407] on icon at bounding box center [131, 410] width 7 height 6
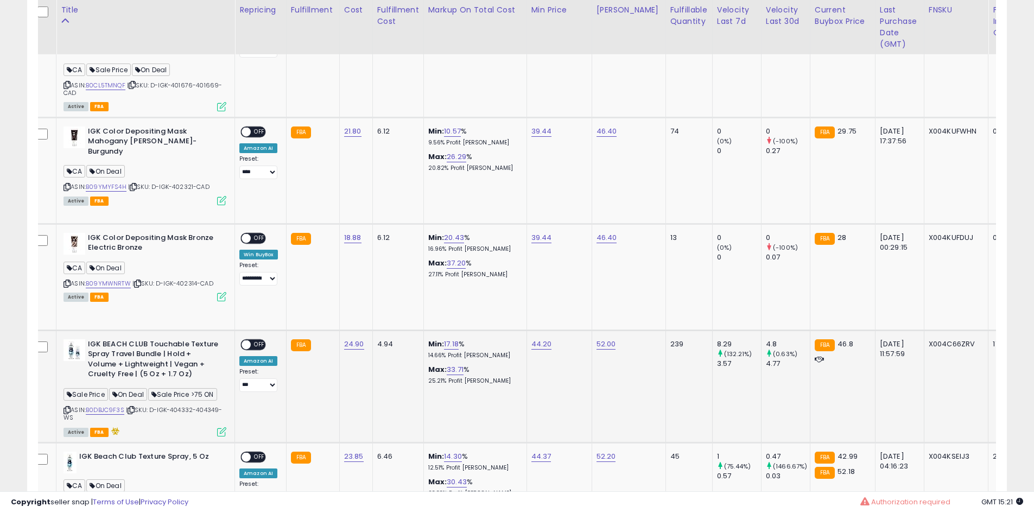
click at [255, 339] on div "ON OFF" at bounding box center [254, 344] width 26 height 11
click at [251, 340] on div "ON OFF" at bounding box center [242, 344] width 26 height 9
click at [252, 340] on span "OFF" at bounding box center [259, 344] width 17 height 9
click at [218, 427] on icon at bounding box center [221, 431] width 9 height 9
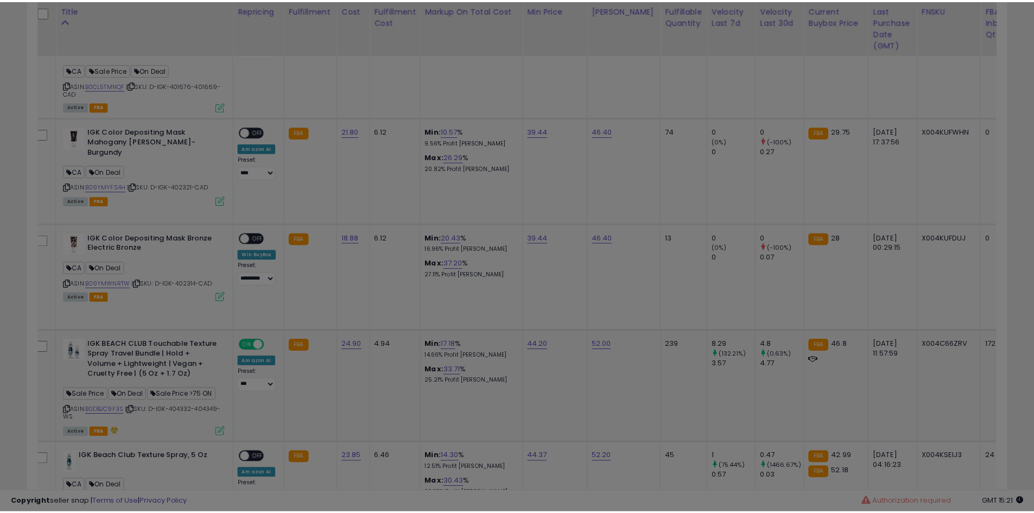
scroll to position [223, 573]
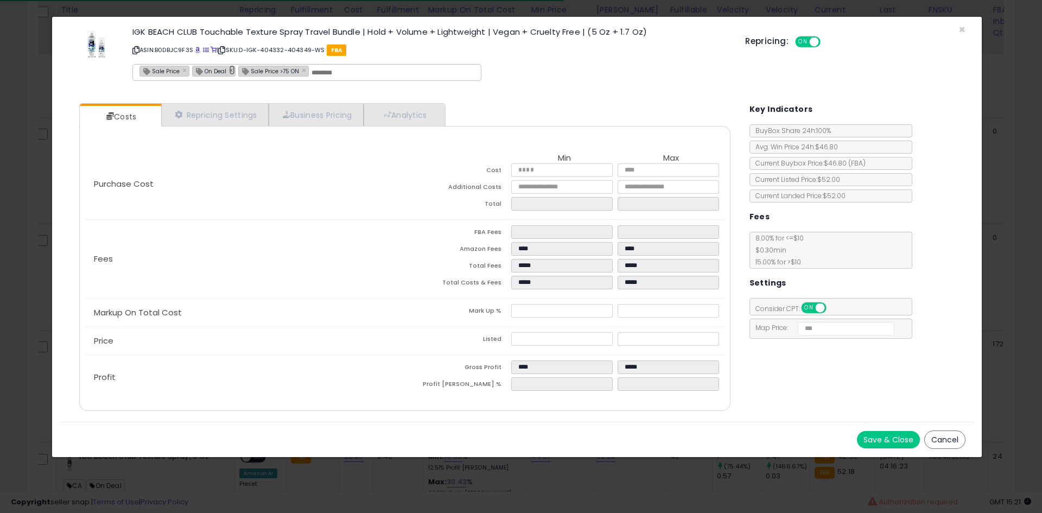
click at [229, 69] on link "×" at bounding box center [232, 70] width 7 height 10
type input "**********"
click at [897, 440] on button "Save & Close" at bounding box center [888, 439] width 63 height 17
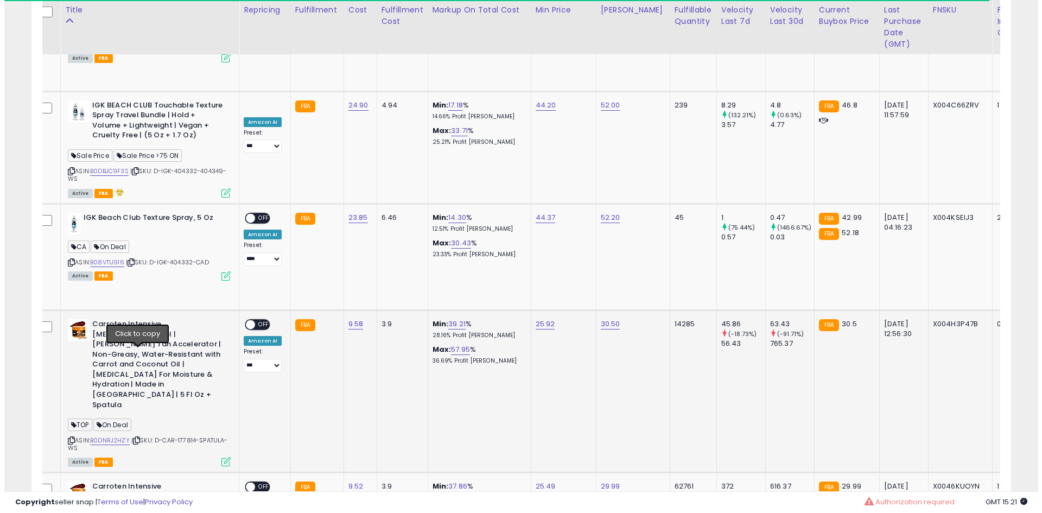
scroll to position [5454, 0]
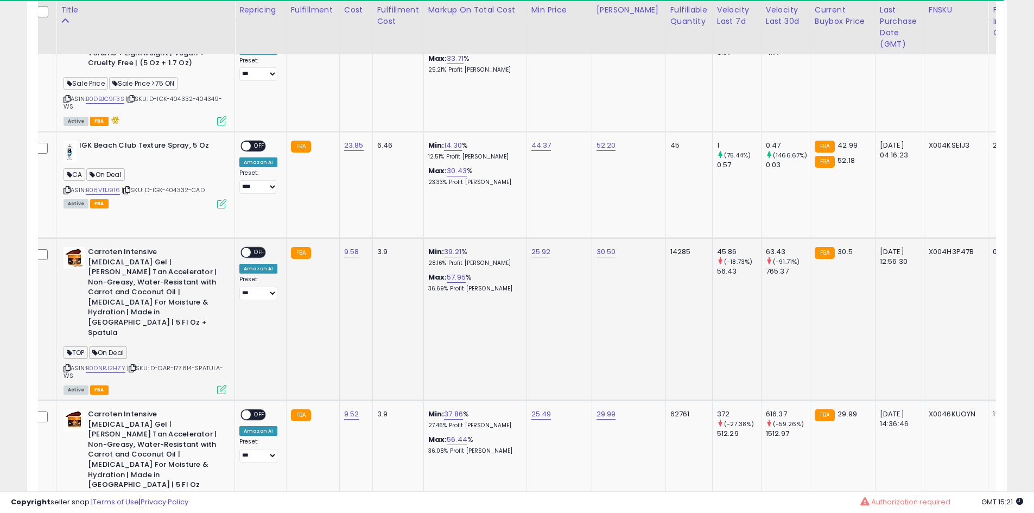
click at [134, 365] on icon at bounding box center [132, 368] width 7 height 6
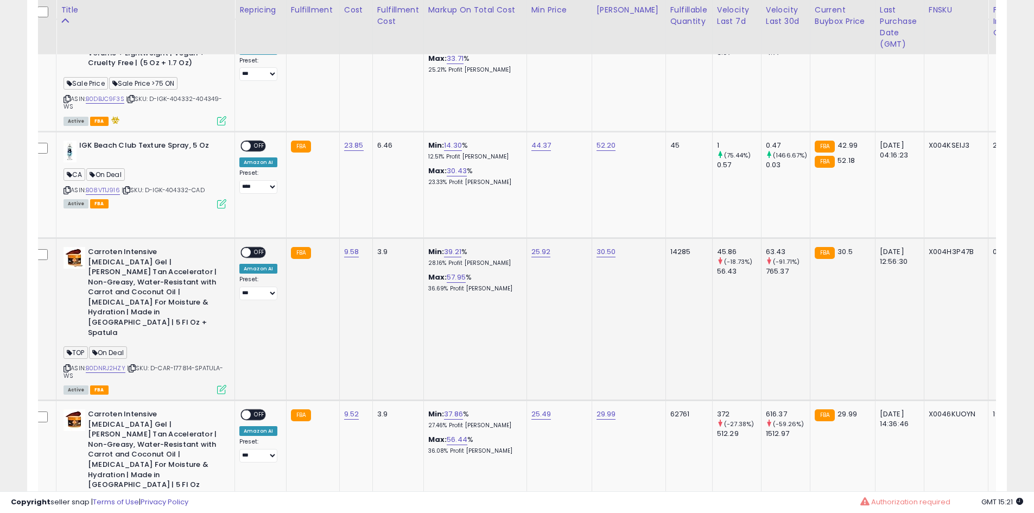
click at [258, 248] on span "OFF" at bounding box center [259, 252] width 17 height 9
click at [220, 385] on icon at bounding box center [221, 389] width 9 height 9
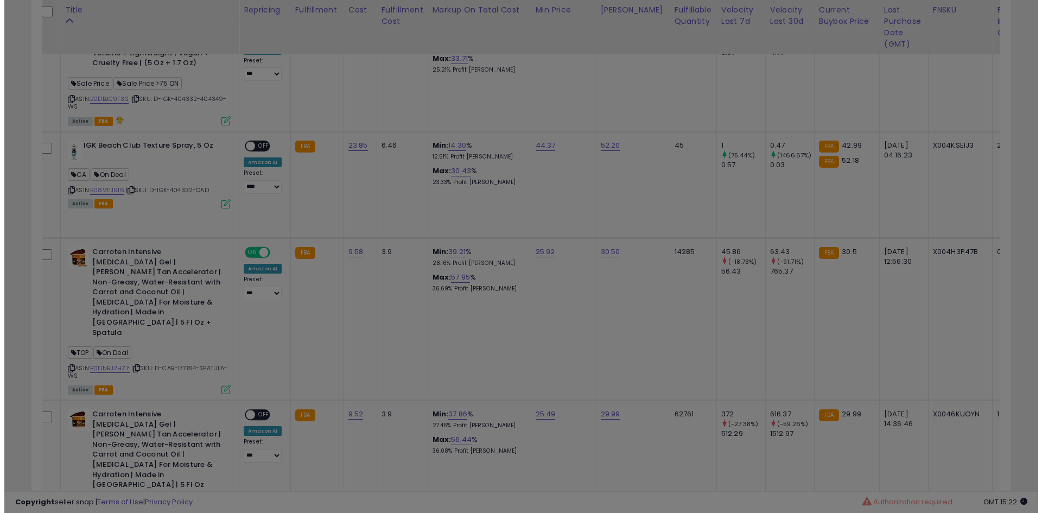
scroll to position [223, 573]
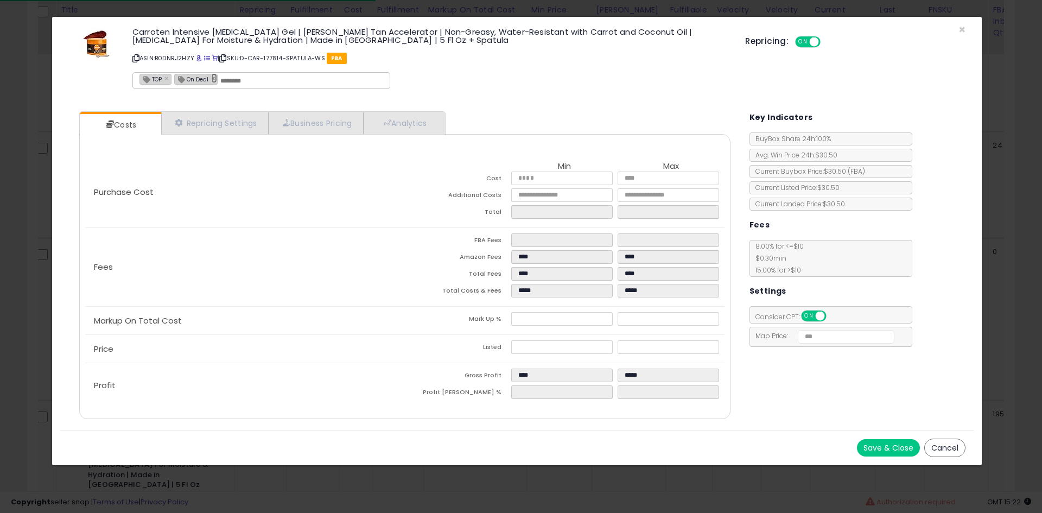
click at [212, 77] on link "×" at bounding box center [214, 78] width 7 height 10
type input "***"
click at [869, 450] on button "Save & Close" at bounding box center [888, 447] width 63 height 17
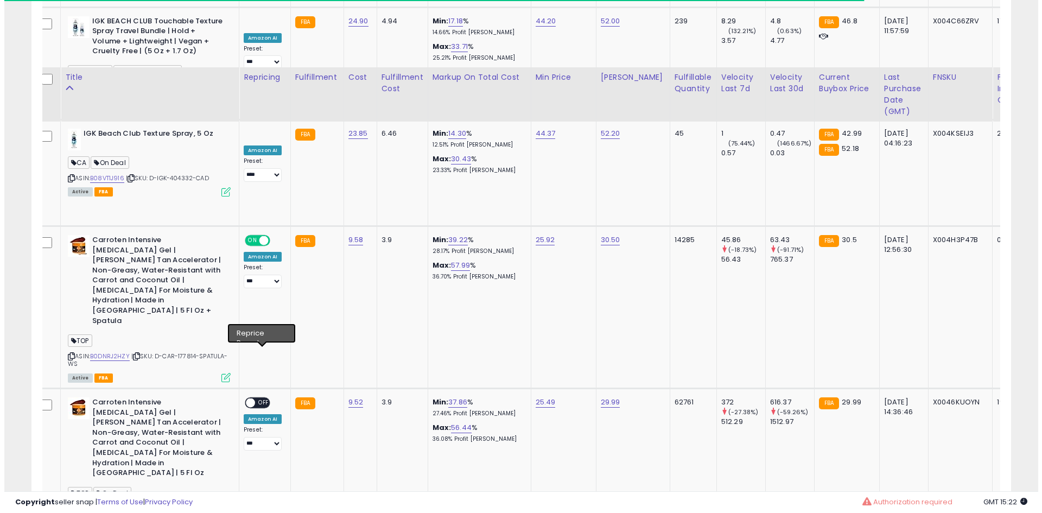
scroll to position [5533, 0]
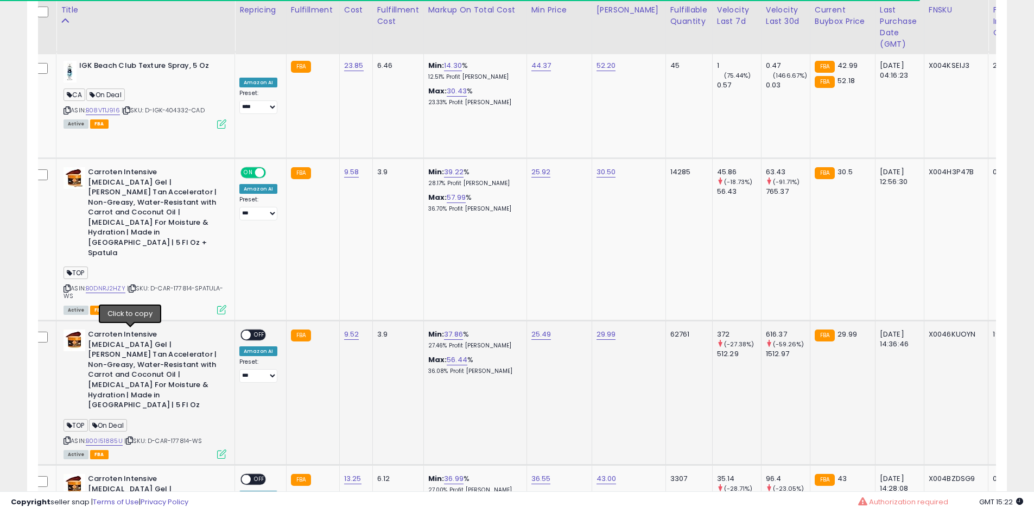
click at [130, 438] on icon at bounding box center [129, 441] width 7 height 6
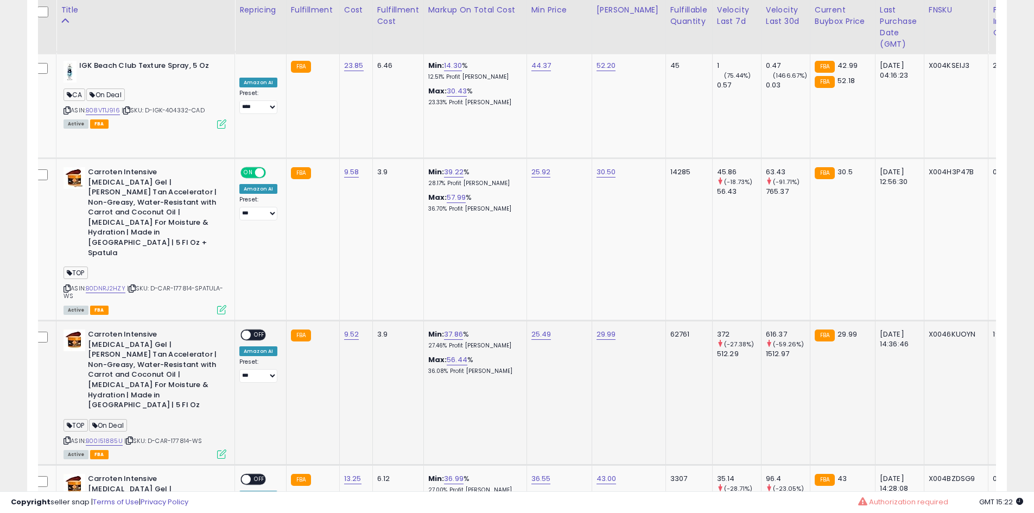
click at [257, 331] on span "OFF" at bounding box center [259, 335] width 17 height 9
click at [255, 331] on span at bounding box center [259, 335] width 9 height 9
click at [255, 331] on span "OFF" at bounding box center [259, 335] width 17 height 9
click at [219, 450] on icon at bounding box center [221, 454] width 9 height 9
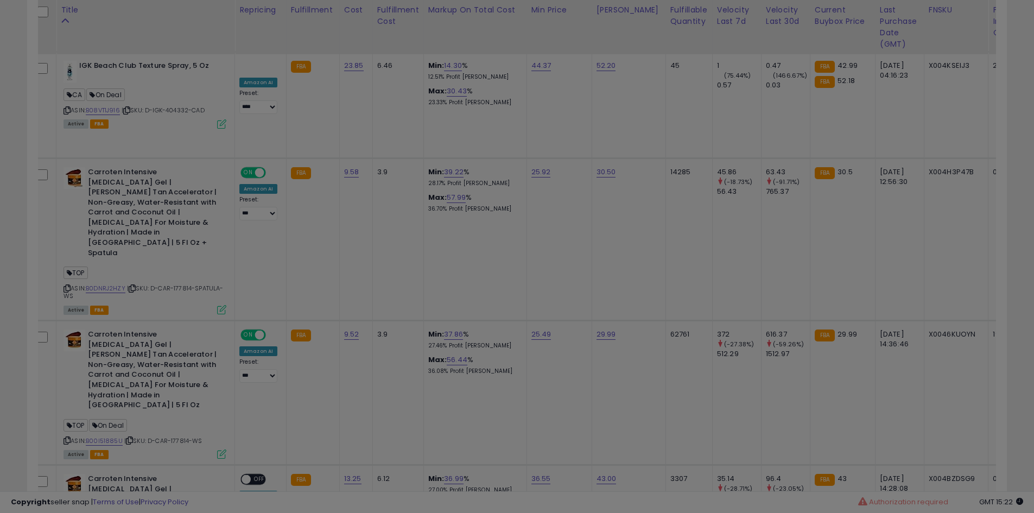
scroll to position [223, 573]
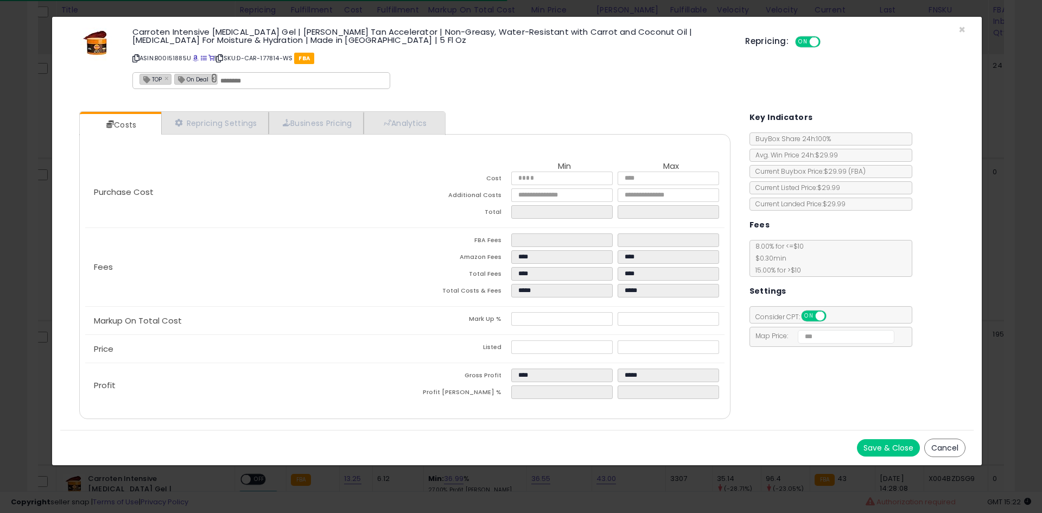
click at [214, 78] on link "×" at bounding box center [214, 78] width 7 height 10
type input "***"
drag, startPoint x: 877, startPoint y: 432, endPoint x: 871, endPoint y: 446, distance: 14.8
click at [871, 446] on div "Save & Close Cancel" at bounding box center [517, 447] width 914 height 35
click at [871, 446] on button "Save & Close" at bounding box center [888, 447] width 63 height 17
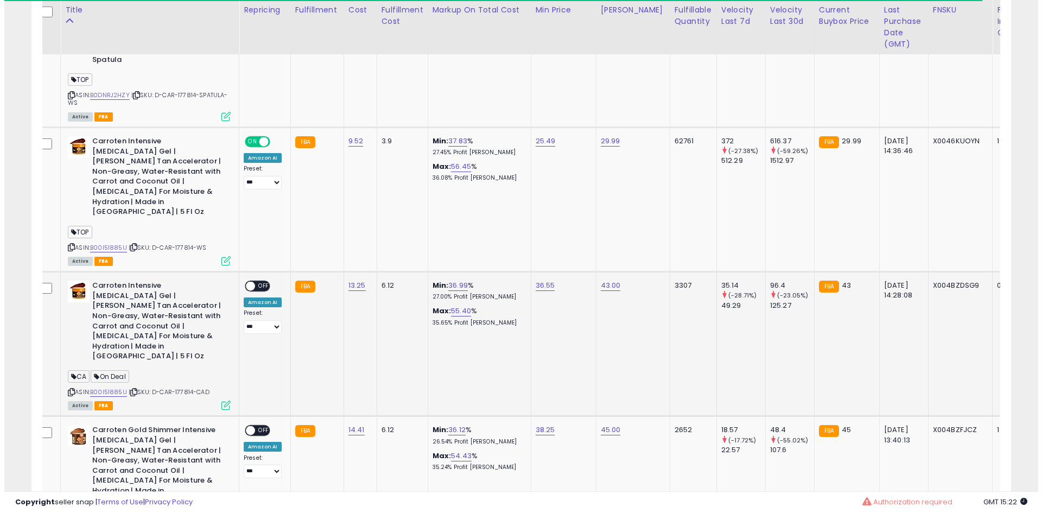
scroll to position [5806, 0]
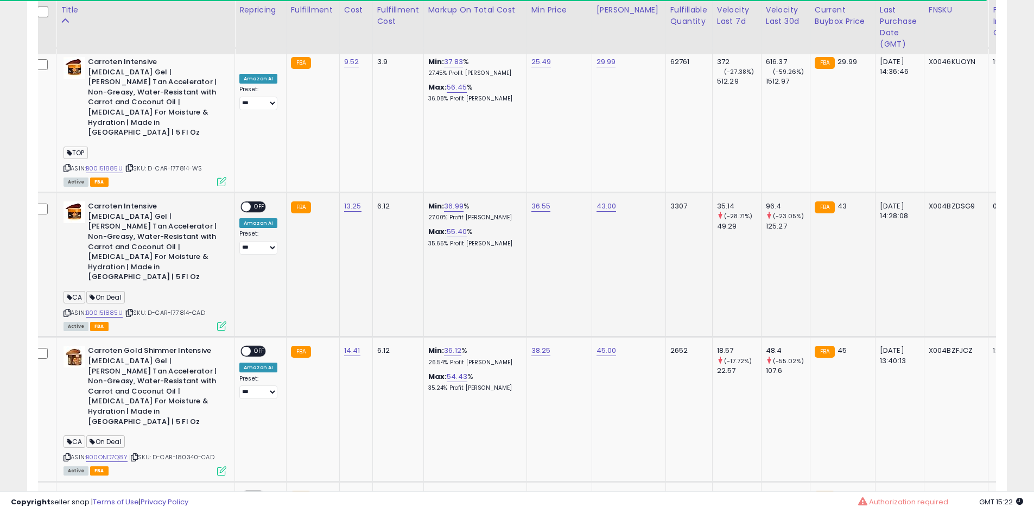
click at [220, 346] on div "ASIN: B00OND7Q8Y | SKU: D-CAR-180340-CAD Active FBA" at bounding box center [145, 410] width 163 height 128
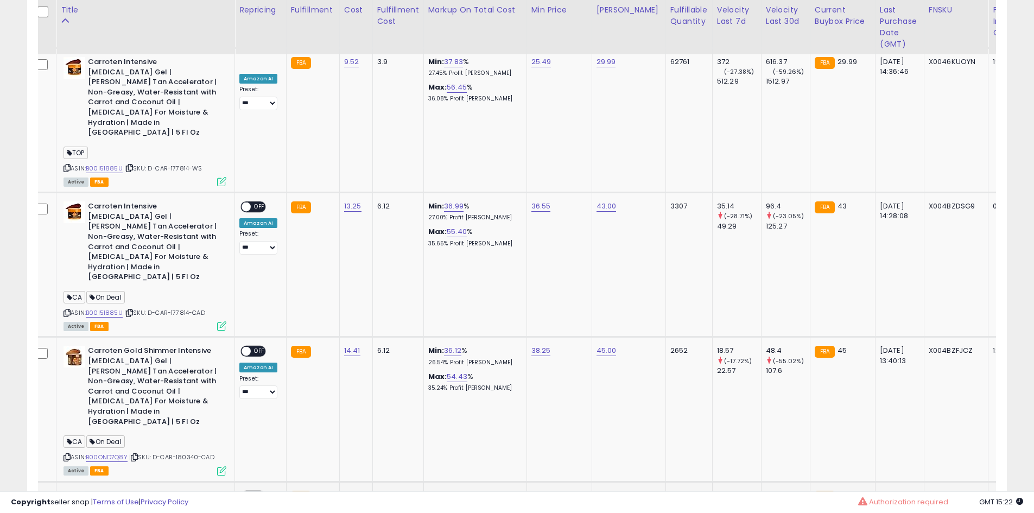
click at [254, 490] on div "ON OFF" at bounding box center [254, 495] width 26 height 11
click at [256, 491] on span "OFF" at bounding box center [259, 495] width 17 height 9
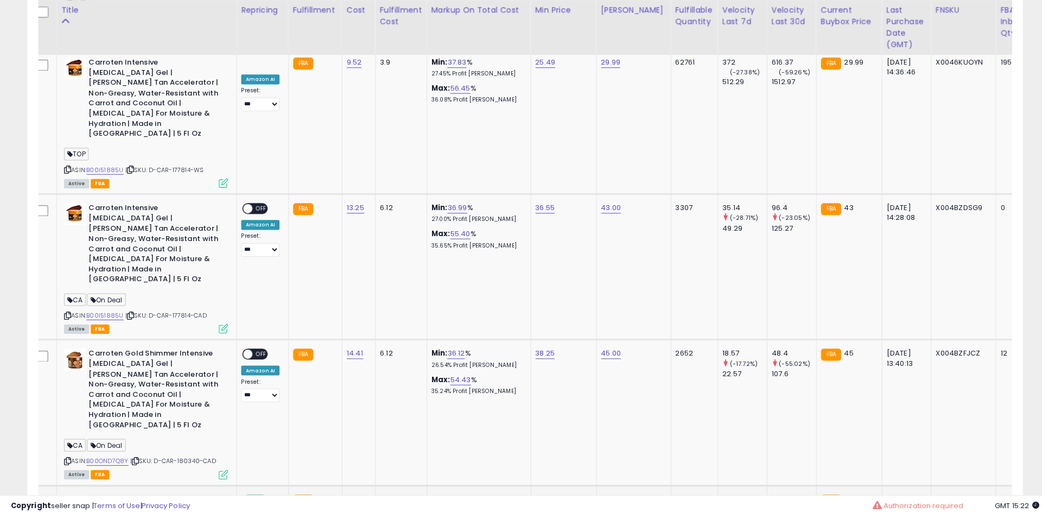
scroll to position [223, 573]
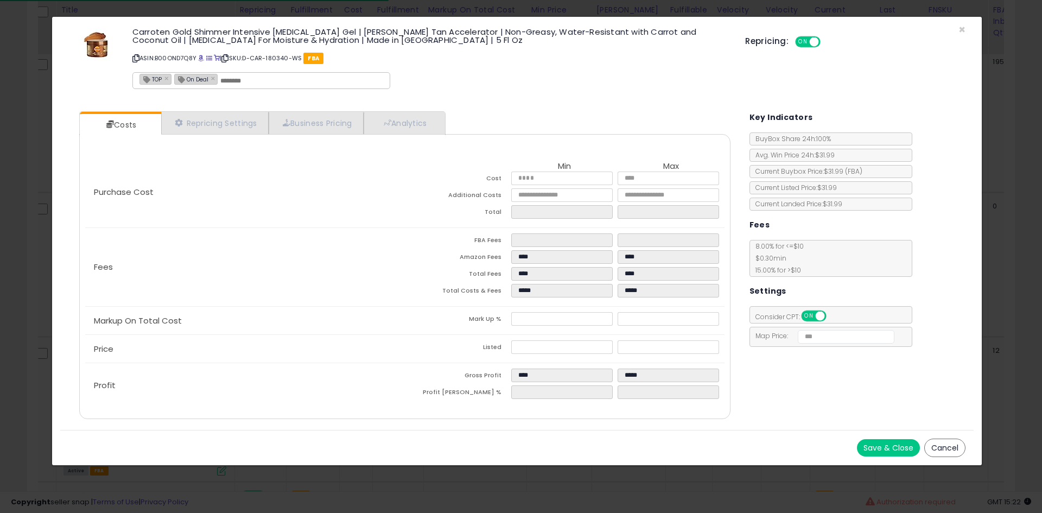
click at [210, 78] on div "On Deal ×" at bounding box center [196, 79] width 44 height 11
type input "*******"
click at [214, 80] on link "×" at bounding box center [214, 78] width 7 height 10
type input "***"
click at [889, 440] on button "Save & Close" at bounding box center [888, 447] width 63 height 17
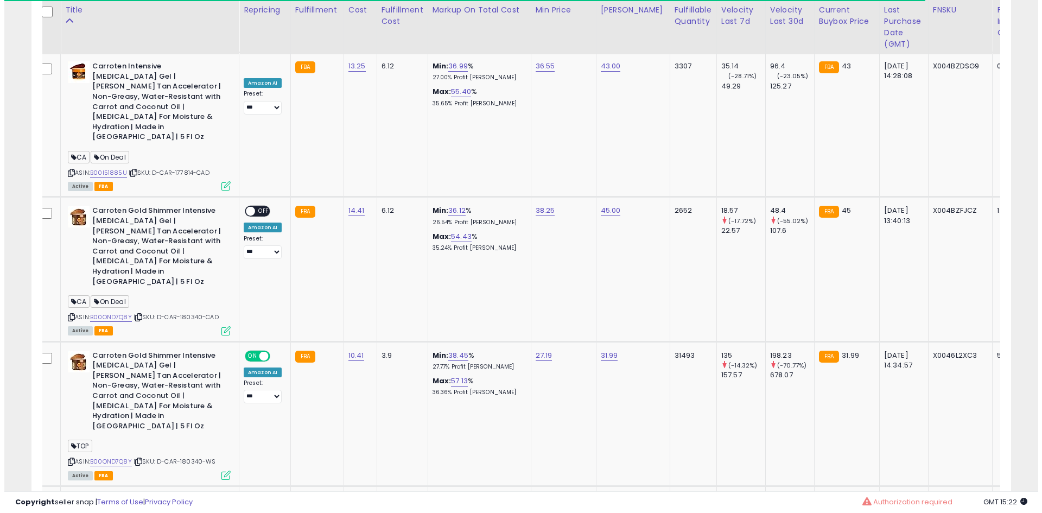
scroll to position [5987, 0]
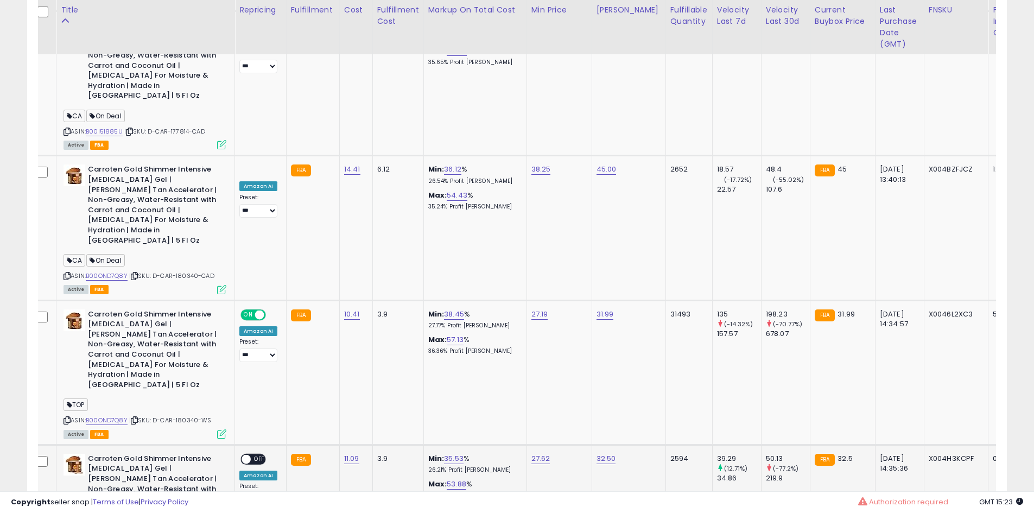
click at [259, 455] on span "OFF" at bounding box center [259, 459] width 17 height 9
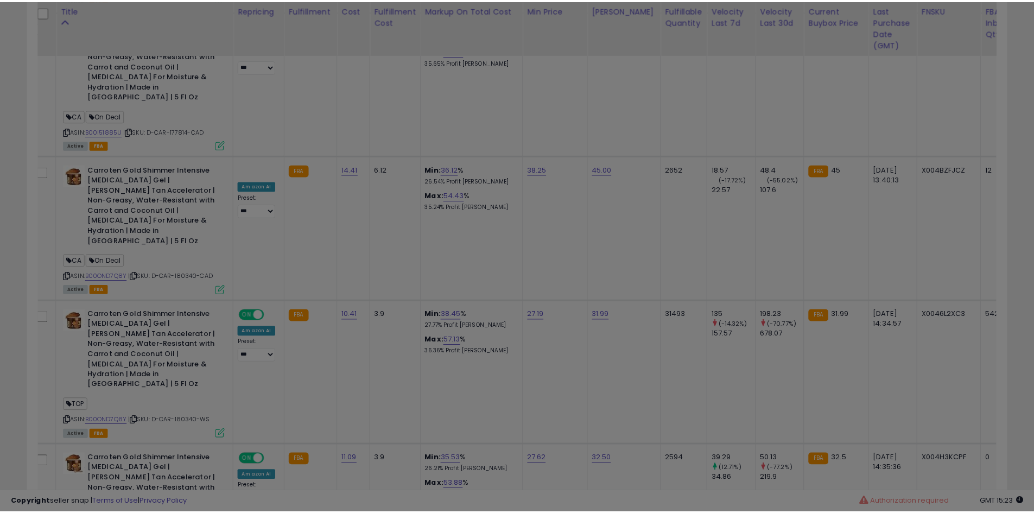
scroll to position [223, 573]
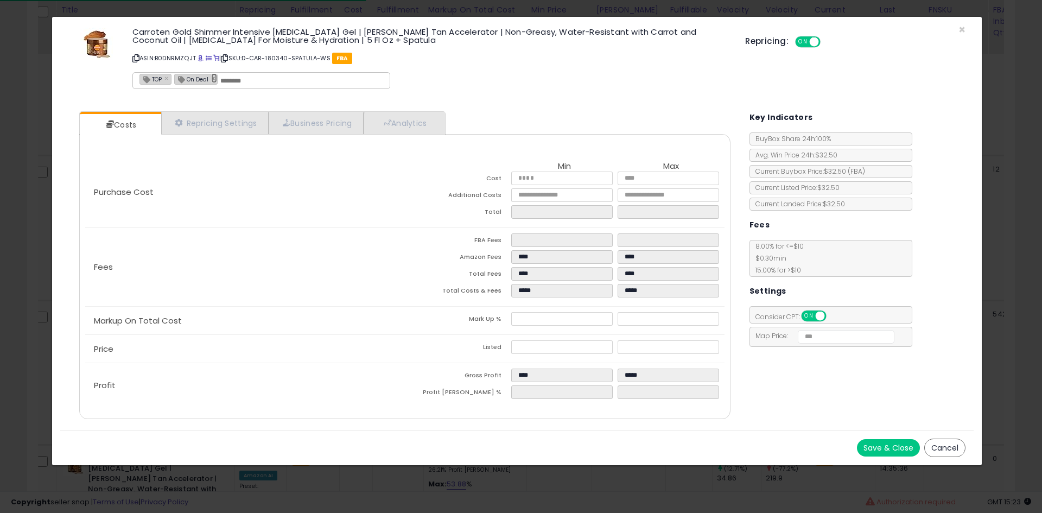
click at [215, 80] on link "×" at bounding box center [214, 78] width 7 height 10
type input "***"
click at [871, 438] on div "Save & Close Cancel" at bounding box center [517, 447] width 914 height 35
click at [871, 442] on button "Save & Close" at bounding box center [888, 447] width 63 height 17
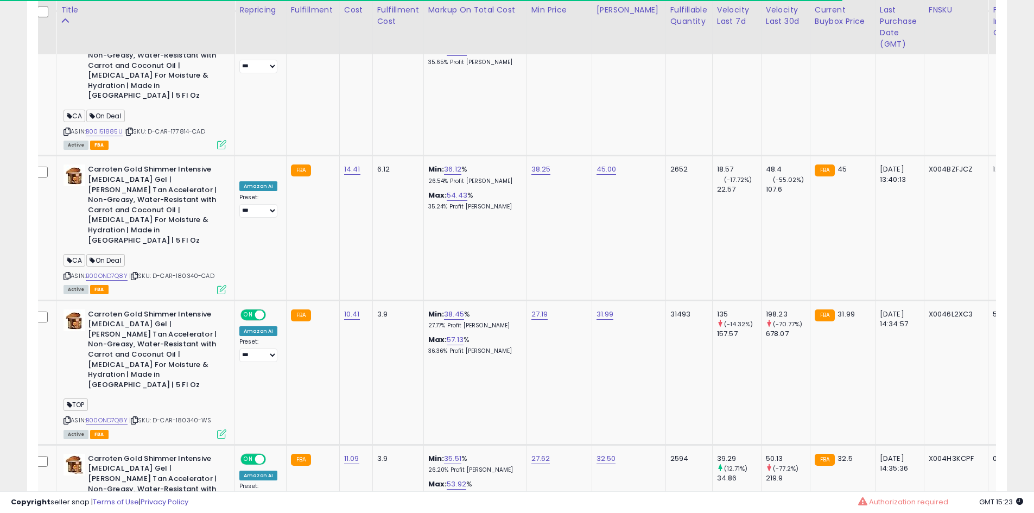
scroll to position [542703, 542357]
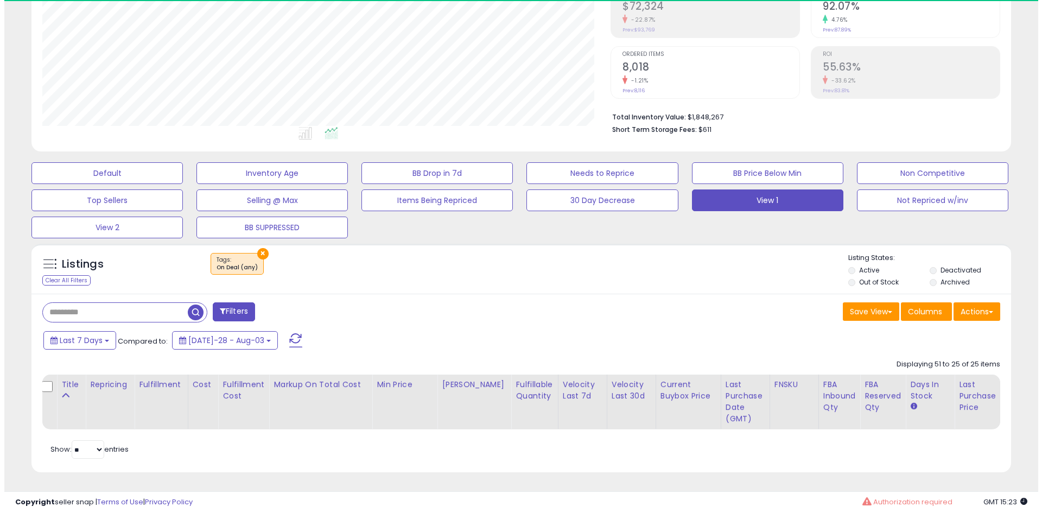
scroll to position [188, 0]
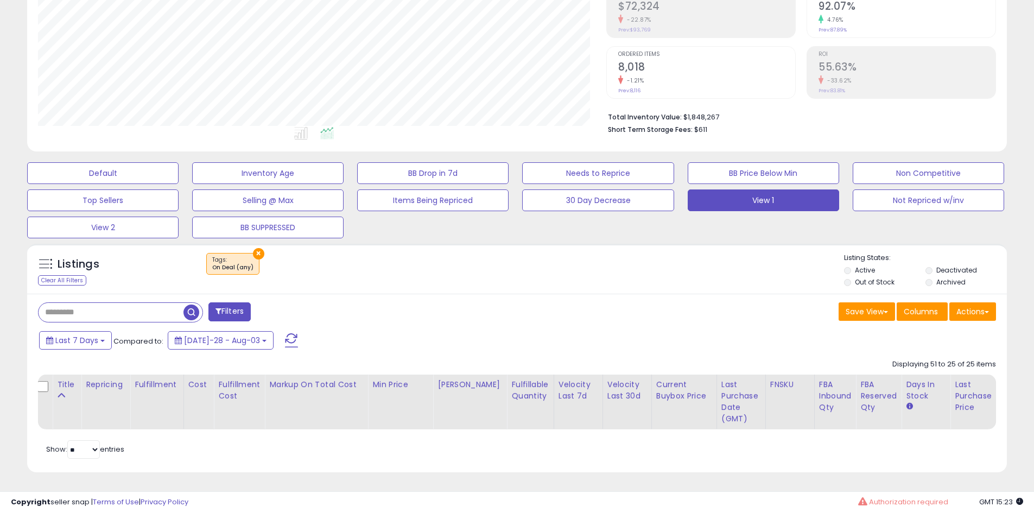
click at [187, 305] on span "button" at bounding box center [192, 313] width 16 height 16
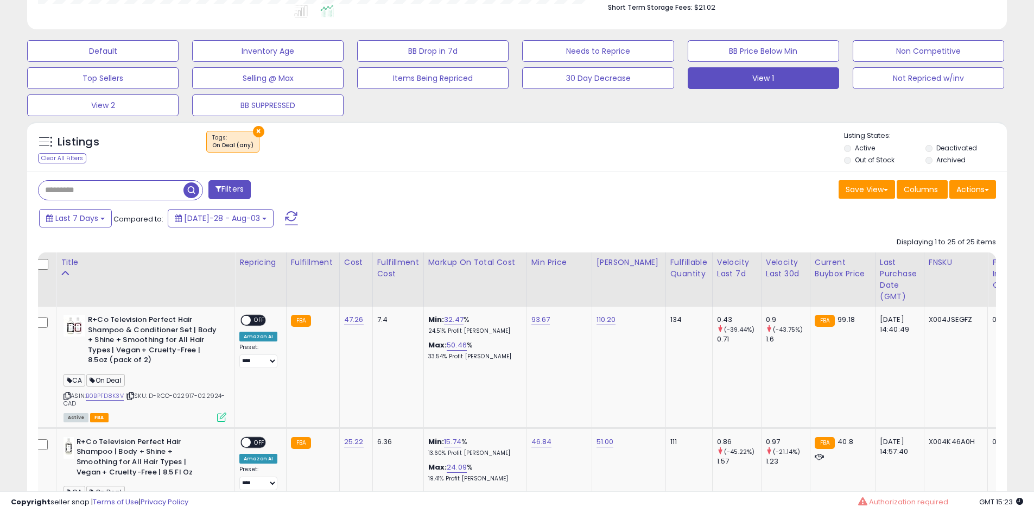
scroll to position [308, 0]
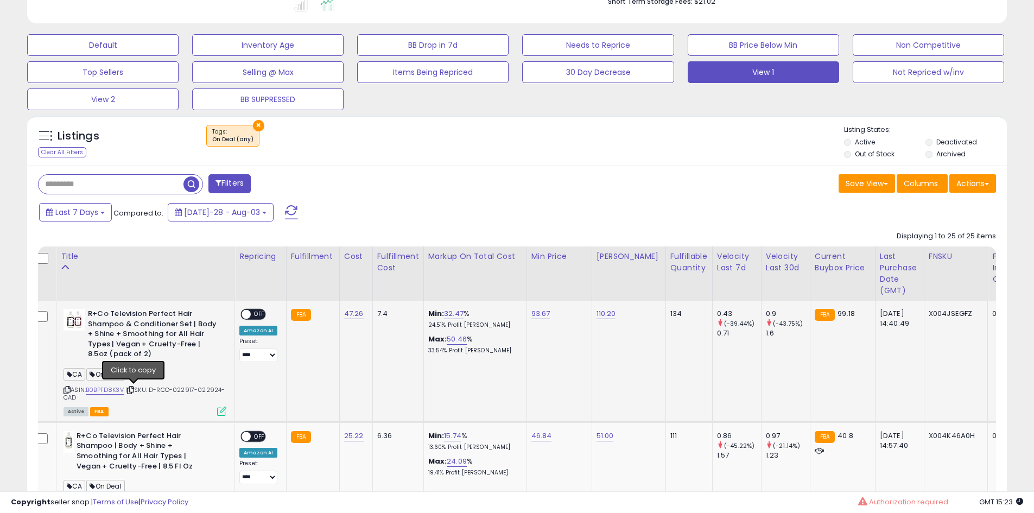
click at [134, 390] on icon at bounding box center [130, 390] width 7 height 6
click at [253, 311] on span "OFF" at bounding box center [259, 314] width 17 height 9
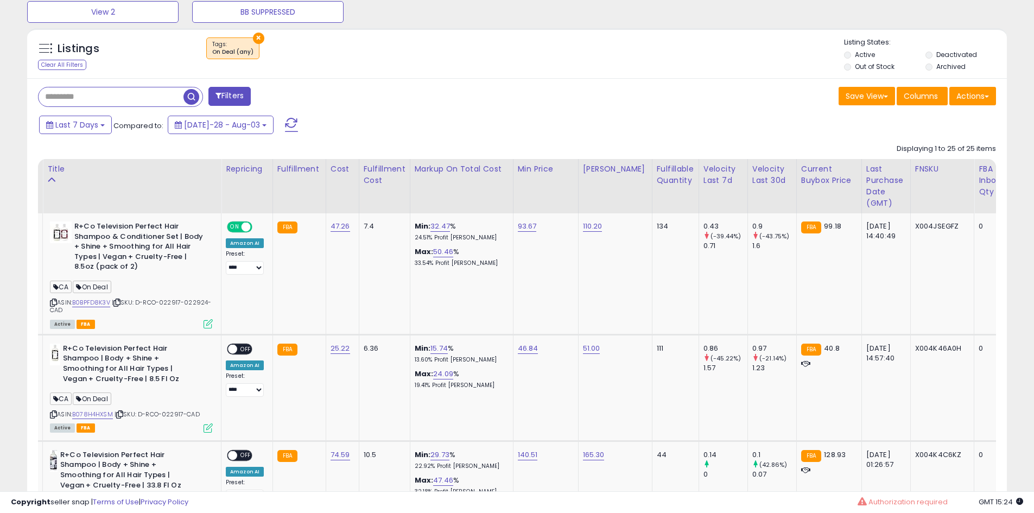
scroll to position [0, 0]
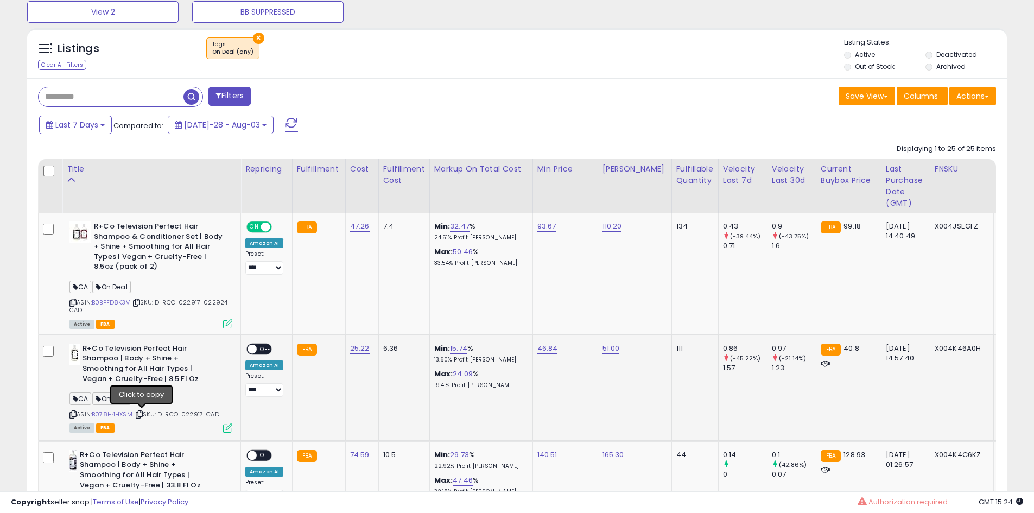
click at [138, 413] on icon at bounding box center [139, 415] width 7 height 6
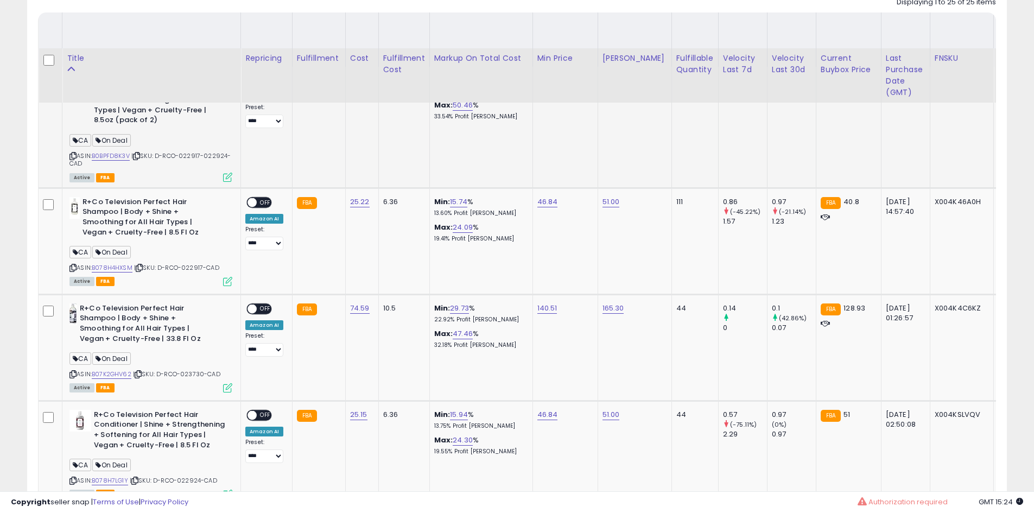
scroll to position [596, 0]
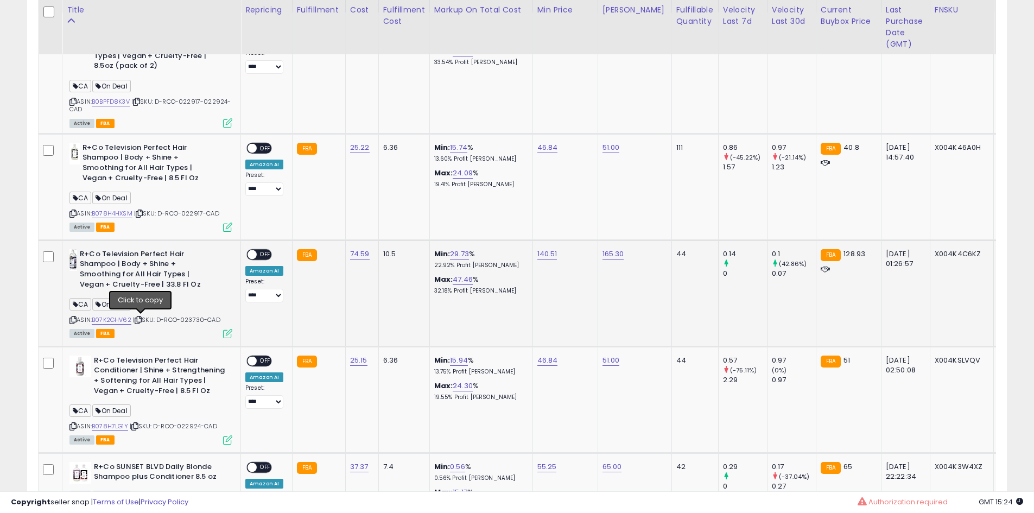
click at [142, 318] on icon at bounding box center [138, 320] width 7 height 6
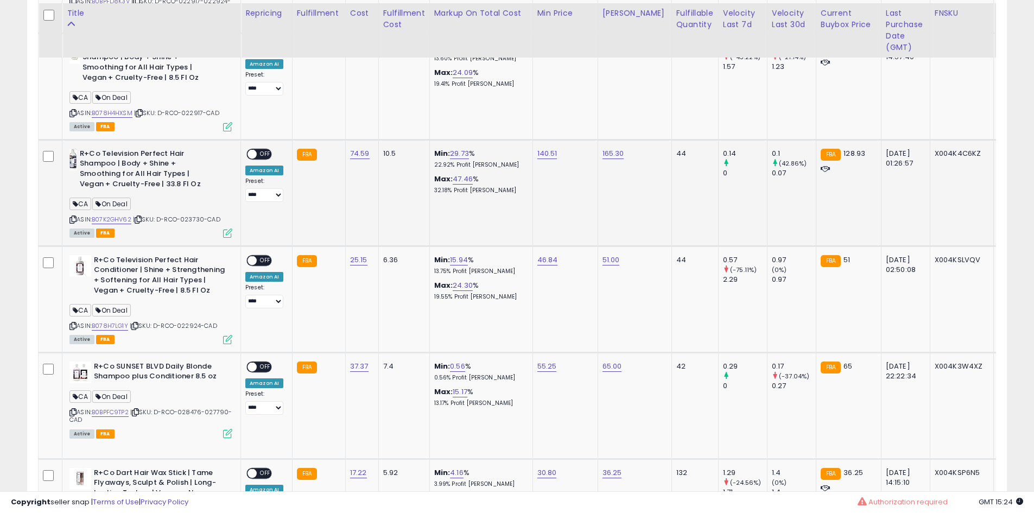
scroll to position [700, 0]
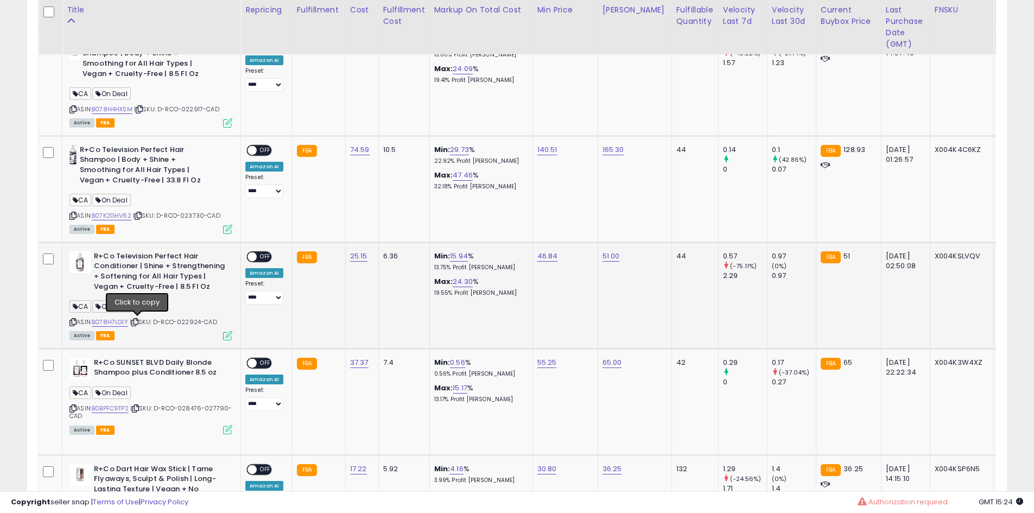
click at [138, 324] on icon at bounding box center [134, 322] width 7 height 6
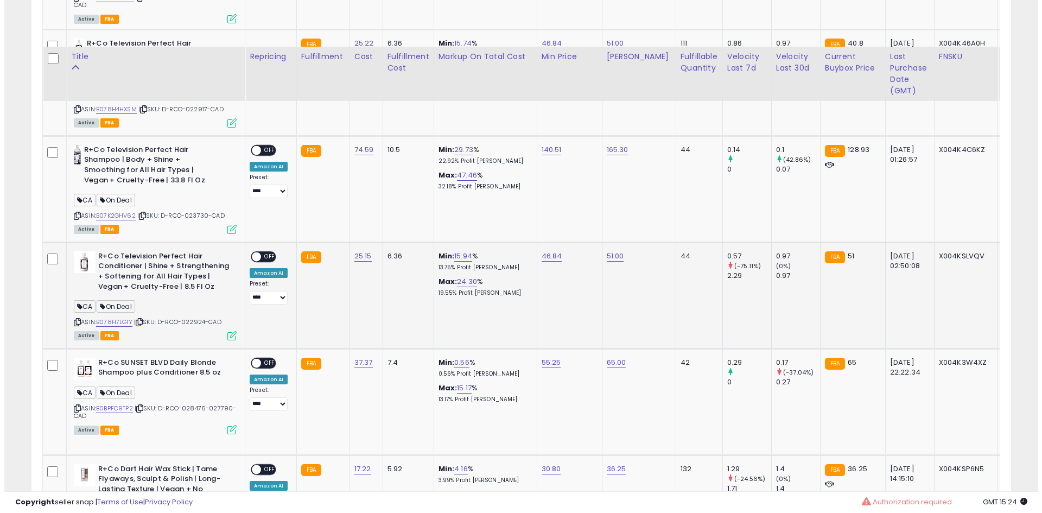
scroll to position [777, 0]
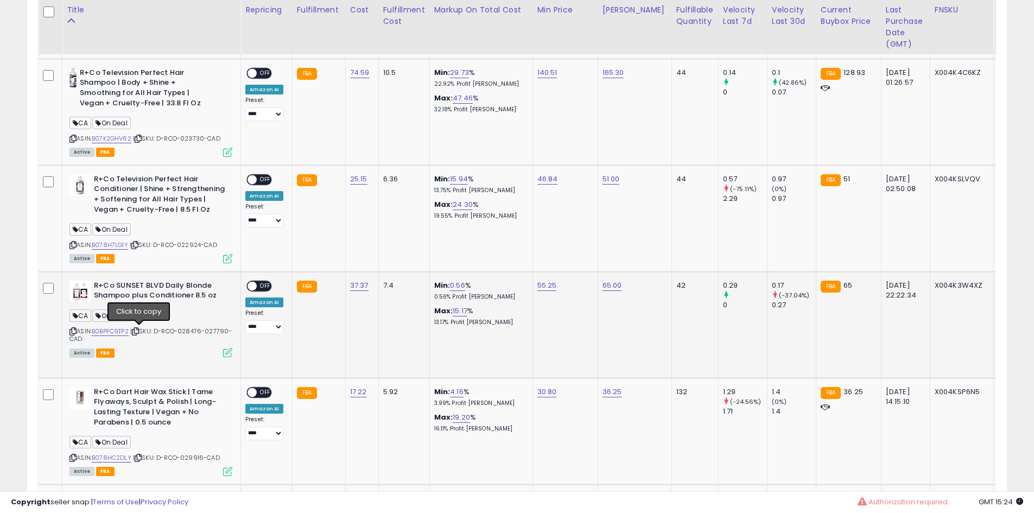
click at [138, 330] on icon at bounding box center [135, 331] width 7 height 6
click at [257, 286] on span "OFF" at bounding box center [265, 285] width 17 height 9
click at [225, 351] on icon at bounding box center [227, 352] width 9 height 9
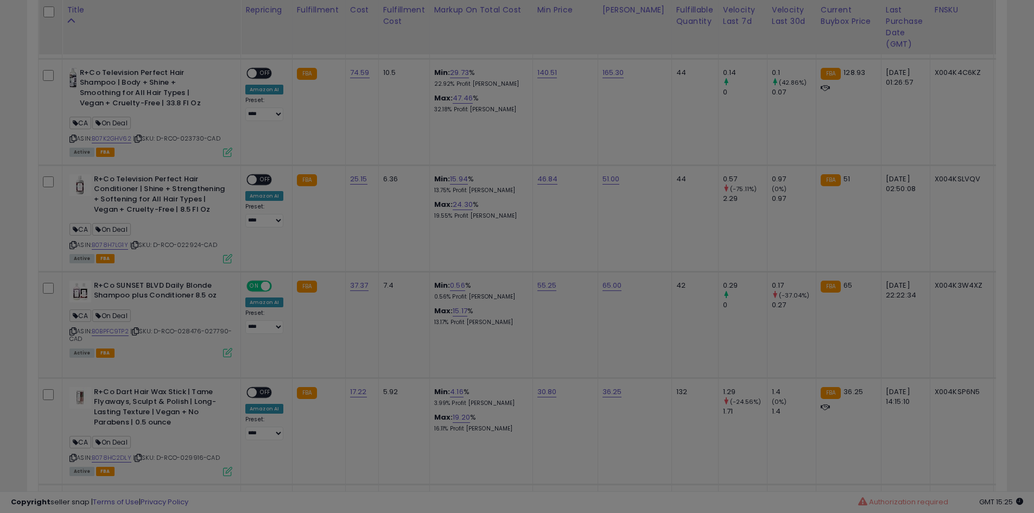
scroll to position [223, 573]
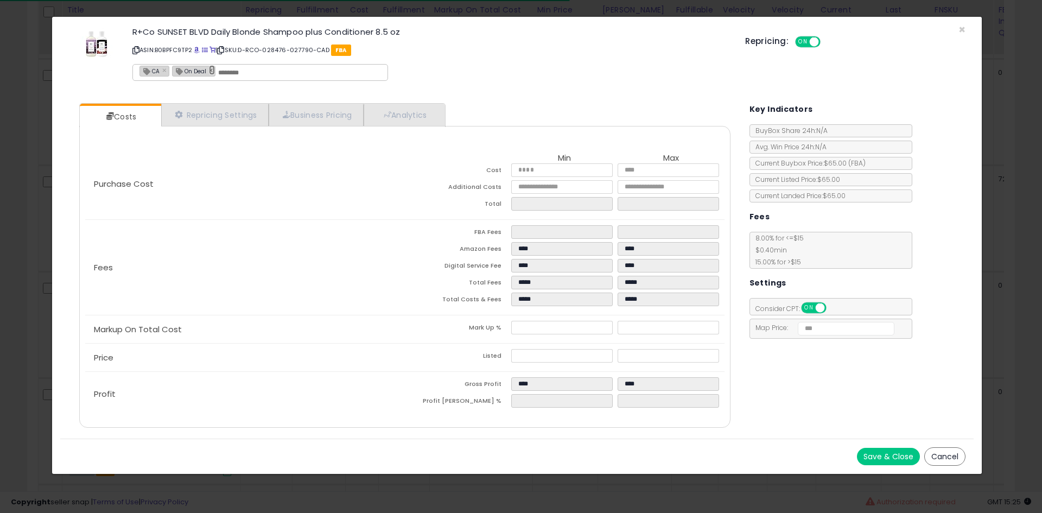
click at [209, 72] on link "×" at bounding box center [212, 70] width 7 height 10
type input "**"
click at [884, 459] on button "Save & Close" at bounding box center [888, 456] width 63 height 17
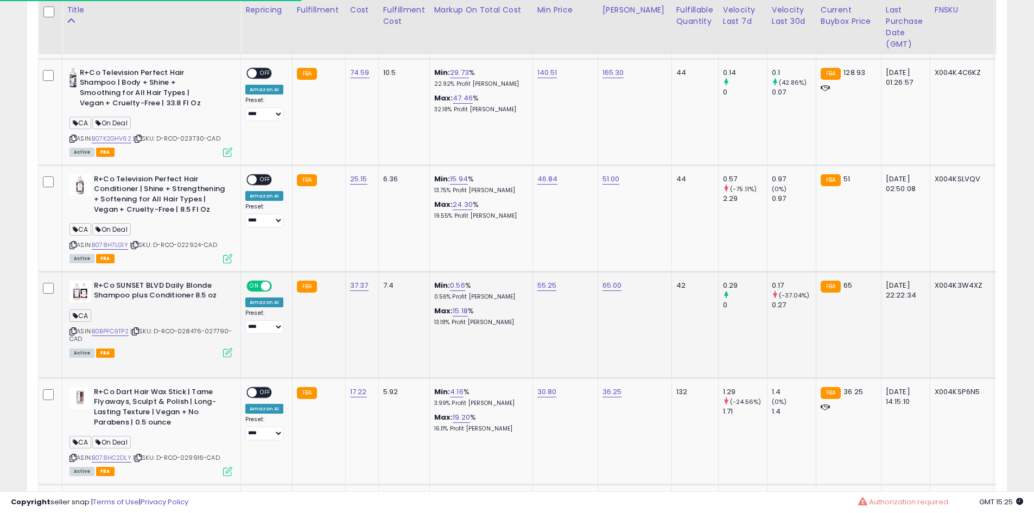
scroll to position [871, 0]
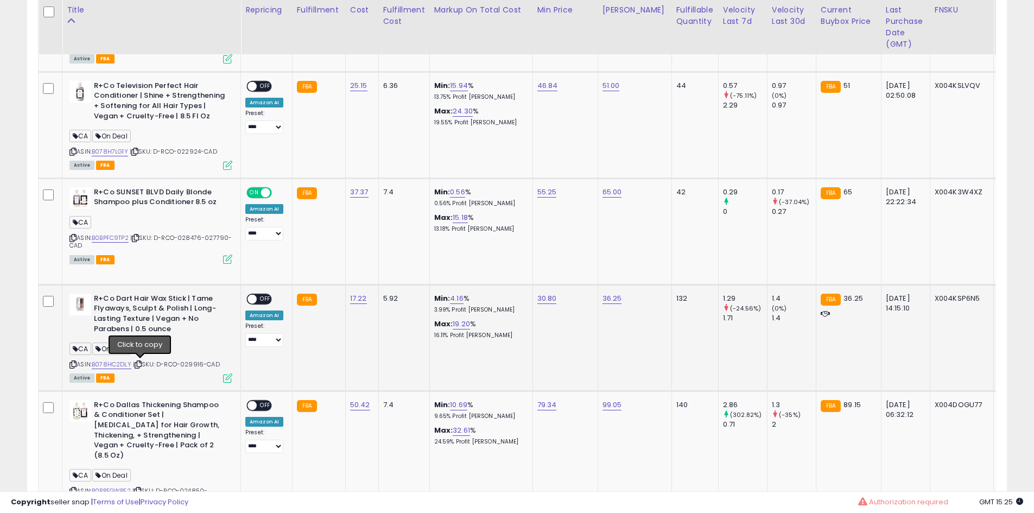
click at [140, 364] on icon at bounding box center [138, 365] width 7 height 6
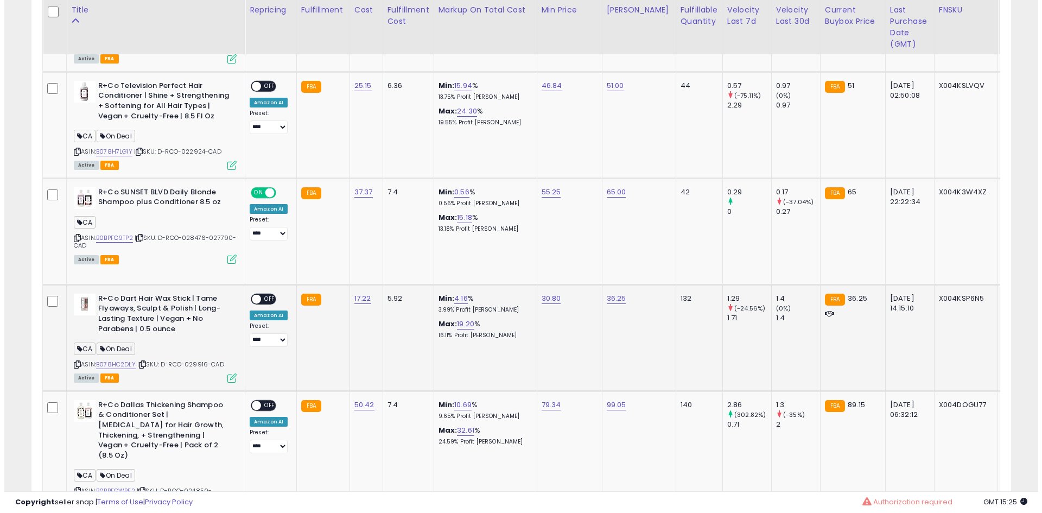
scroll to position [944, 0]
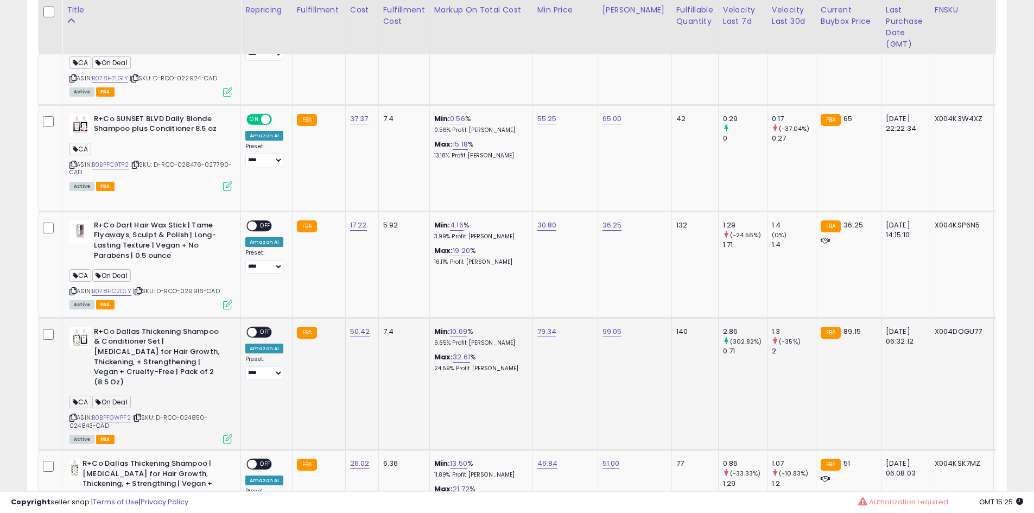
click at [140, 415] on icon at bounding box center [137, 418] width 7 height 6
click at [258, 332] on span "OFF" at bounding box center [265, 331] width 17 height 9
drag, startPoint x: 225, startPoint y: 439, endPoint x: 225, endPoint y: 431, distance: 8.7
click at [225, 431] on td "R+Co Dallas Thickening Shampoo & Conditioner Set | [MEDICAL_DATA] for Hair Grow…" at bounding box center [151, 384] width 179 height 132
click at [225, 434] on icon at bounding box center [227, 438] width 9 height 9
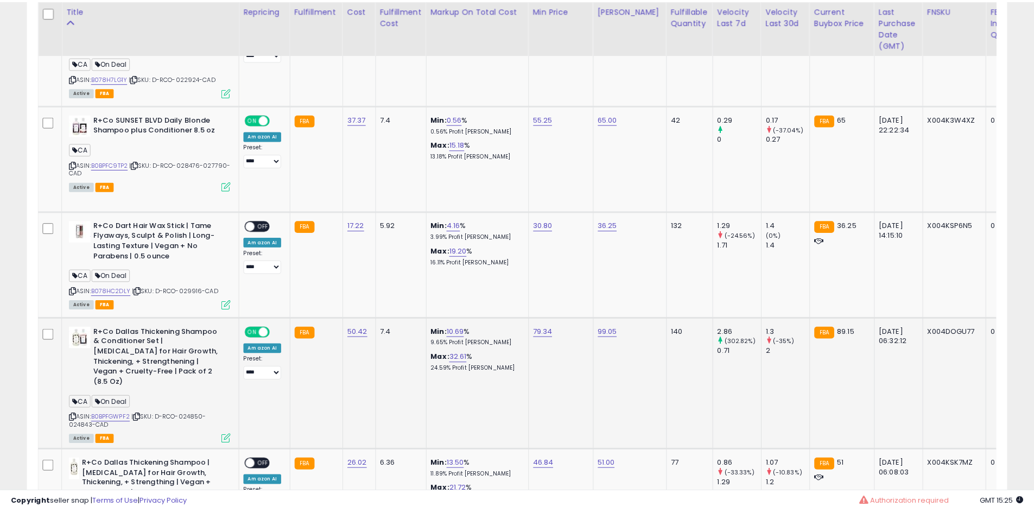
scroll to position [223, 573]
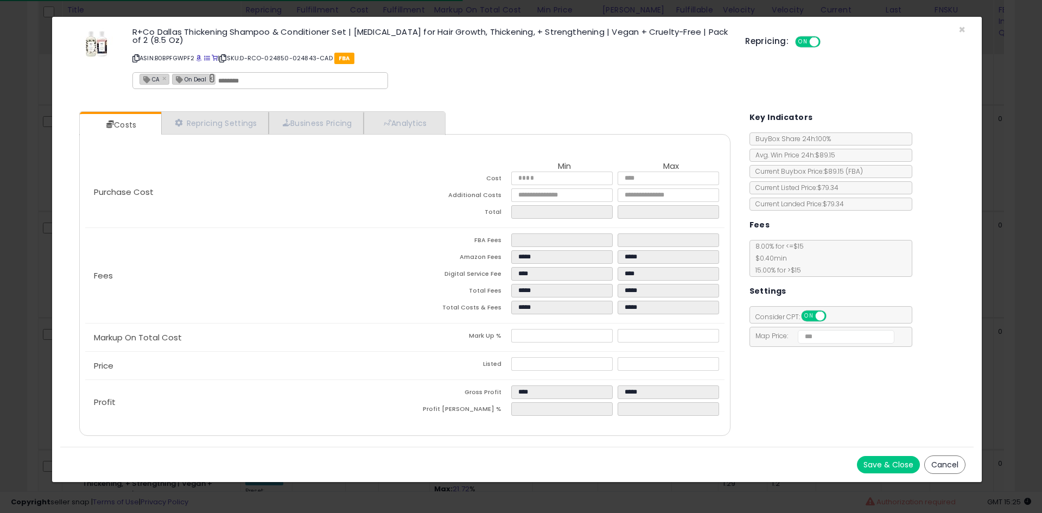
click at [210, 83] on link "×" at bounding box center [212, 78] width 7 height 10
type input "**"
click at [865, 463] on button "Save & Close" at bounding box center [888, 464] width 63 height 17
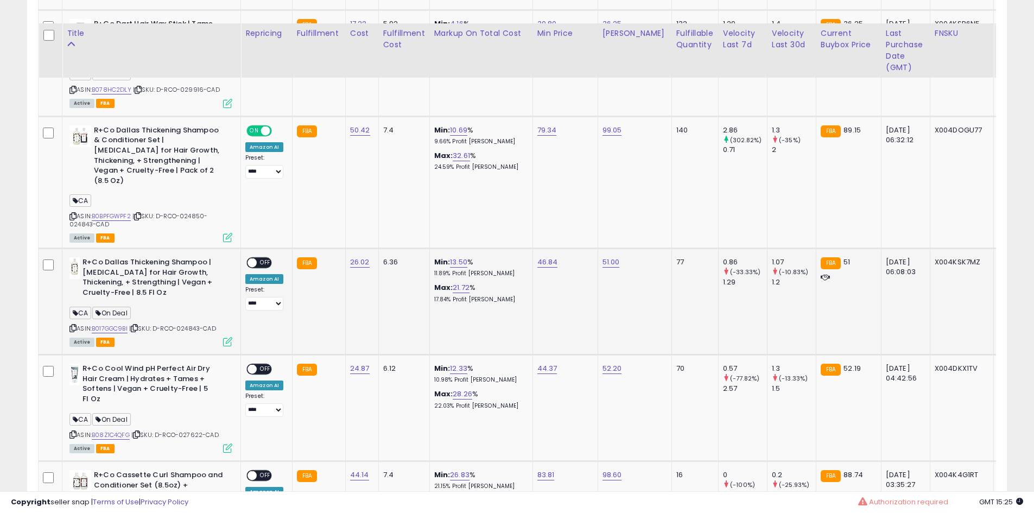
scroll to position [1169, 0]
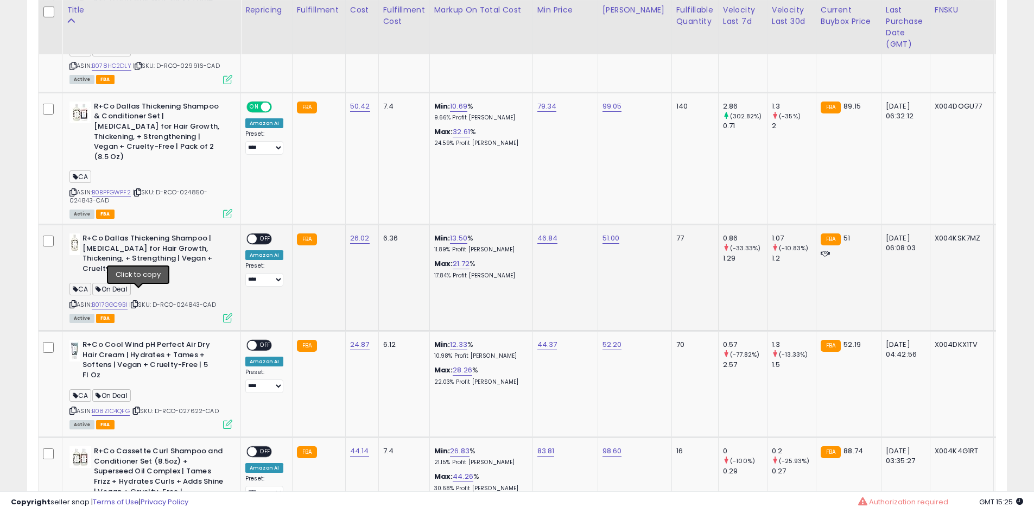
click at [138, 301] on icon at bounding box center [134, 304] width 7 height 6
click at [141, 189] on icon at bounding box center [137, 192] width 7 height 6
click at [140, 408] on icon at bounding box center [136, 411] width 7 height 6
click at [264, 341] on span "OFF" at bounding box center [265, 345] width 17 height 9
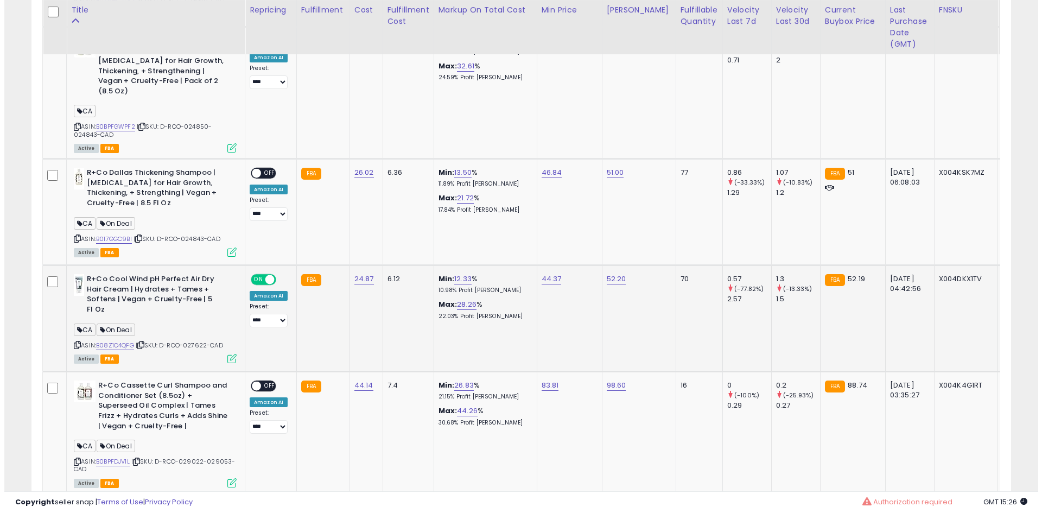
scroll to position [1237, 0]
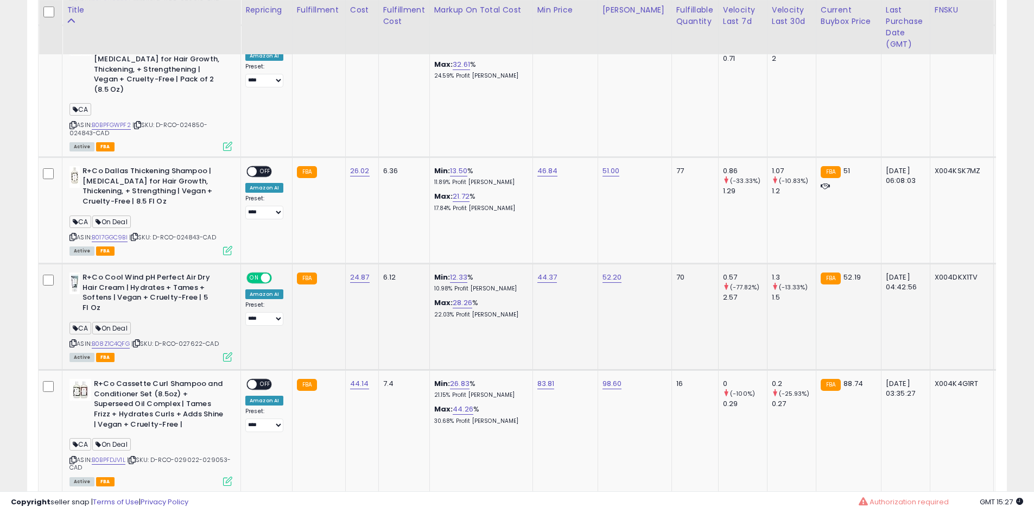
click at [226, 352] on icon at bounding box center [227, 356] width 9 height 9
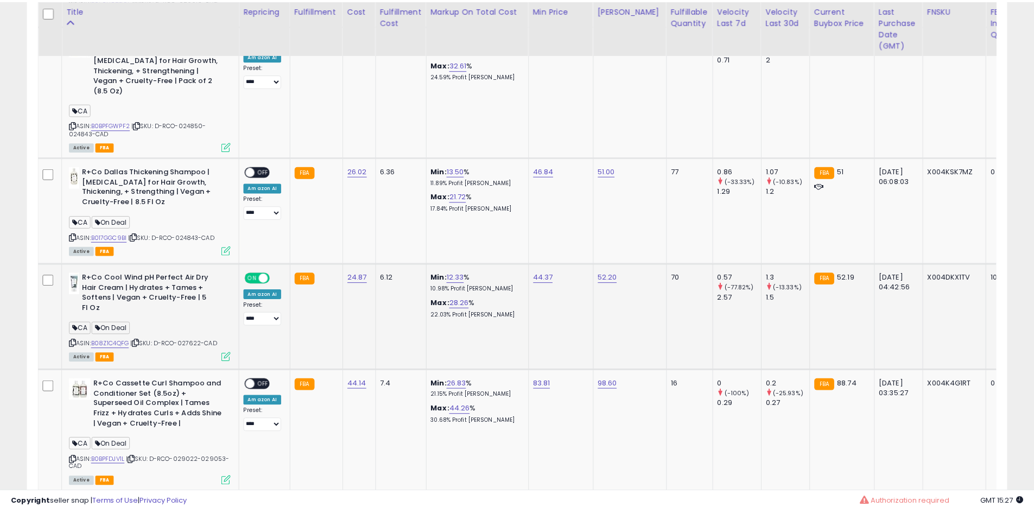
scroll to position [223, 573]
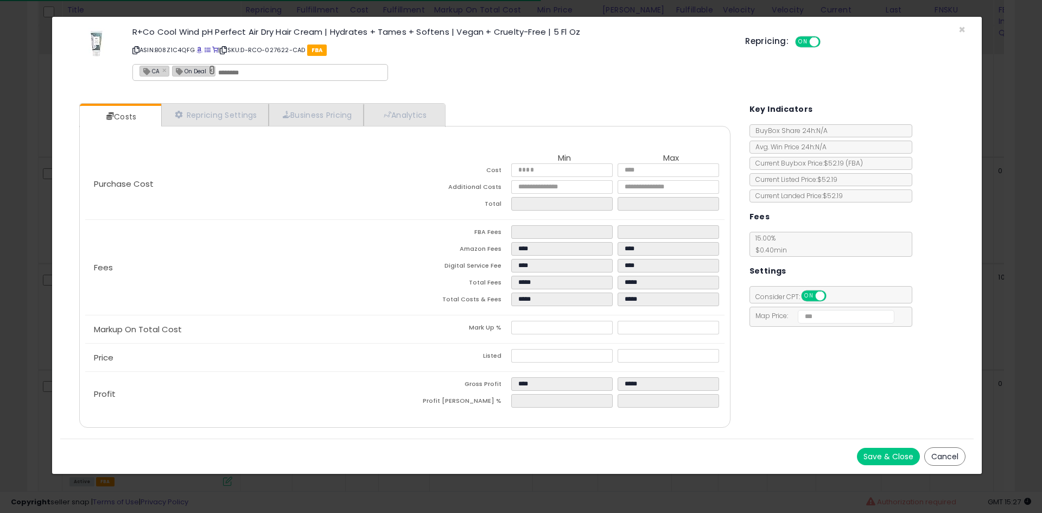
click at [211, 74] on link "×" at bounding box center [212, 70] width 7 height 10
type input "**"
click at [872, 461] on button "Save & Close" at bounding box center [888, 456] width 63 height 17
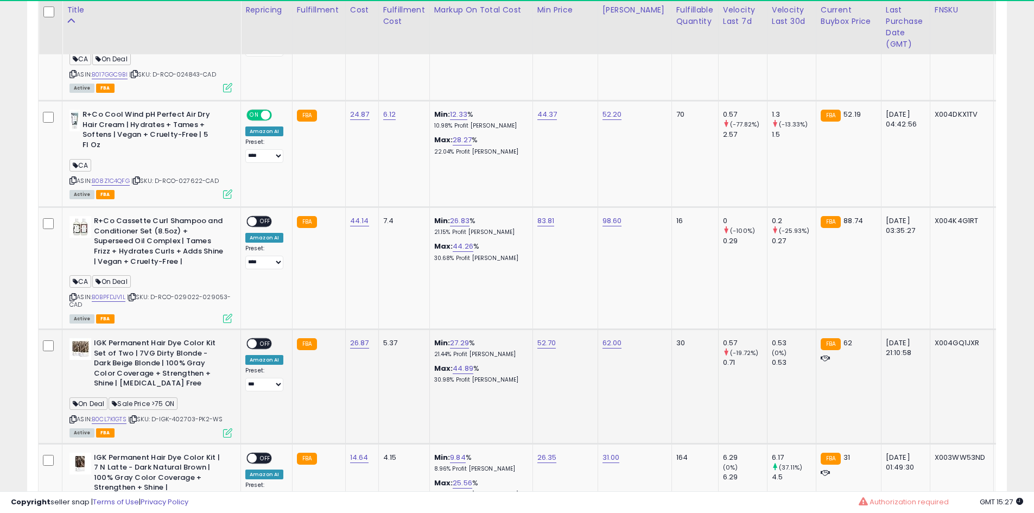
scroll to position [1400, 0]
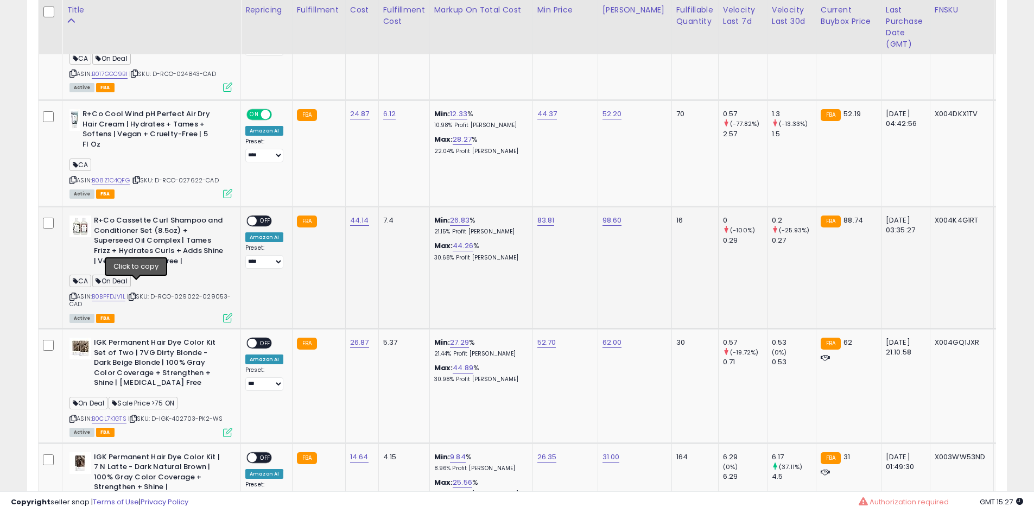
click at [134, 294] on icon at bounding box center [132, 297] width 7 height 6
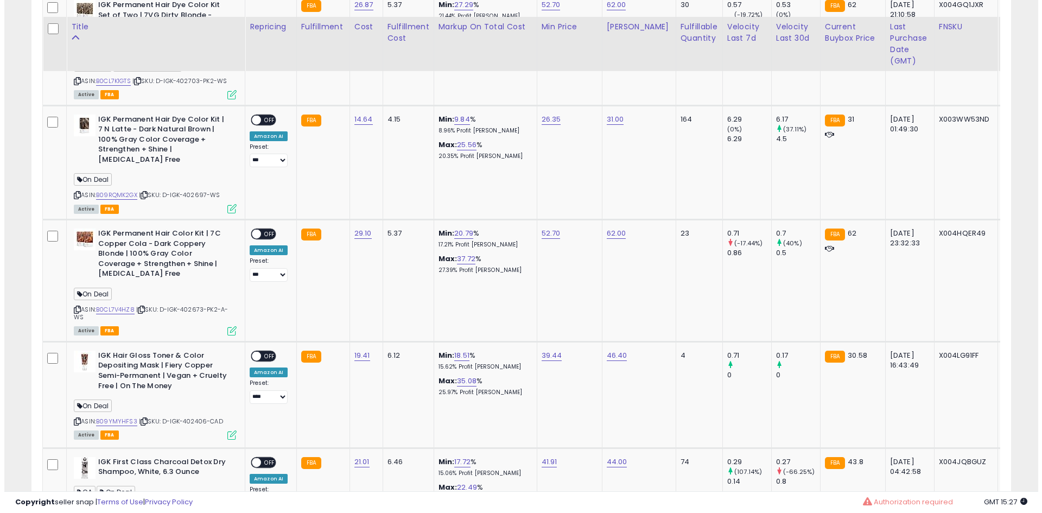
scroll to position [1785, 0]
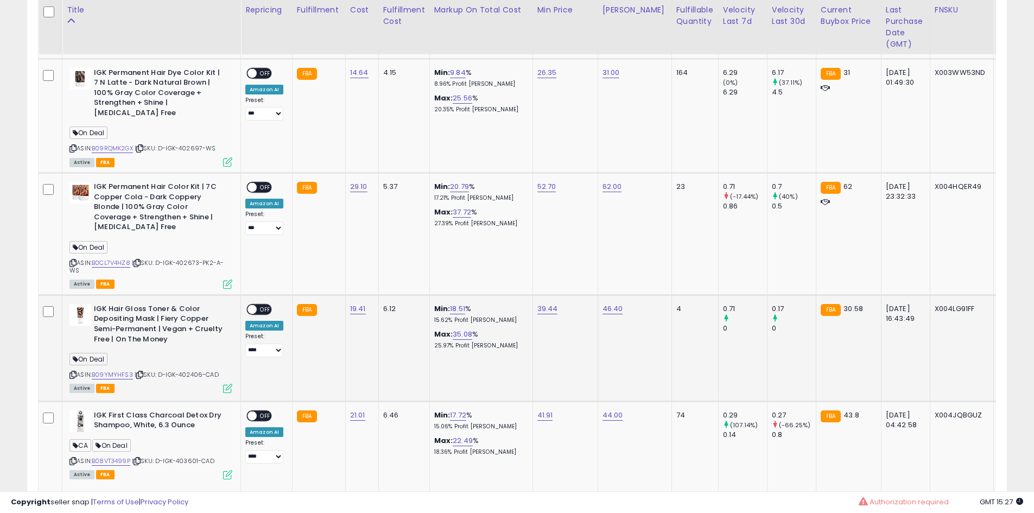
click at [139, 372] on icon at bounding box center [139, 375] width 7 height 6
click at [268, 305] on span "OFF" at bounding box center [265, 309] width 17 height 9
click at [229, 384] on icon at bounding box center [227, 388] width 9 height 9
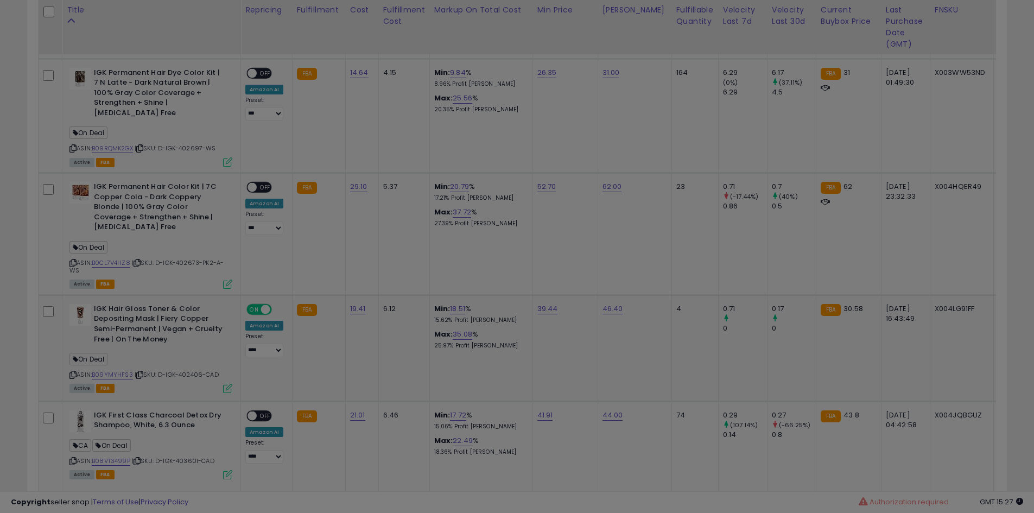
scroll to position [223, 573]
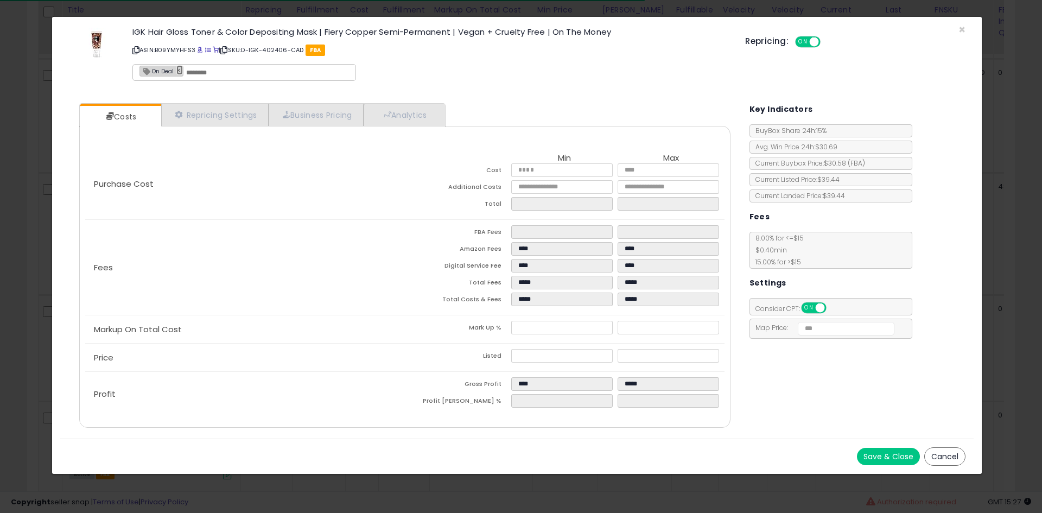
click at [180, 72] on link "×" at bounding box center [179, 70] width 7 height 10
click at [875, 448] on button "Save & Close" at bounding box center [888, 456] width 63 height 17
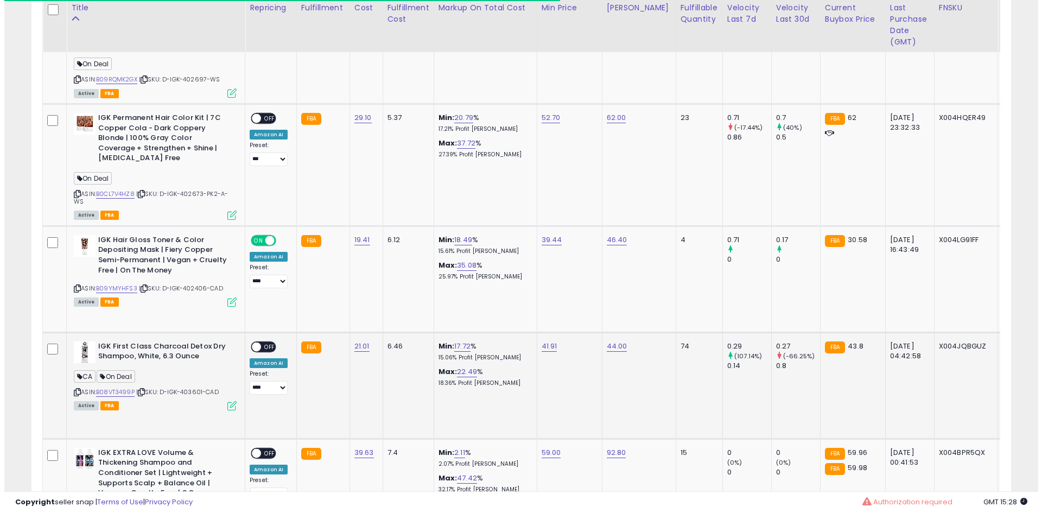
scroll to position [1854, 0]
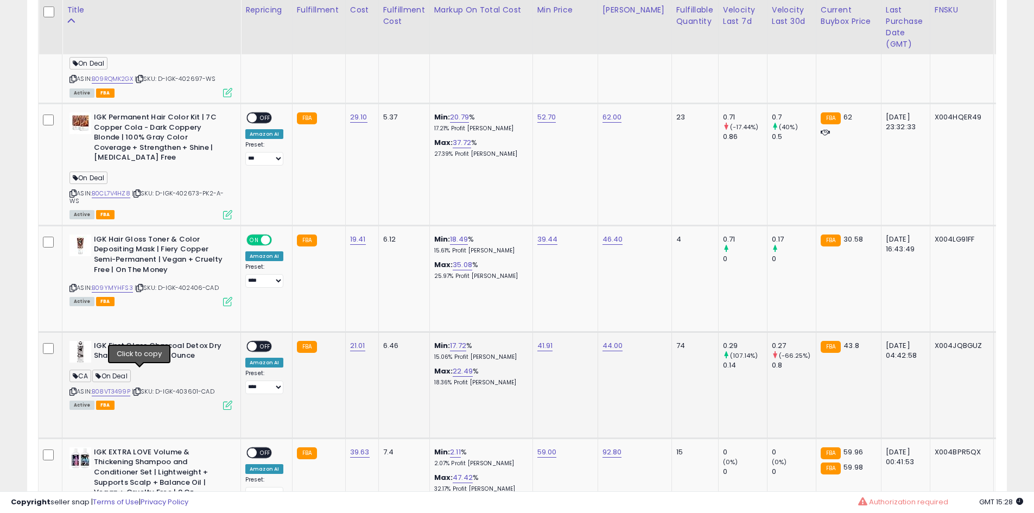
click at [137, 389] on icon at bounding box center [137, 392] width 7 height 6
click at [266, 341] on span "OFF" at bounding box center [265, 345] width 17 height 9
click at [228, 401] on icon at bounding box center [227, 405] width 9 height 9
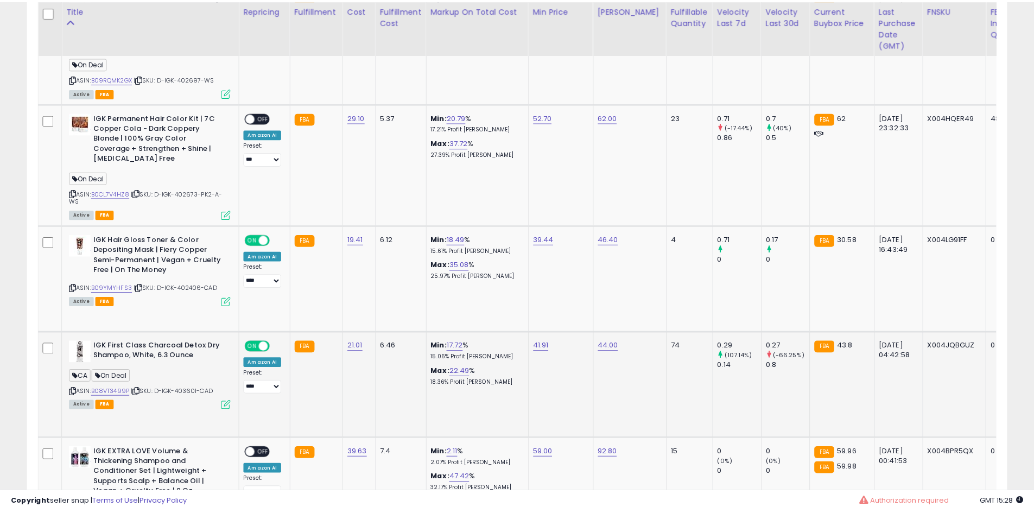
scroll to position [223, 573]
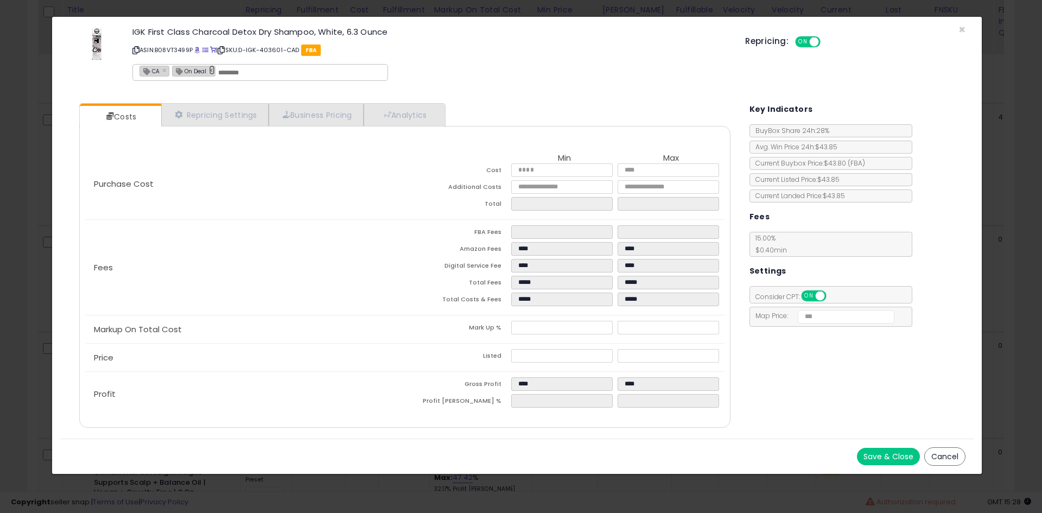
click at [212, 72] on link "×" at bounding box center [212, 70] width 7 height 10
type input "**"
click at [880, 453] on button "Save & Close" at bounding box center [888, 456] width 63 height 17
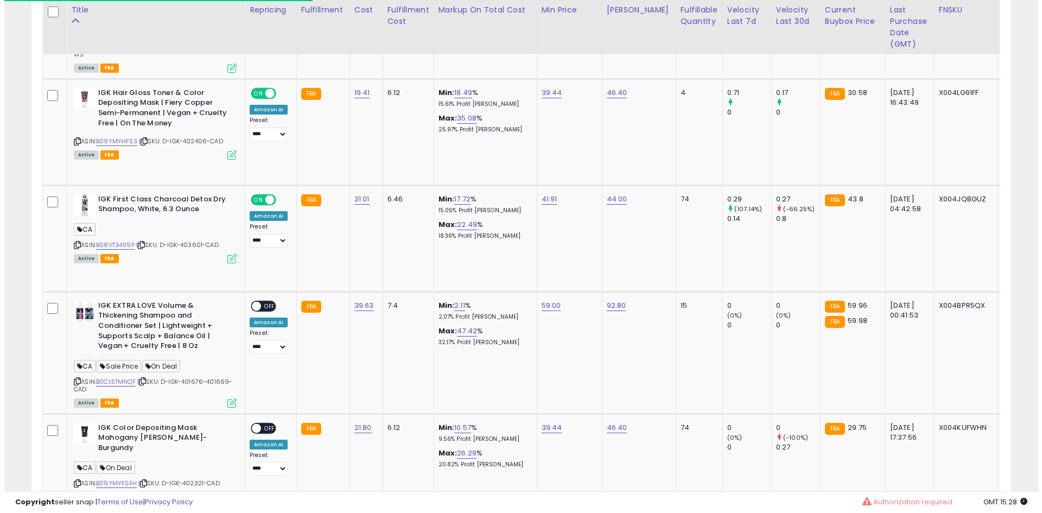
scroll to position [2060, 0]
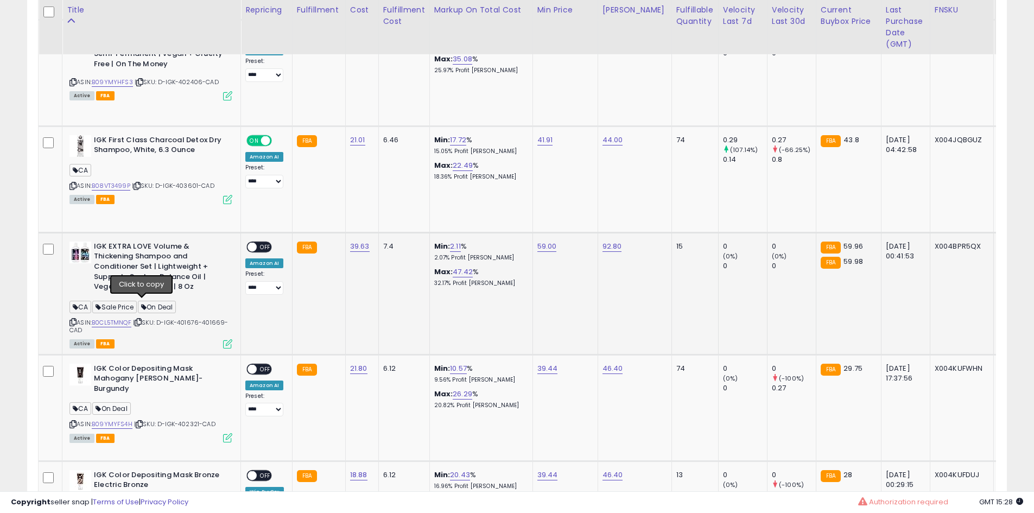
click at [142, 319] on icon at bounding box center [138, 322] width 7 height 6
click at [265, 242] on span "OFF" at bounding box center [265, 246] width 17 height 9
click at [229, 339] on icon at bounding box center [227, 343] width 9 height 9
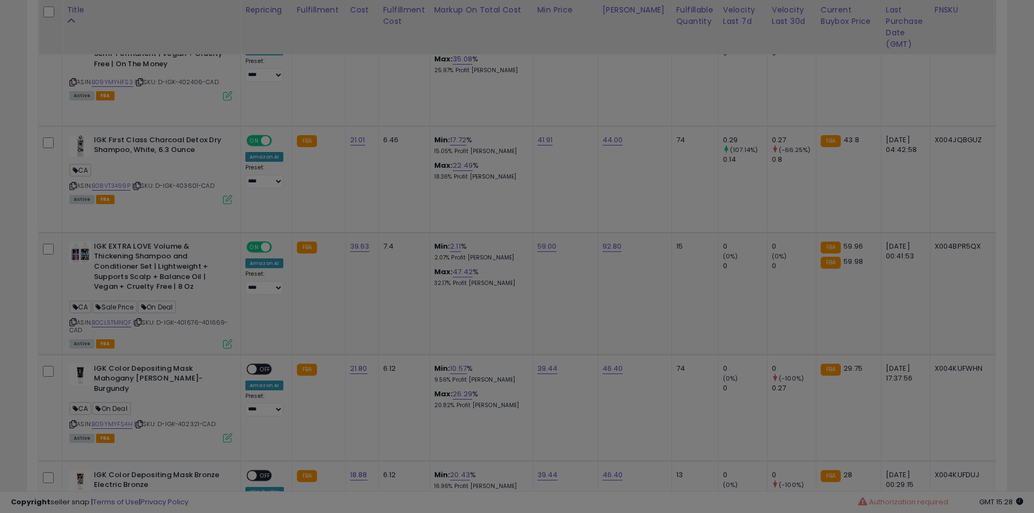
scroll to position [223, 573]
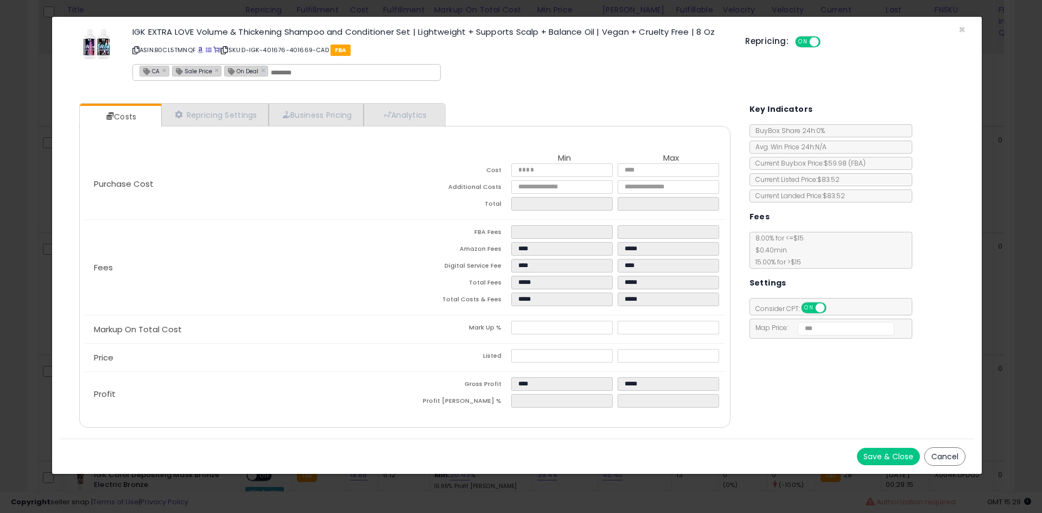
drag, startPoint x: 258, startPoint y: 74, endPoint x: 267, endPoint y: 67, distance: 11.2
click at [267, 67] on div "CA × Sale Price × On Deal ×" at bounding box center [286, 72] width 308 height 17
click at [265, 71] on link "×" at bounding box center [264, 70] width 7 height 10
type input "**********"
click at [889, 459] on button "Save & Close" at bounding box center [888, 456] width 63 height 17
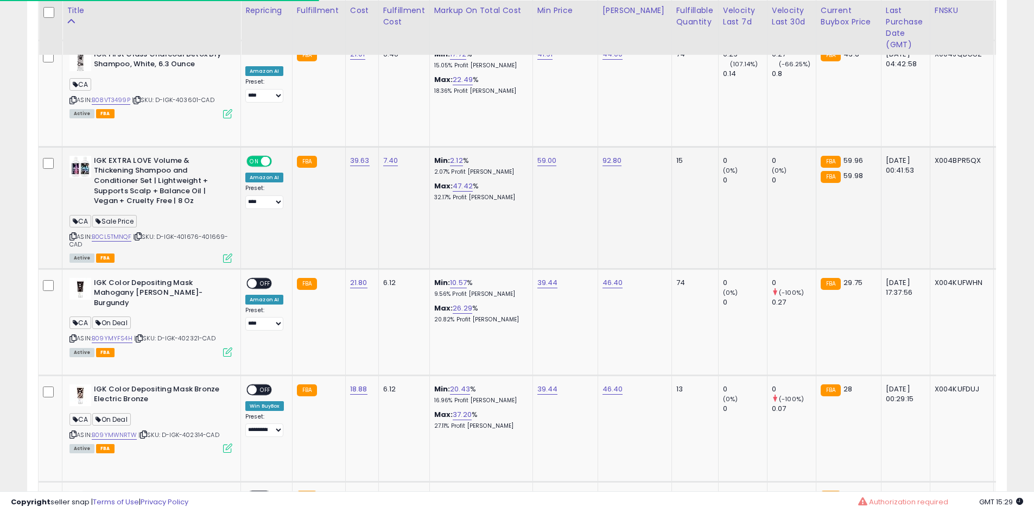
scroll to position [2146, 0]
click at [141, 335] on icon at bounding box center [139, 338] width 7 height 6
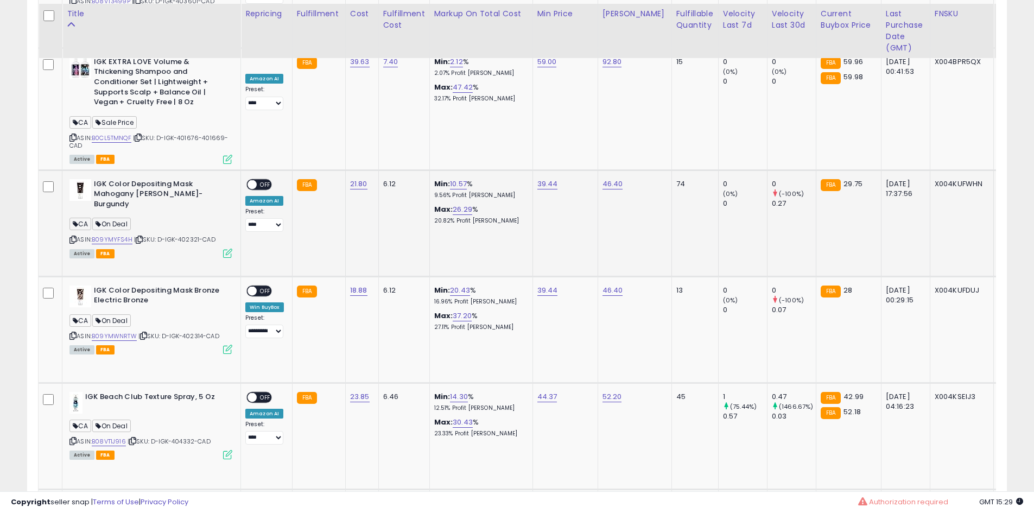
scroll to position [2249, 0]
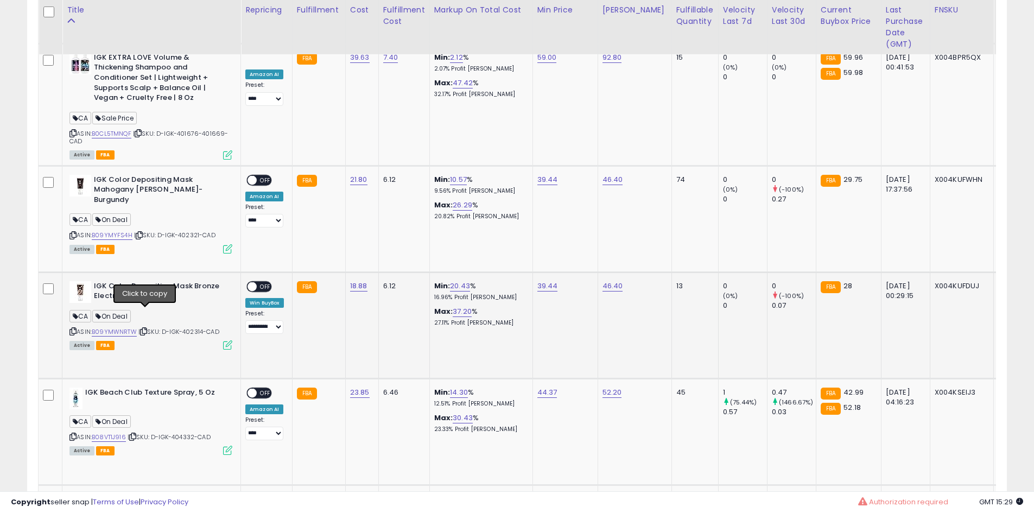
click at [147, 328] on icon at bounding box center [143, 331] width 7 height 6
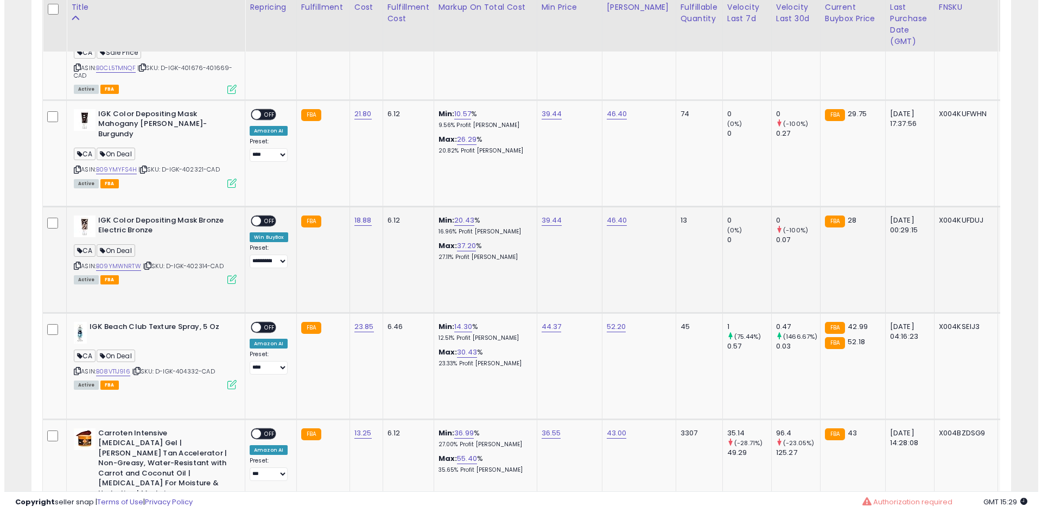
scroll to position [2315, 0]
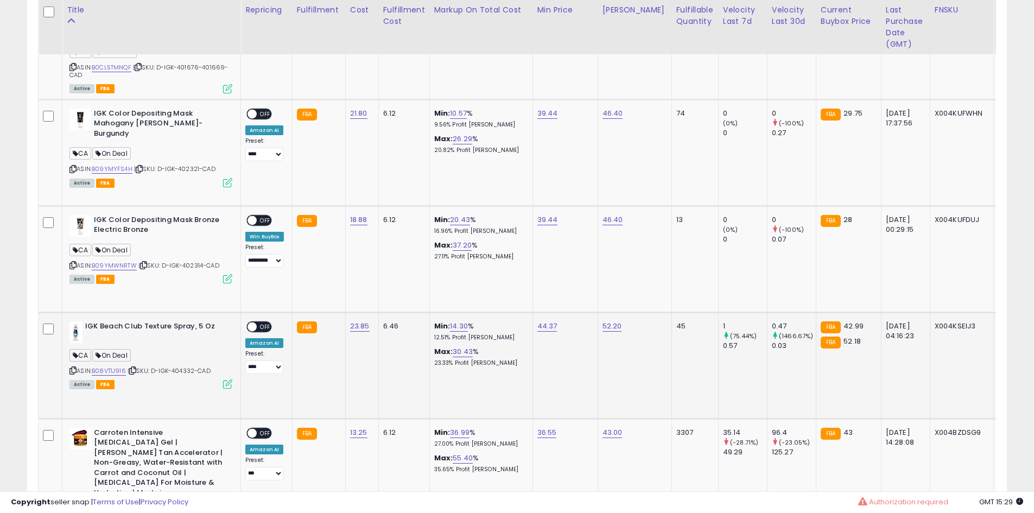
click at [136, 368] on icon at bounding box center [132, 371] width 7 height 6
click at [256, 322] on div "ON OFF" at bounding box center [248, 326] width 26 height 9
click at [266, 322] on span "OFF" at bounding box center [265, 326] width 17 height 9
click at [229, 380] on icon at bounding box center [227, 384] width 9 height 9
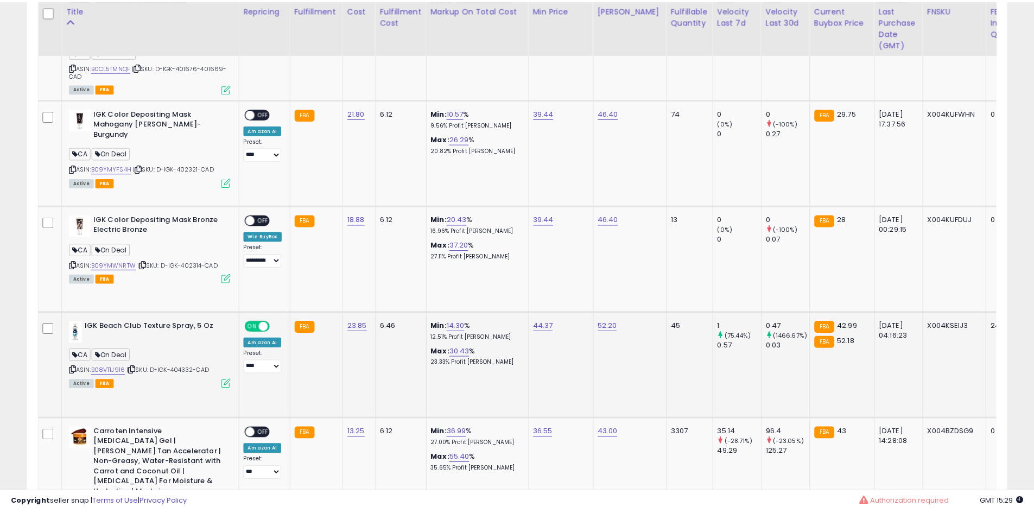
scroll to position [223, 573]
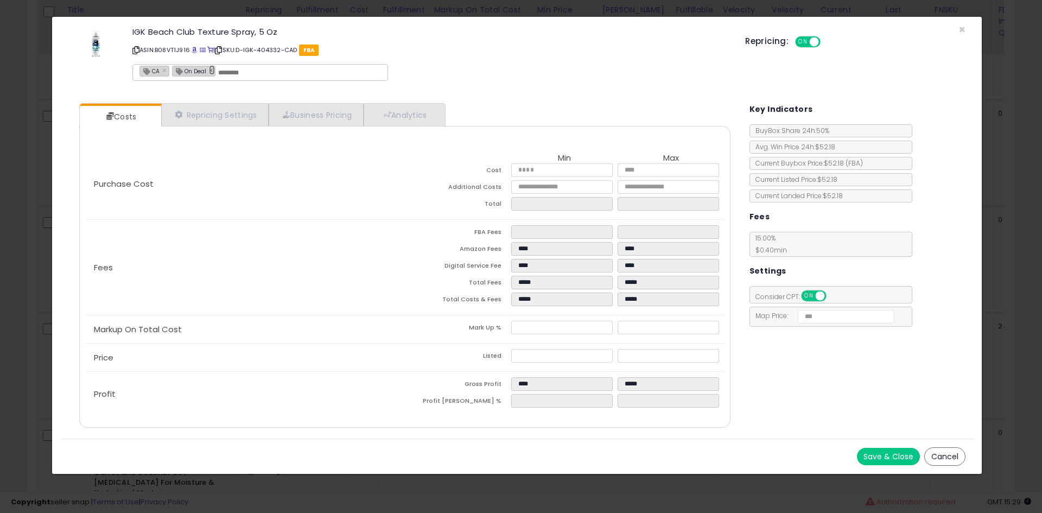
click at [211, 72] on link "×" at bounding box center [212, 70] width 7 height 10
type input "**"
click at [884, 448] on button "Save & Close" at bounding box center [888, 456] width 63 height 17
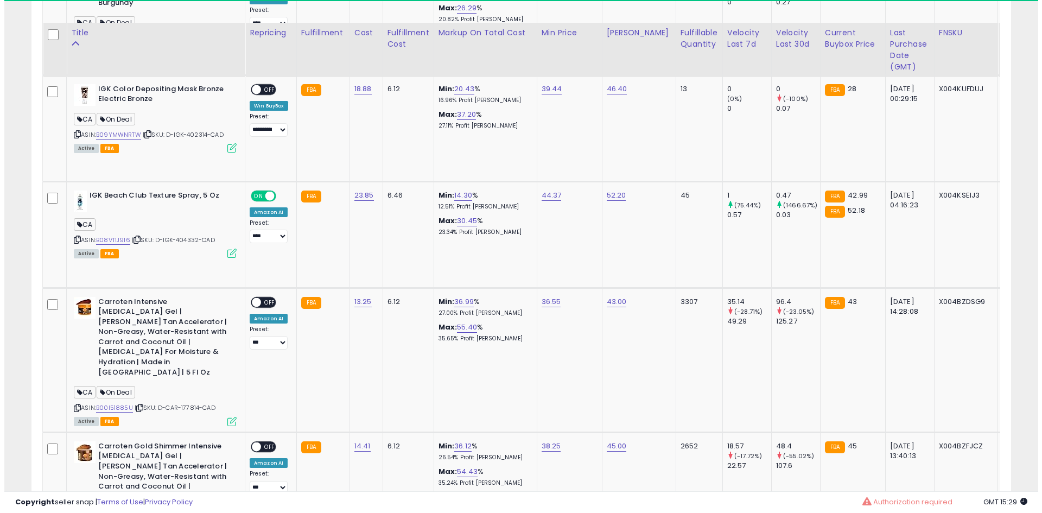
scroll to position [2475, 0]
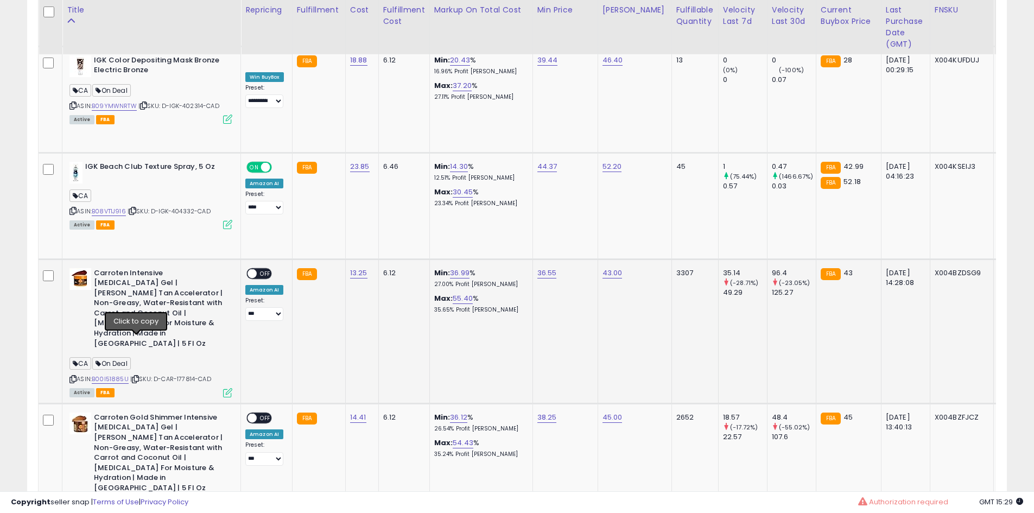
click at [133, 376] on icon at bounding box center [135, 379] width 7 height 6
click at [257, 269] on span "OFF" at bounding box center [265, 273] width 17 height 9
click at [230, 388] on icon at bounding box center [227, 392] width 9 height 9
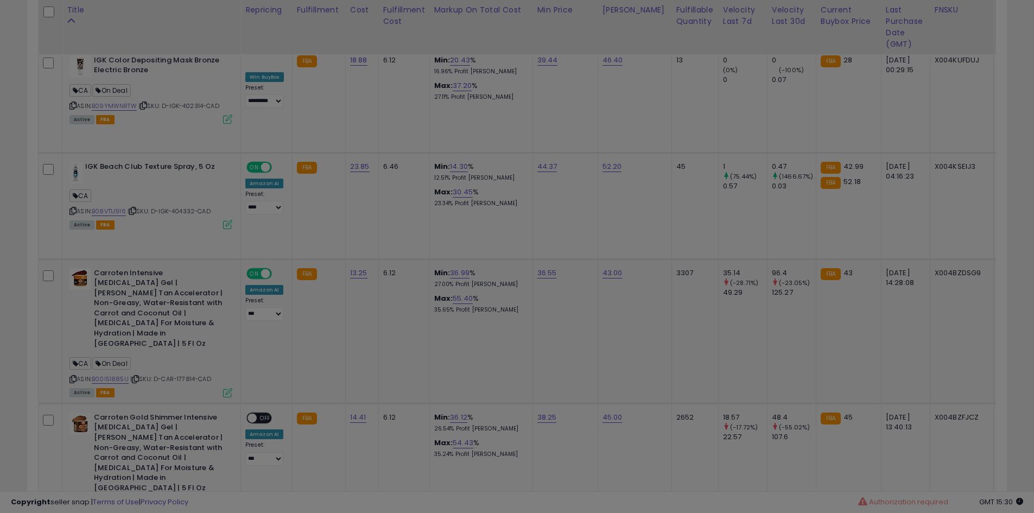
scroll to position [223, 573]
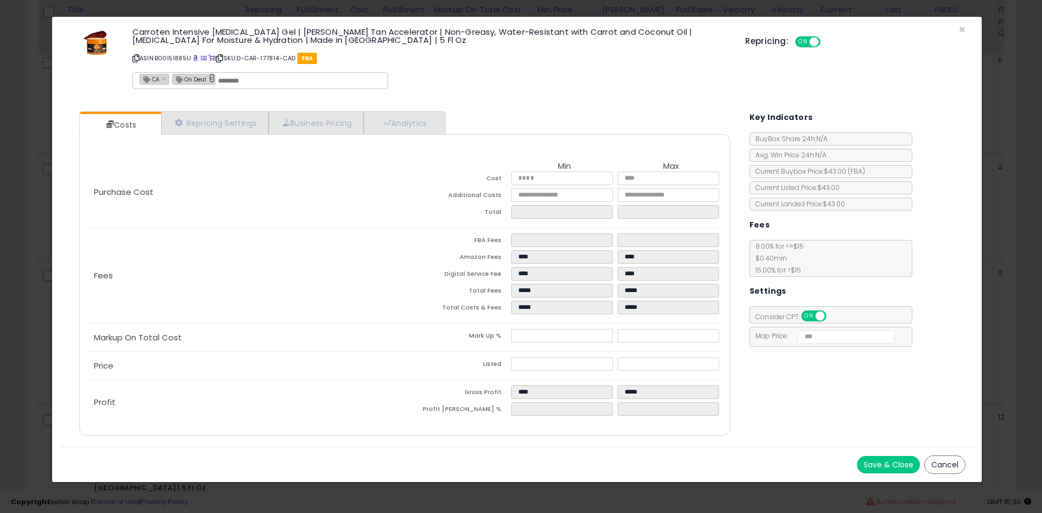
click at [211, 79] on link "×" at bounding box center [212, 78] width 7 height 10
type input "**"
click at [877, 459] on button "Save & Close" at bounding box center [888, 464] width 63 height 17
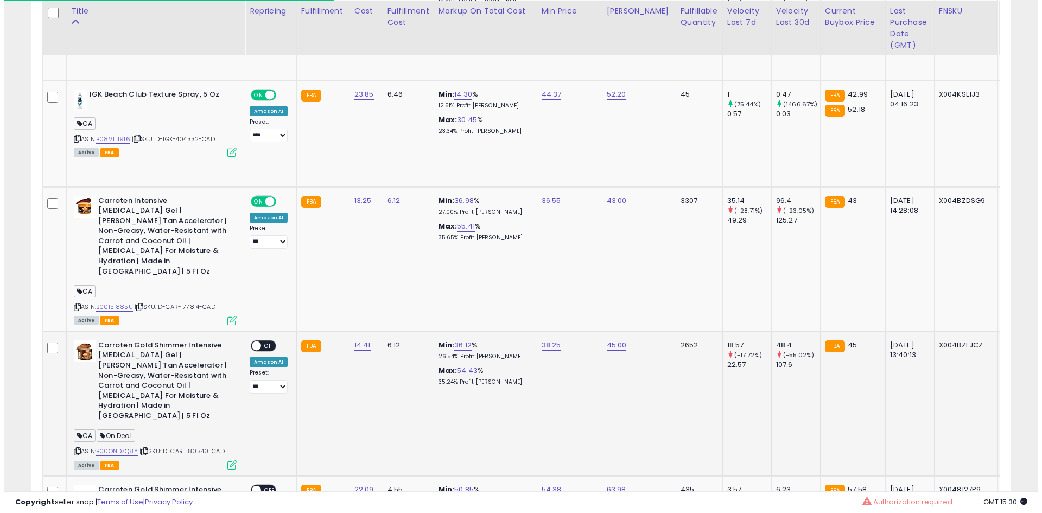
scroll to position [2548, 0]
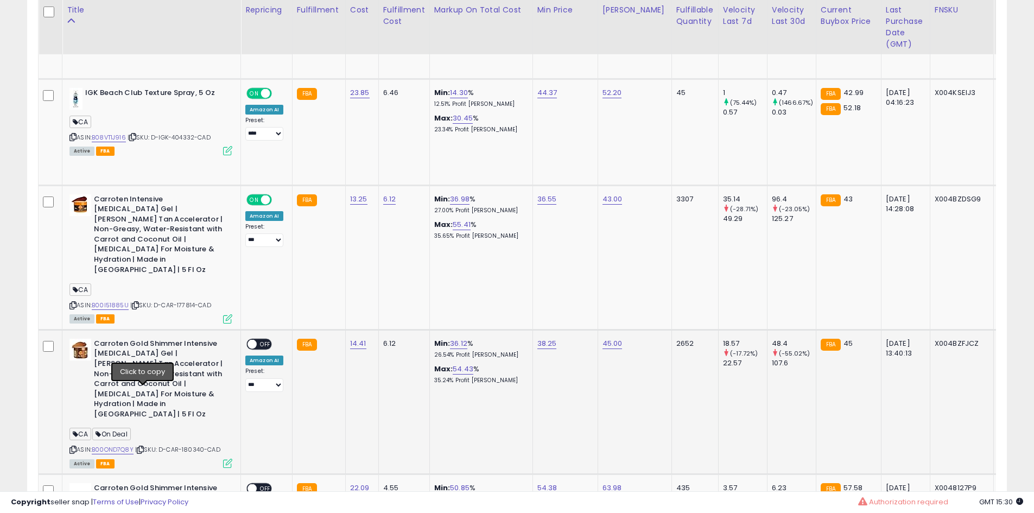
click at [140, 447] on icon at bounding box center [140, 450] width 7 height 6
click at [265, 339] on span "OFF" at bounding box center [265, 343] width 17 height 9
click at [226, 459] on icon at bounding box center [227, 463] width 9 height 9
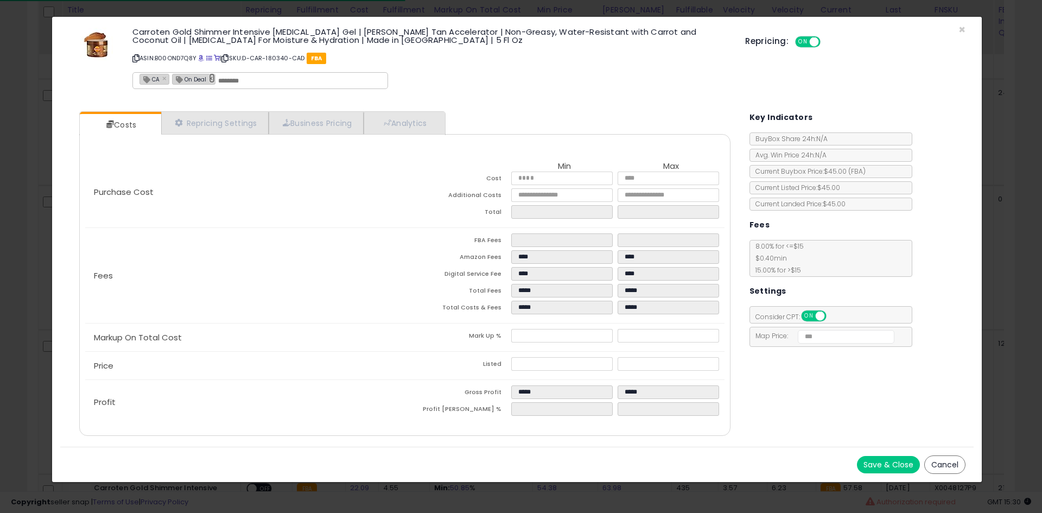
click at [209, 78] on link "×" at bounding box center [212, 78] width 7 height 10
type input "**"
click at [898, 468] on button "Save & Close" at bounding box center [888, 464] width 63 height 17
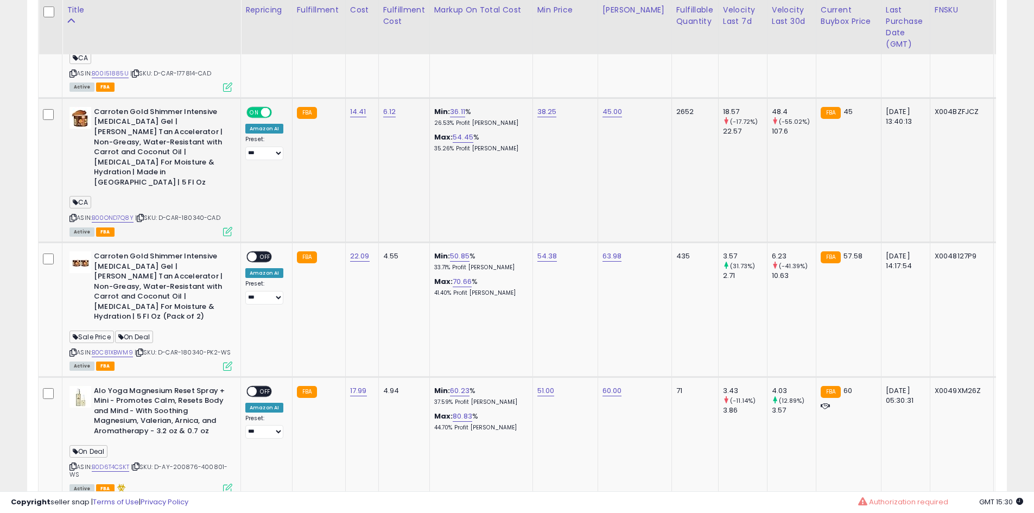
scroll to position [2781, 0]
click at [141, 349] on icon at bounding box center [139, 352] width 7 height 6
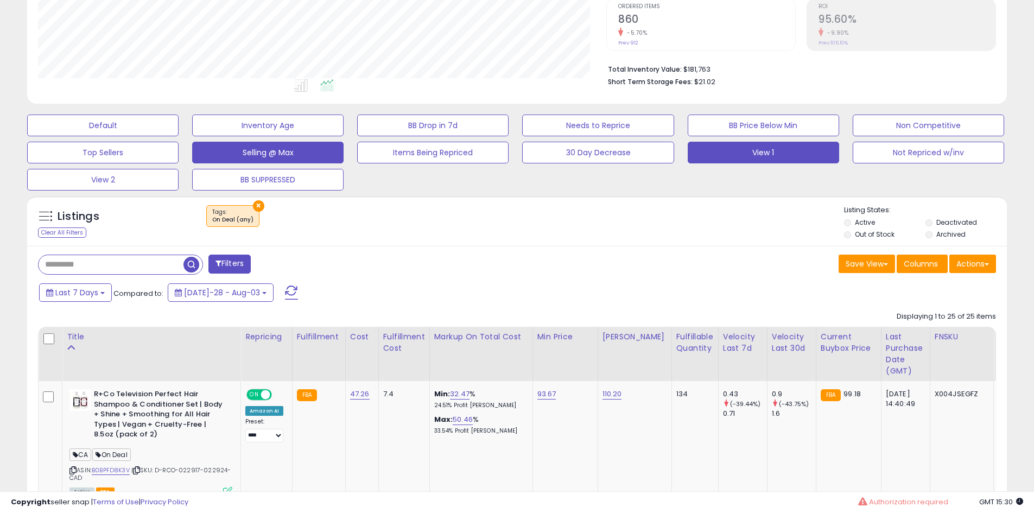
scroll to position [234, 0]
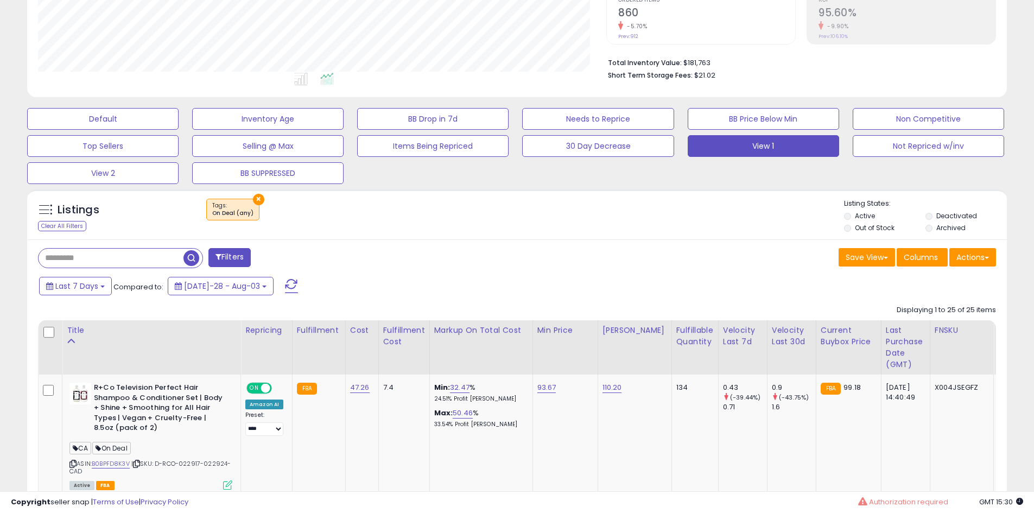
click at [192, 256] on span "button" at bounding box center [192, 258] width 16 height 16
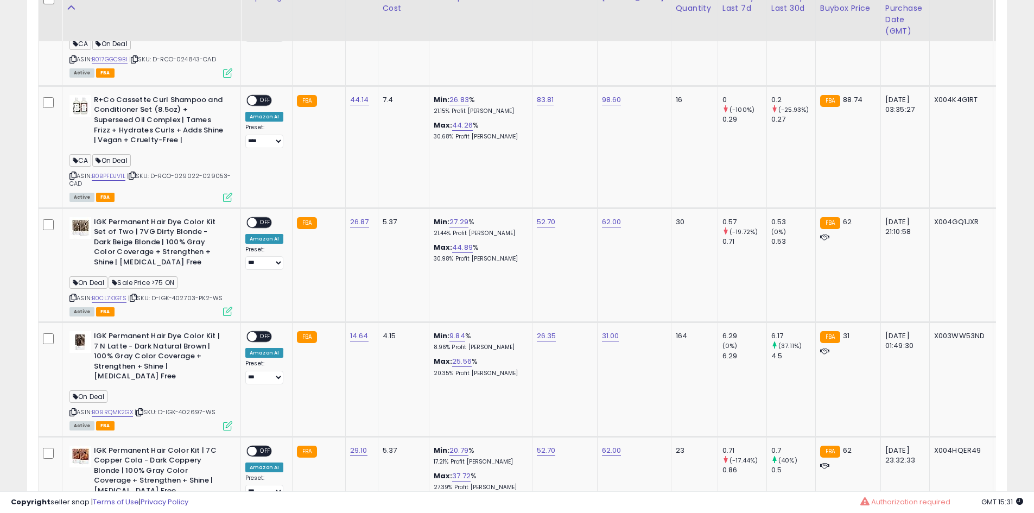
scroll to position [1177, 0]
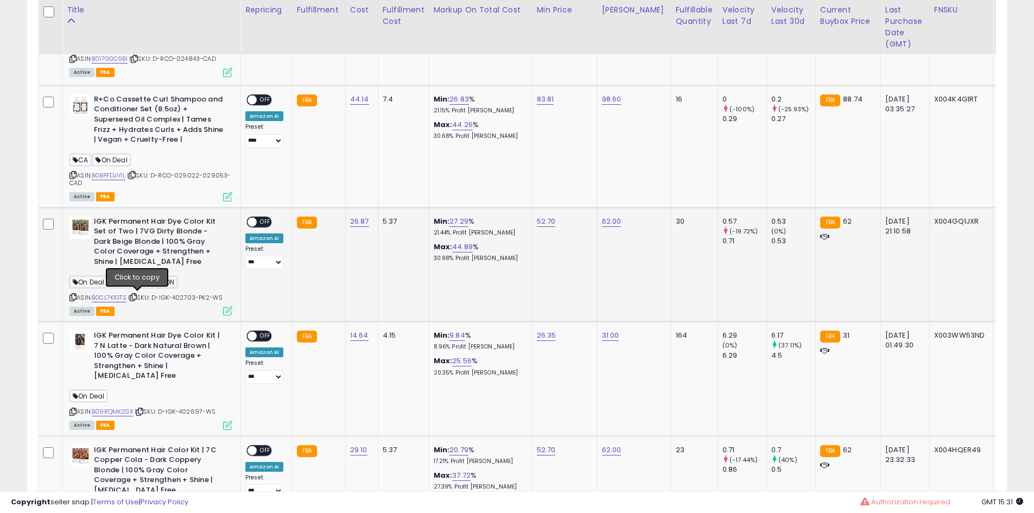
click at [137, 299] on icon at bounding box center [133, 297] width 7 height 6
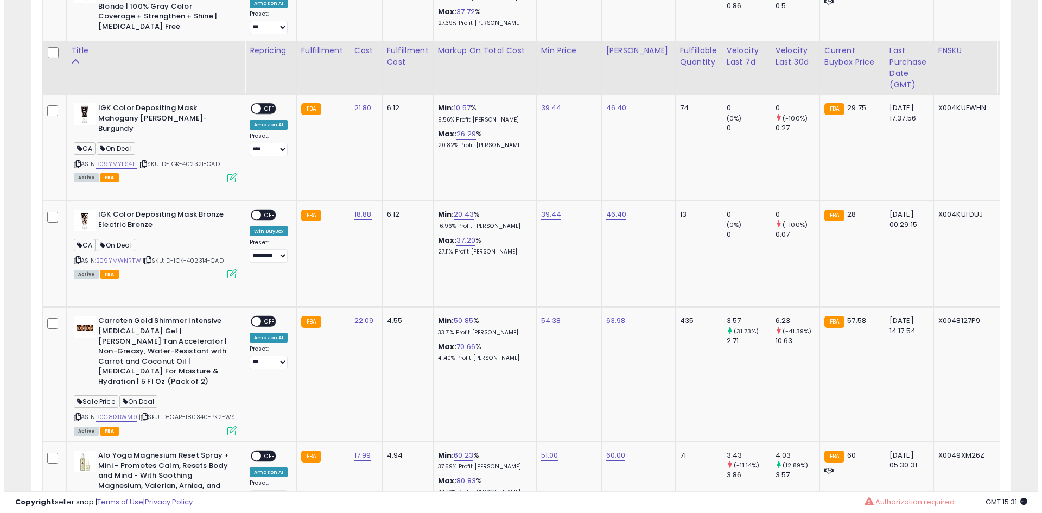
scroll to position [1681, 0]
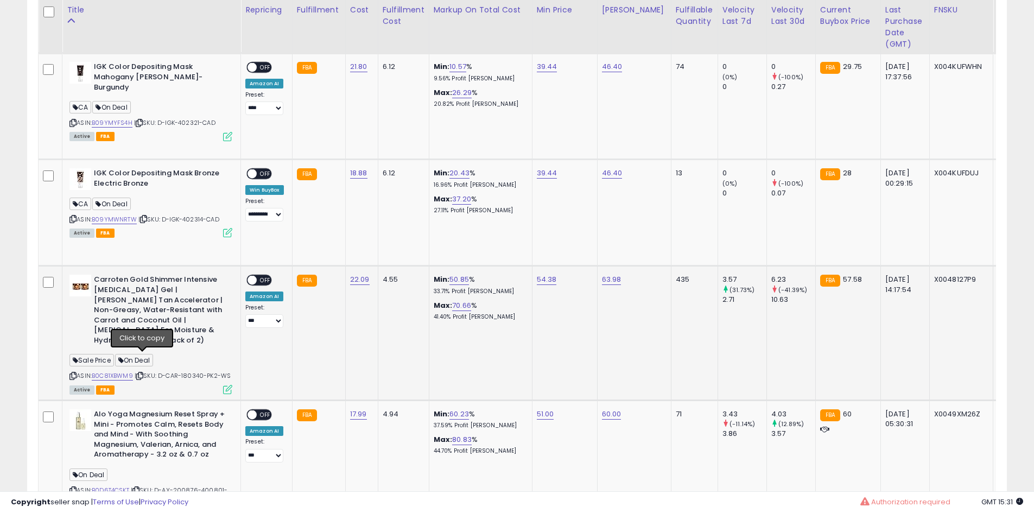
click at [143, 373] on icon at bounding box center [139, 376] width 7 height 6
click at [265, 276] on span "OFF" at bounding box center [265, 280] width 17 height 9
click at [220, 385] on div "Active FBA" at bounding box center [150, 389] width 163 height 8
click at [224, 369] on div "ASIN: B0C81XBWM9 | SKU: D-CAR-180340-PK2-WS Active FBA" at bounding box center [150, 334] width 163 height 118
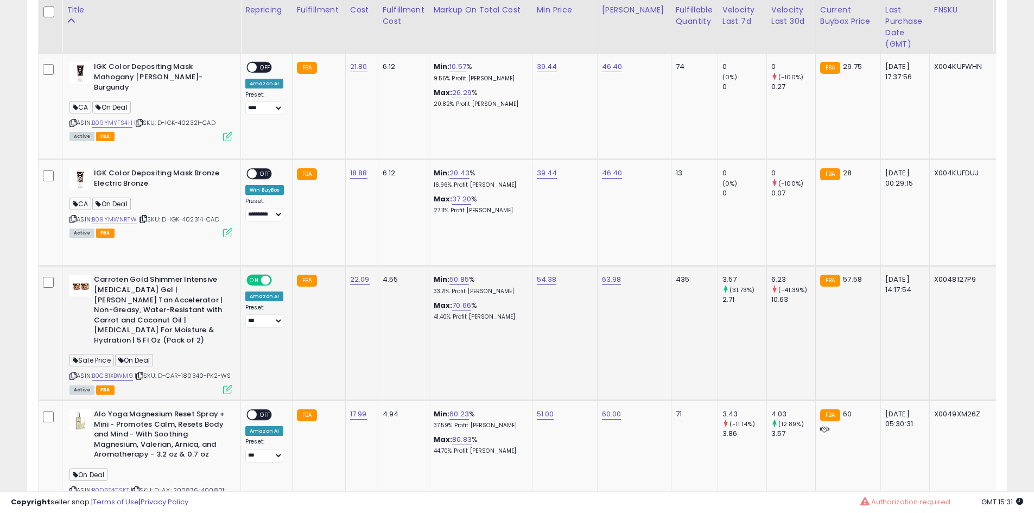
click at [224, 385] on icon at bounding box center [227, 389] width 9 height 9
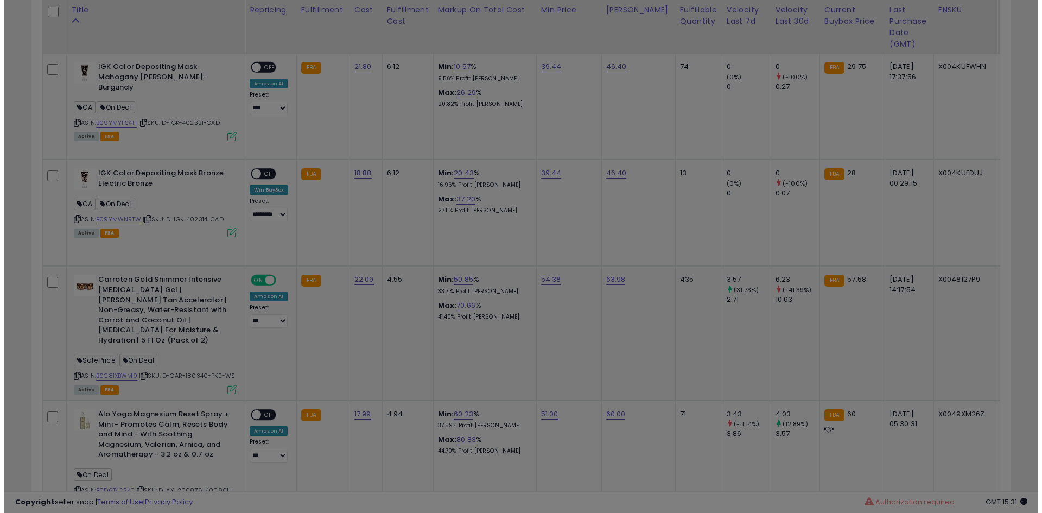
scroll to position [223, 573]
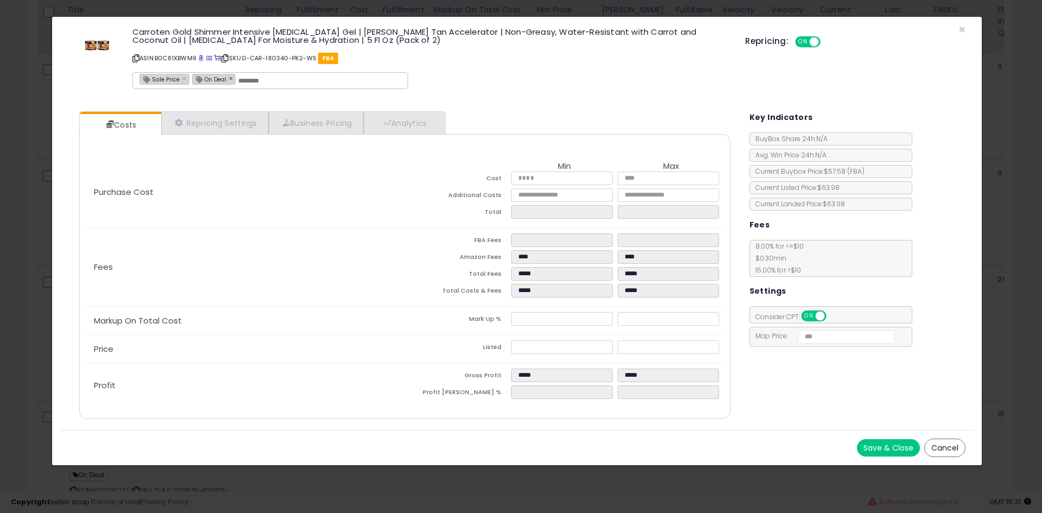
click at [231, 81] on div "On Deal ×" at bounding box center [214, 79] width 44 height 11
type input "*******"
click at [231, 81] on link "×" at bounding box center [232, 78] width 7 height 10
type input "**********"
click at [905, 448] on button "Save & Close" at bounding box center [888, 447] width 63 height 17
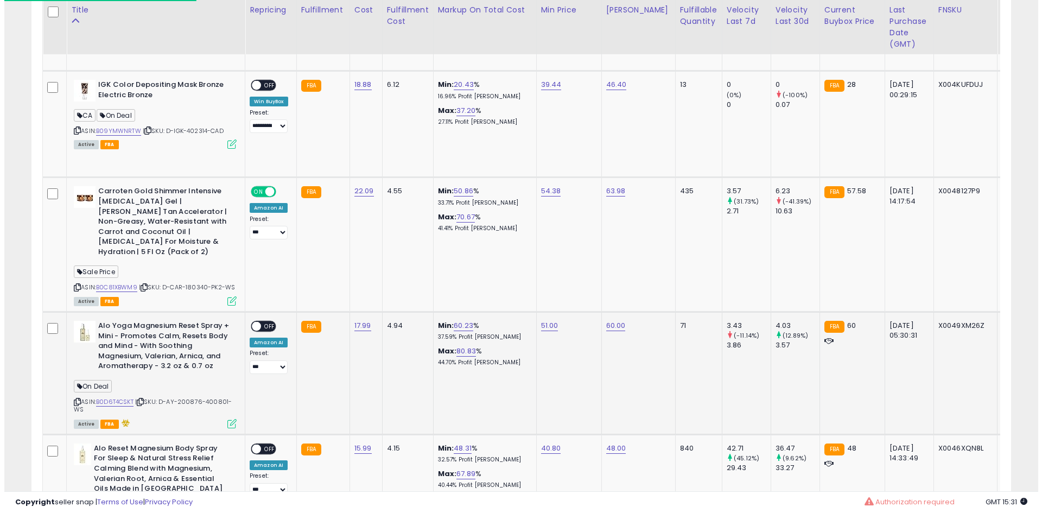
scroll to position [1770, 0]
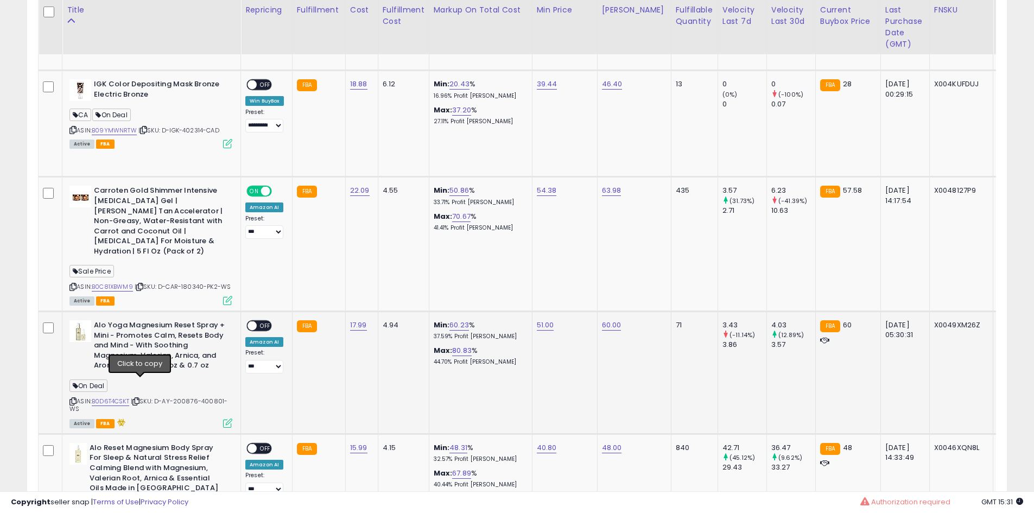
click at [140, 399] on icon at bounding box center [135, 402] width 7 height 6
click at [263, 321] on span "OFF" at bounding box center [265, 325] width 17 height 9
click at [226, 419] on icon at bounding box center [227, 423] width 9 height 9
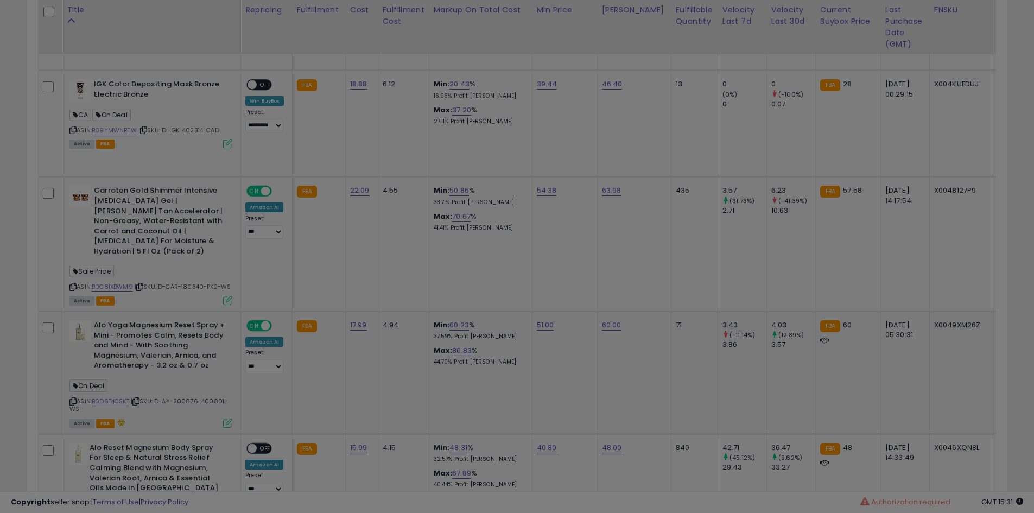
scroll to position [223, 573]
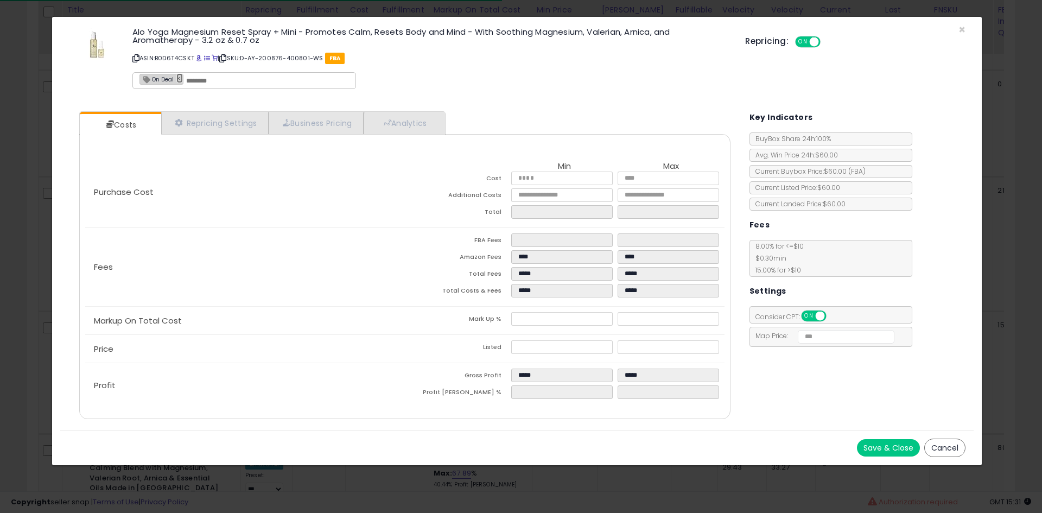
click at [181, 81] on link "×" at bounding box center [179, 78] width 7 height 10
click at [882, 444] on button "Save & Close" at bounding box center [888, 447] width 63 height 17
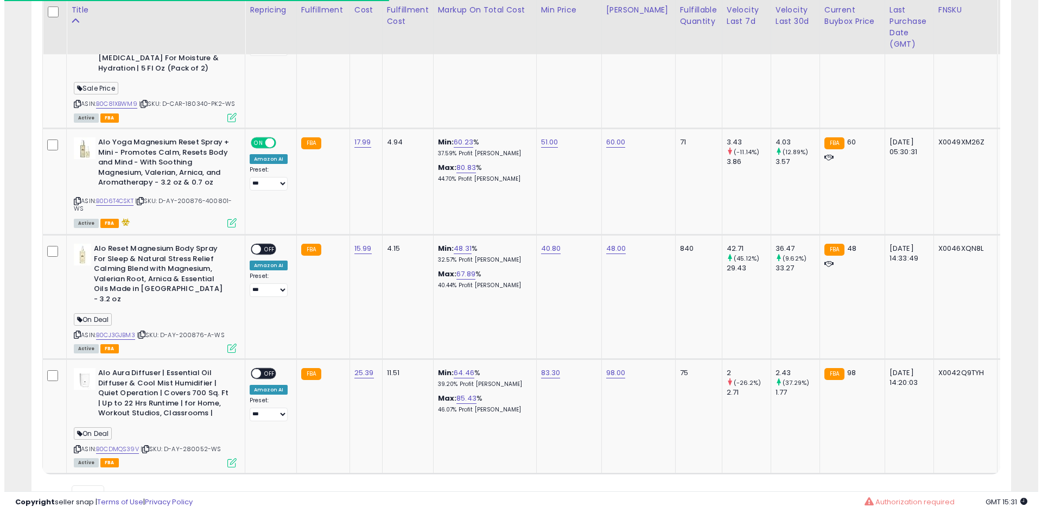
scroll to position [1957, 0]
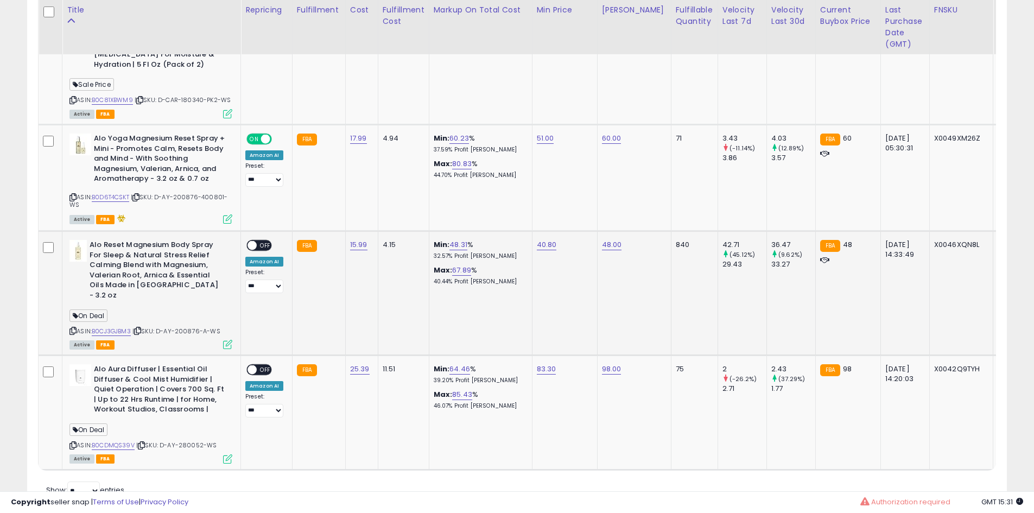
click at [269, 241] on span "OFF" at bounding box center [265, 245] width 17 height 9
click at [229, 340] on icon at bounding box center [227, 344] width 9 height 9
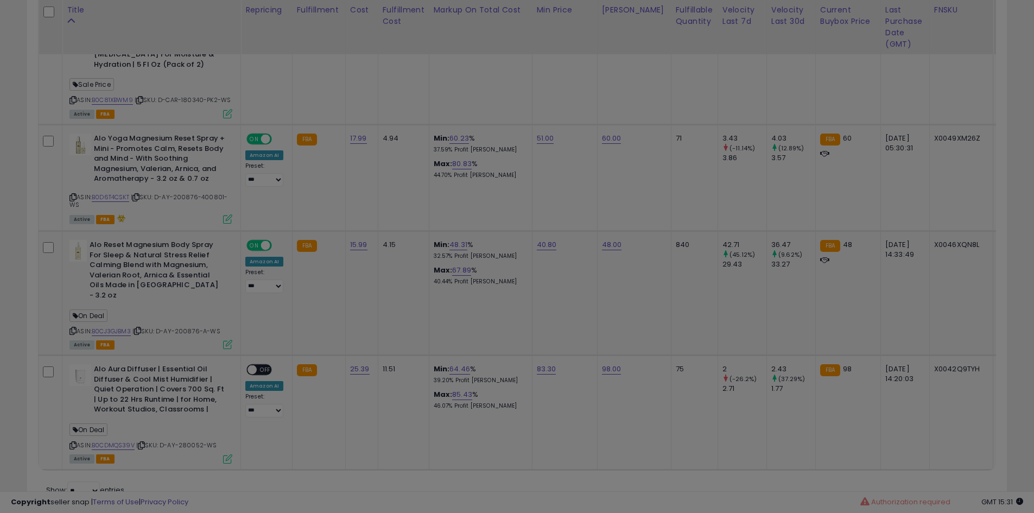
scroll to position [223, 573]
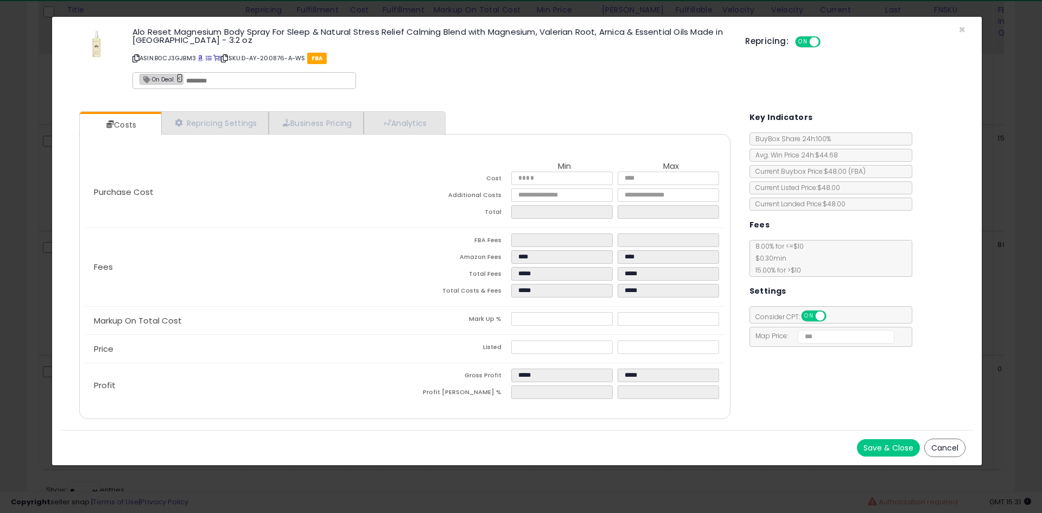
click at [180, 78] on link "×" at bounding box center [179, 78] width 7 height 10
click at [884, 454] on button "Save & Close" at bounding box center [888, 447] width 63 height 17
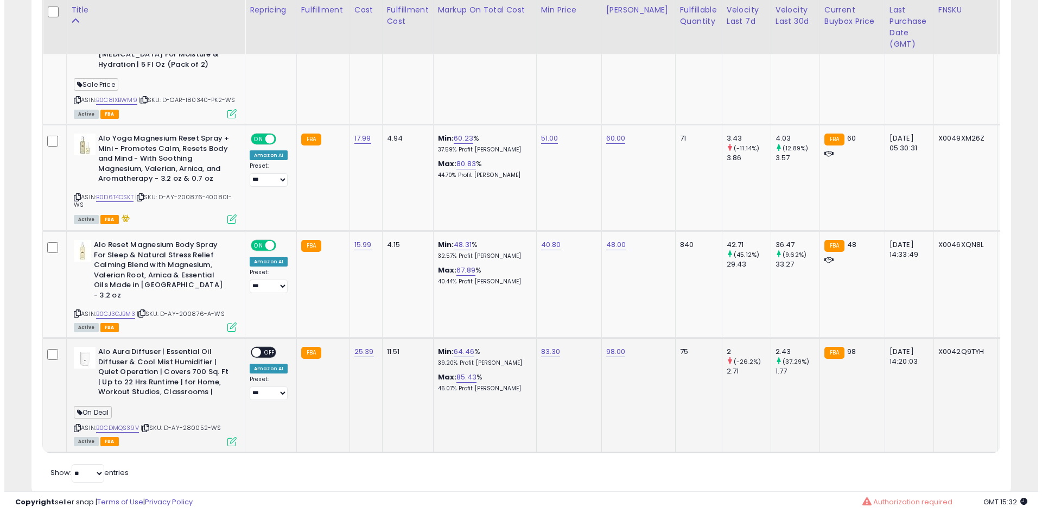
scroll to position [542703, 542357]
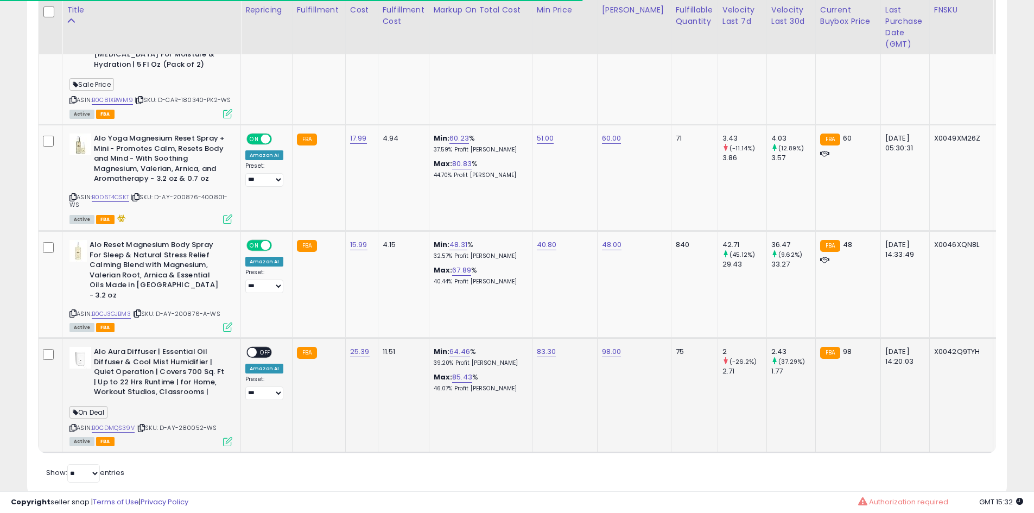
click at [256, 348] on span at bounding box center [252, 352] width 9 height 9
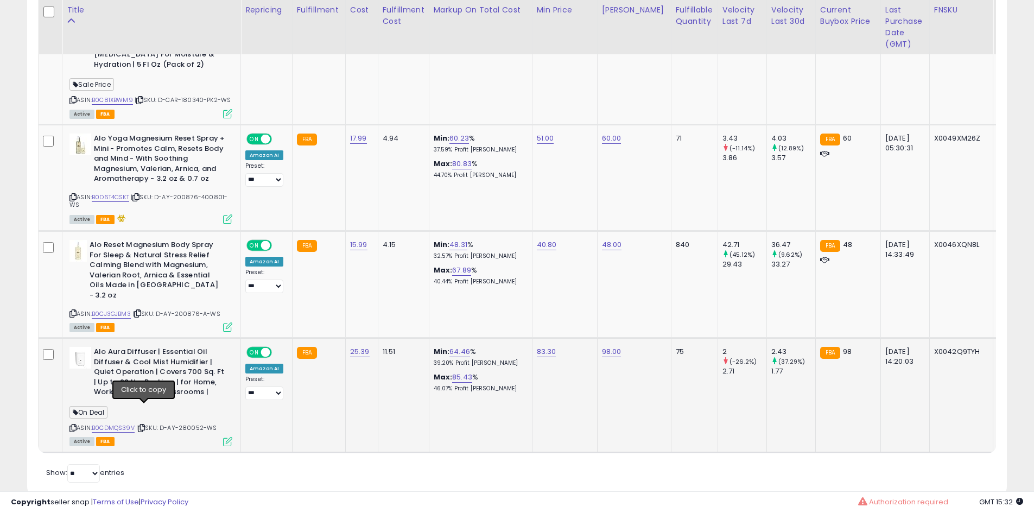
click at [143, 425] on icon at bounding box center [141, 428] width 7 height 6
click at [231, 437] on icon at bounding box center [227, 441] width 9 height 9
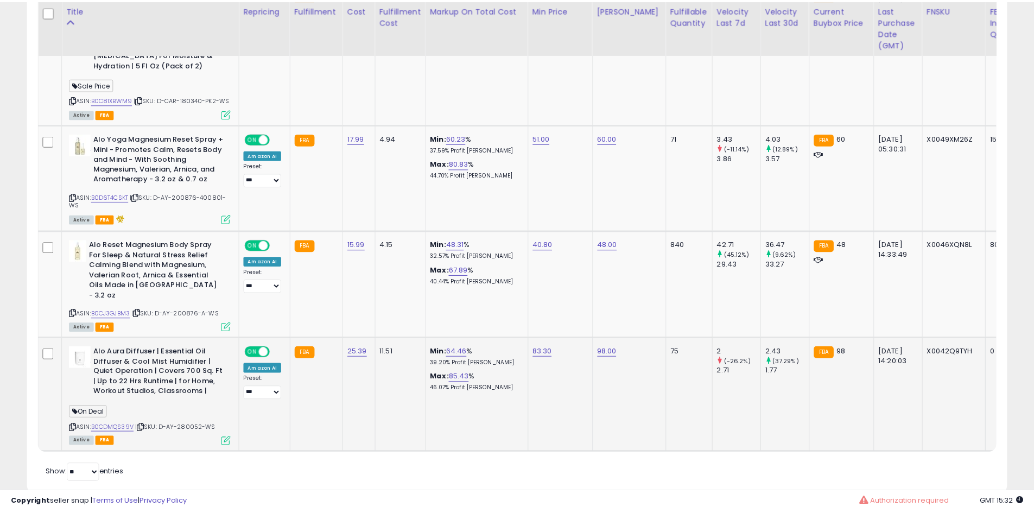
scroll to position [223, 573]
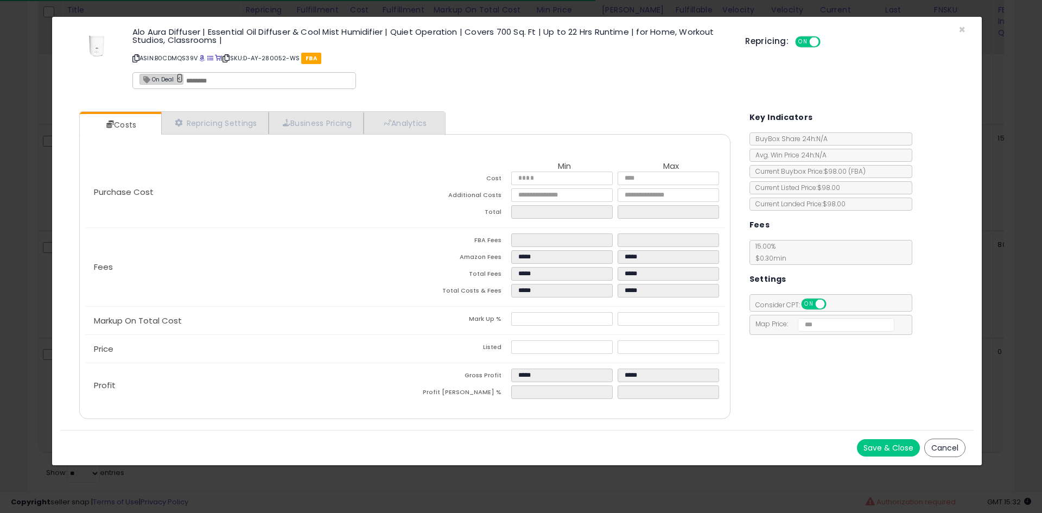
click at [180, 83] on link "×" at bounding box center [179, 78] width 7 height 10
drag, startPoint x: 883, startPoint y: 434, endPoint x: 877, endPoint y: 448, distance: 14.8
click at [877, 448] on div "Save & Close Cancel" at bounding box center [517, 447] width 914 height 35
click at [877, 448] on button "Save & Close" at bounding box center [888, 447] width 63 height 17
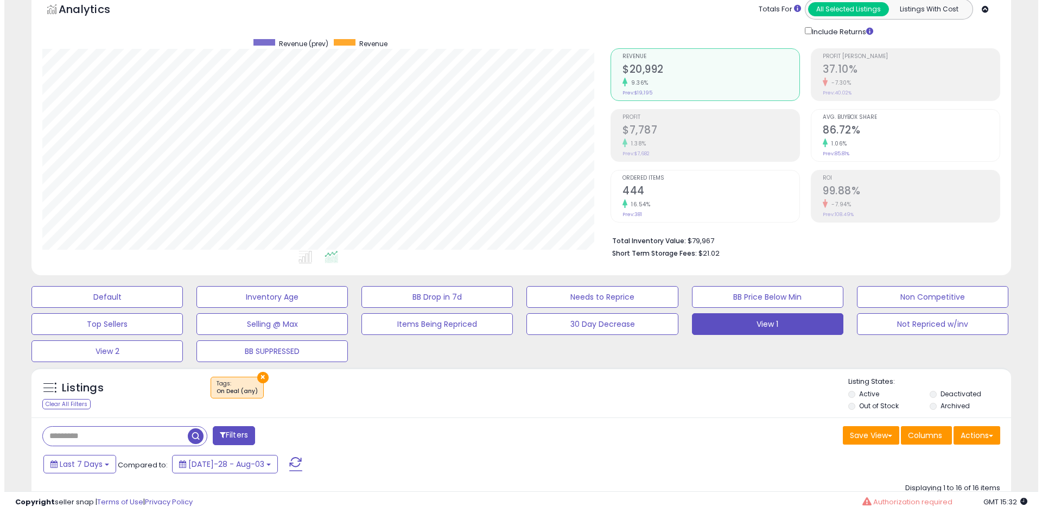
scroll to position [57, 0]
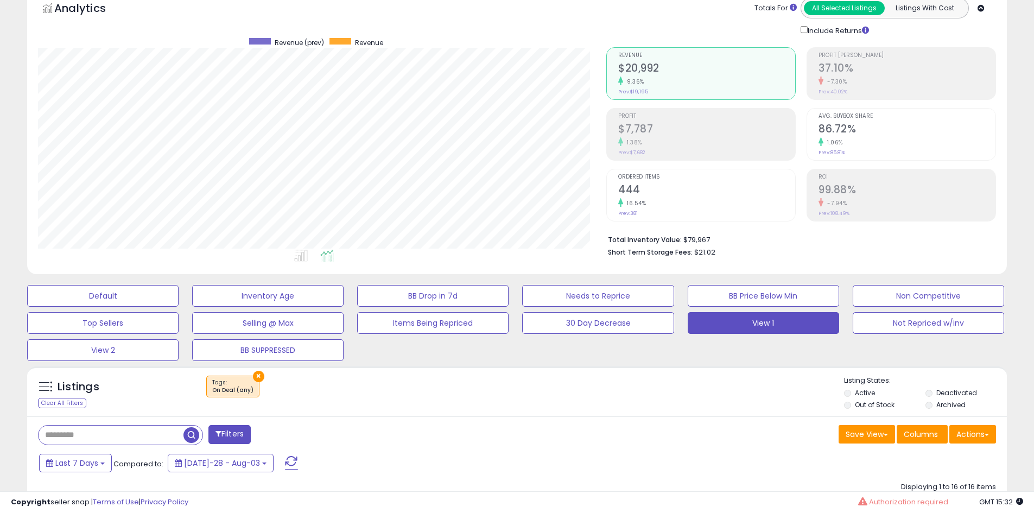
click at [194, 441] on span "button" at bounding box center [192, 435] width 16 height 16
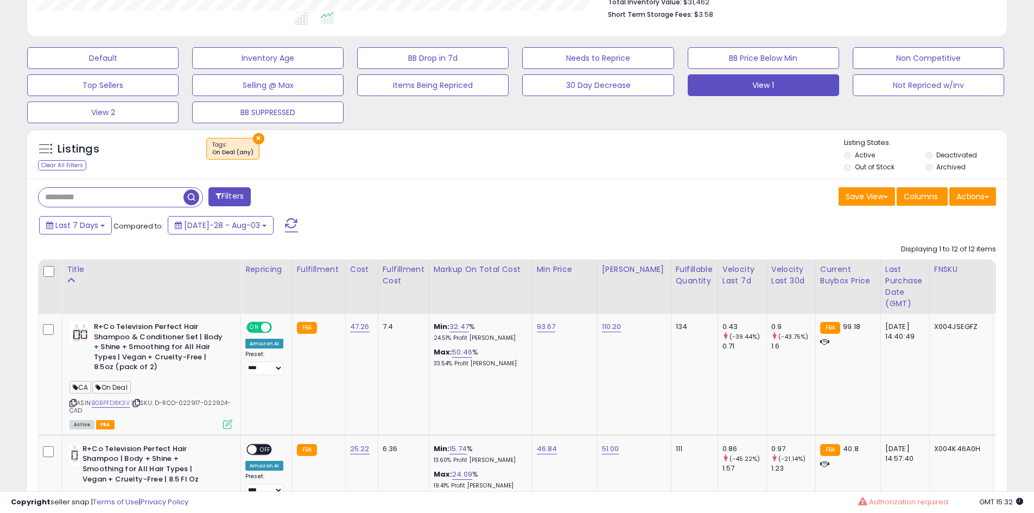
scroll to position [295, 0]
click at [315, 426] on td "FBA" at bounding box center [318, 373] width 53 height 121
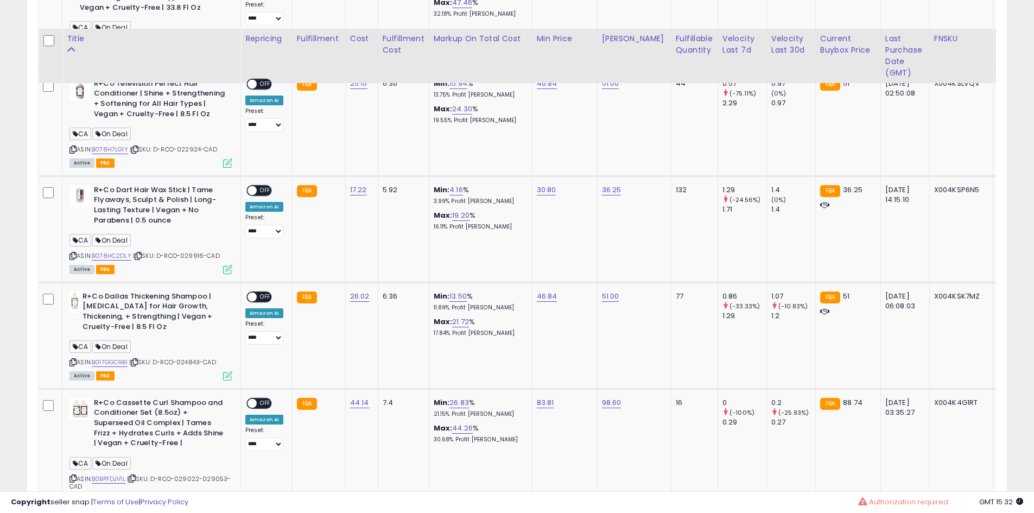
scroll to position [872, 0]
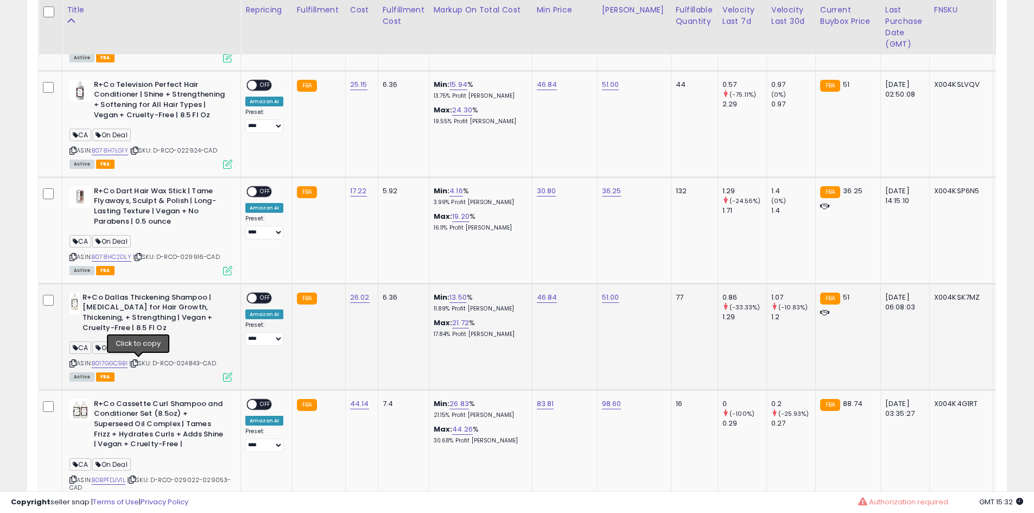
click at [138, 364] on icon at bounding box center [134, 364] width 7 height 6
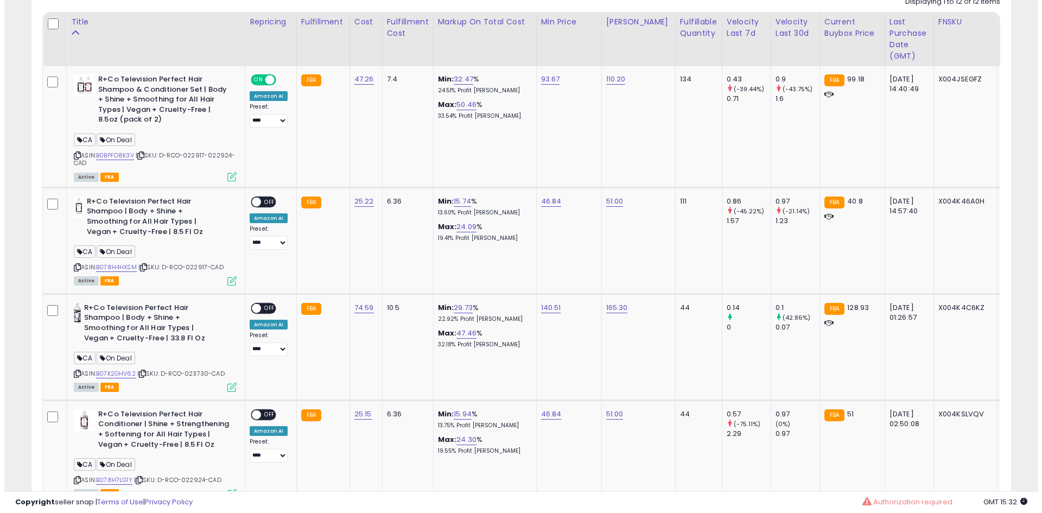
scroll to position [425, 0]
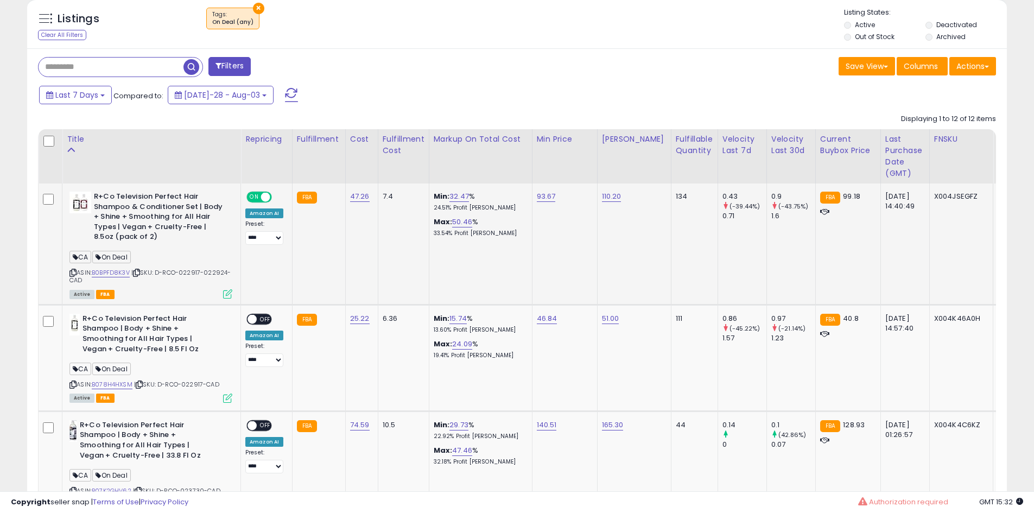
click at [138, 270] on icon at bounding box center [136, 273] width 7 height 6
click at [226, 291] on icon at bounding box center [227, 293] width 9 height 9
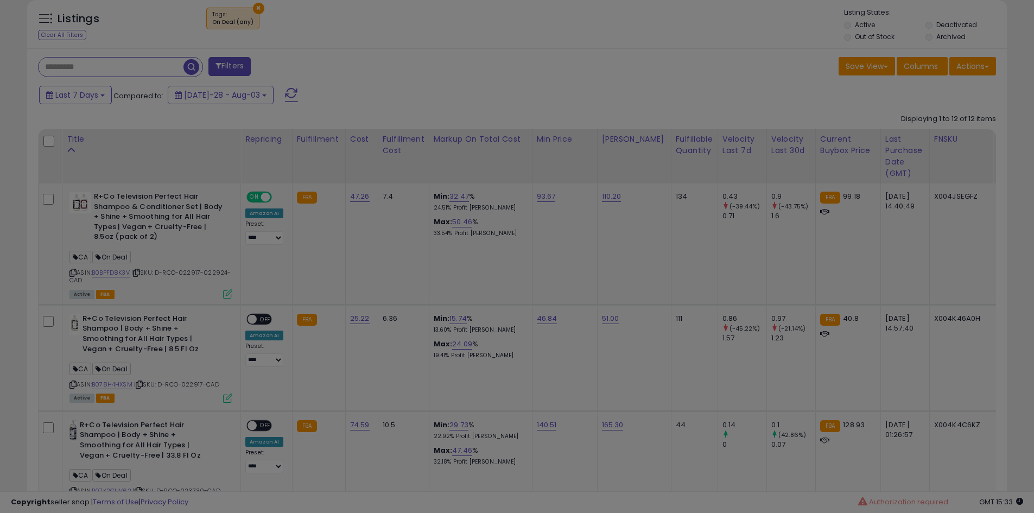
scroll to position [223, 573]
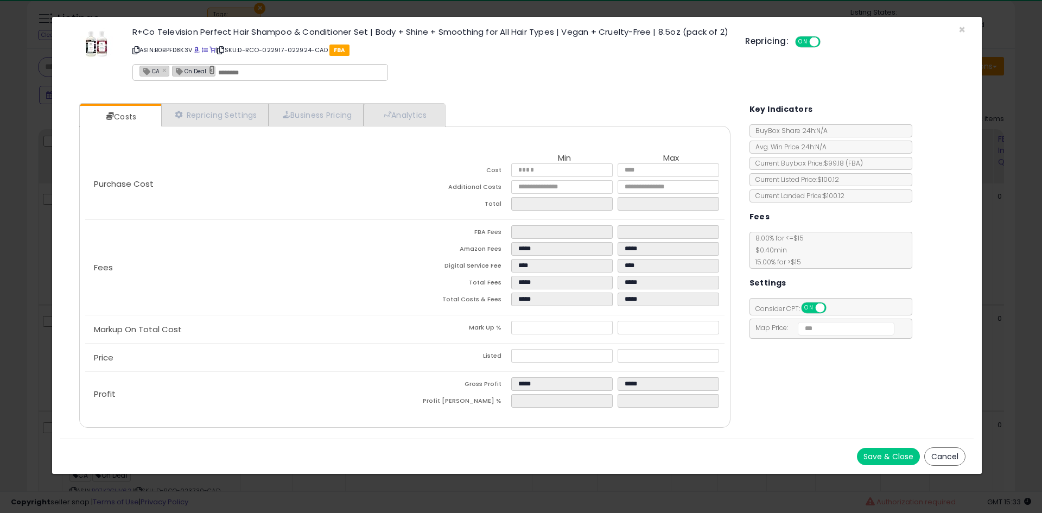
click at [214, 72] on link "×" at bounding box center [212, 70] width 7 height 10
type input "**"
drag, startPoint x: 880, startPoint y: 443, endPoint x: 876, endPoint y: 453, distance: 10.8
click at [876, 453] on div "Save & Close Cancel" at bounding box center [517, 456] width 914 height 35
click at [876, 453] on button "Save & Close" at bounding box center [888, 456] width 63 height 17
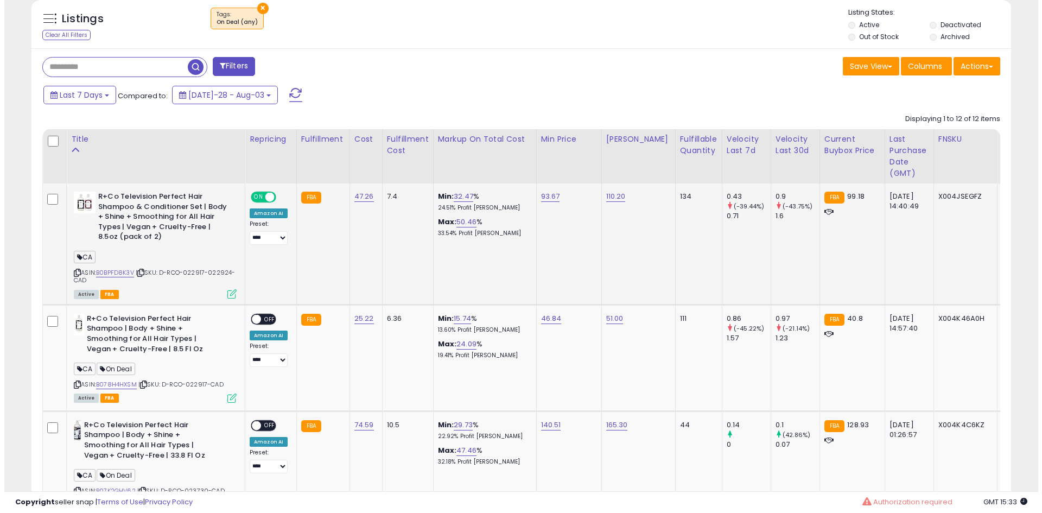
scroll to position [542703, 542357]
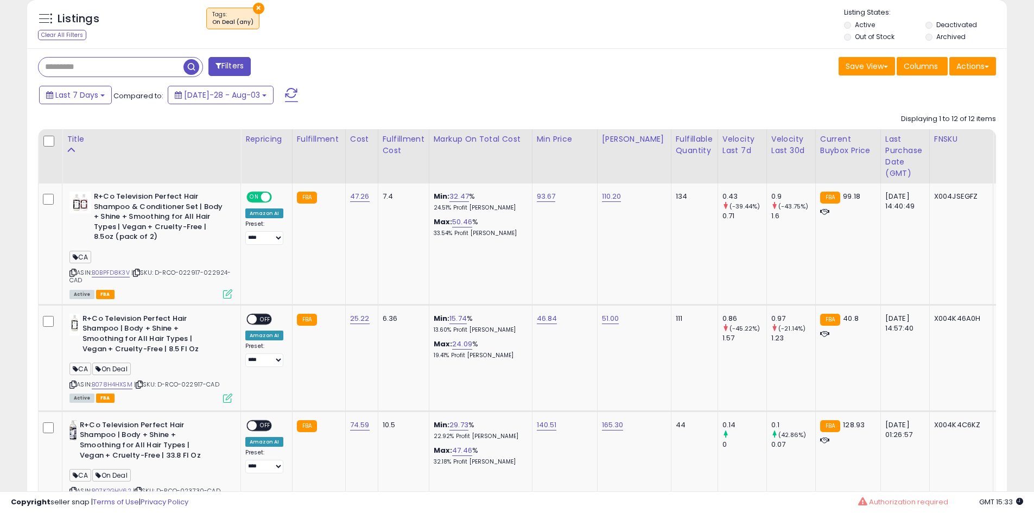
click at [232, 59] on button "Filters" at bounding box center [229, 66] width 42 height 19
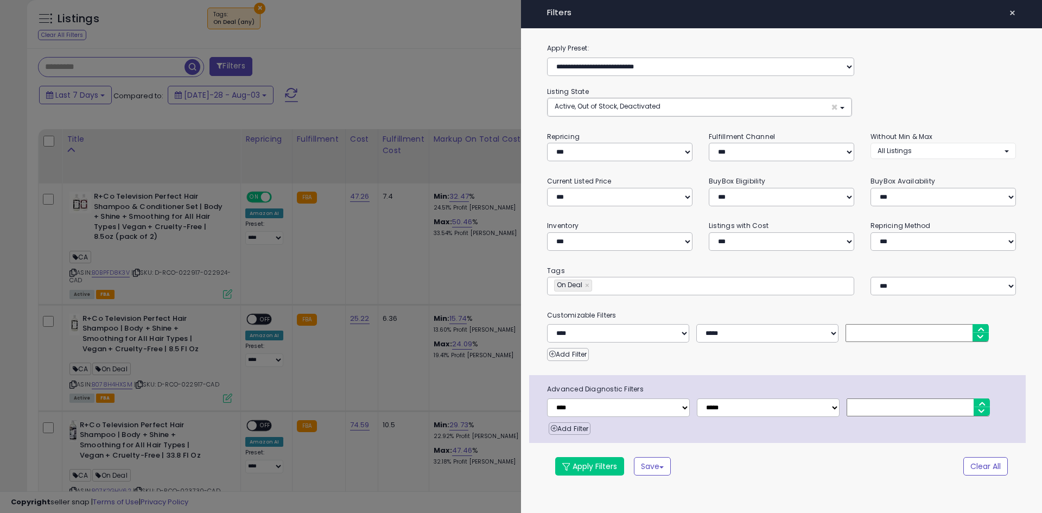
scroll to position [223, 573]
click at [586, 286] on link "×" at bounding box center [588, 285] width 7 height 11
click at [586, 286] on input "text" at bounding box center [635, 285] width 163 height 11
type input "**********"
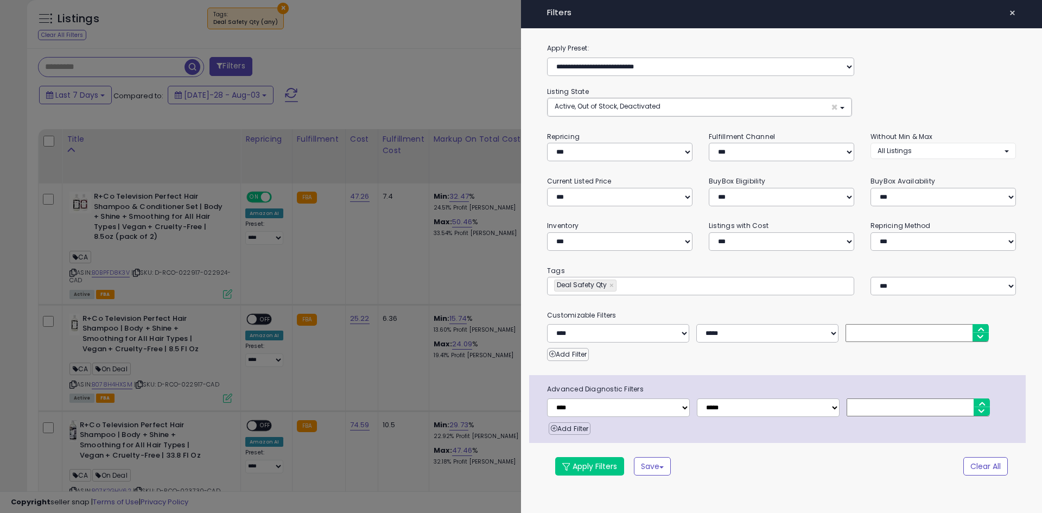
click at [578, 455] on div "**********" at bounding box center [781, 265] width 521 height 447
click at [578, 460] on button "Apply Filters" at bounding box center [589, 466] width 69 height 18
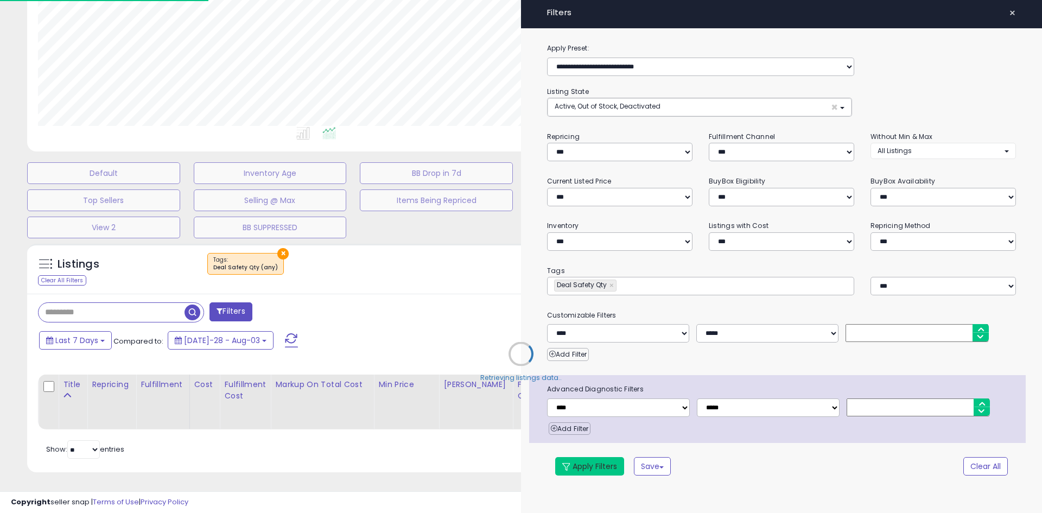
scroll to position [188, 0]
